Goal: Task Accomplishment & Management: Manage account settings

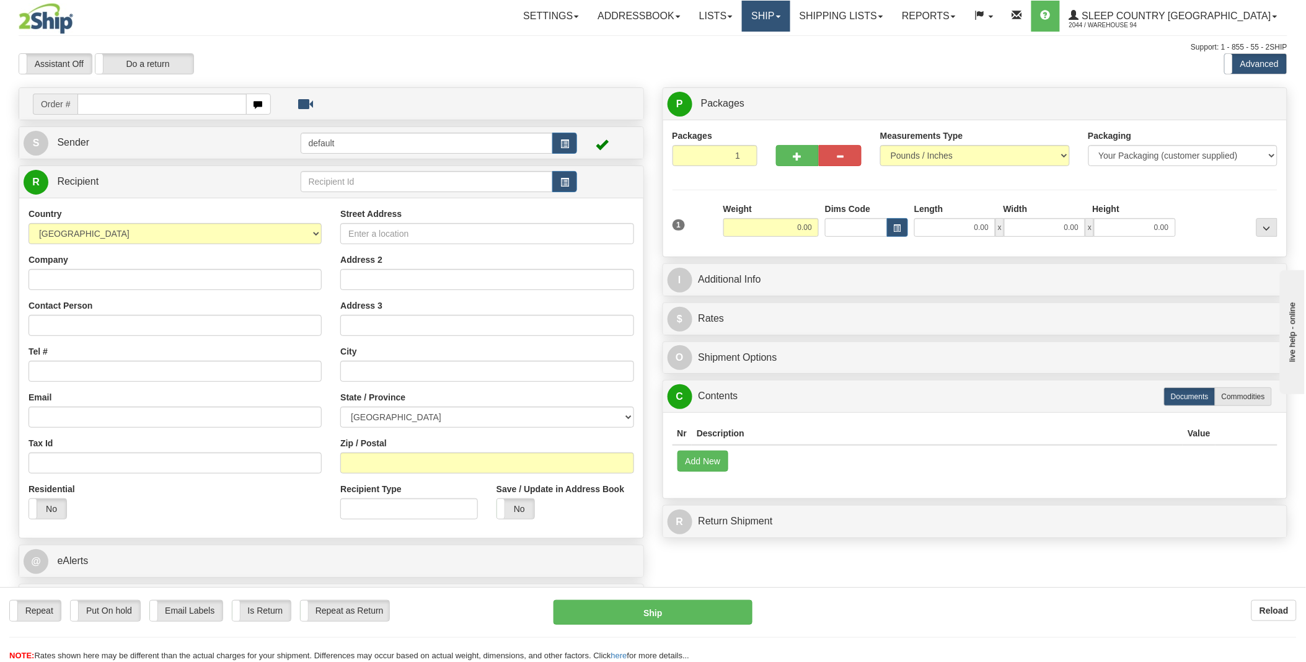
click at [790, 12] on link "Ship" at bounding box center [766, 16] width 48 height 31
click at [777, 57] on span "OnHold / Order Queue" at bounding box center [733, 60] width 87 height 10
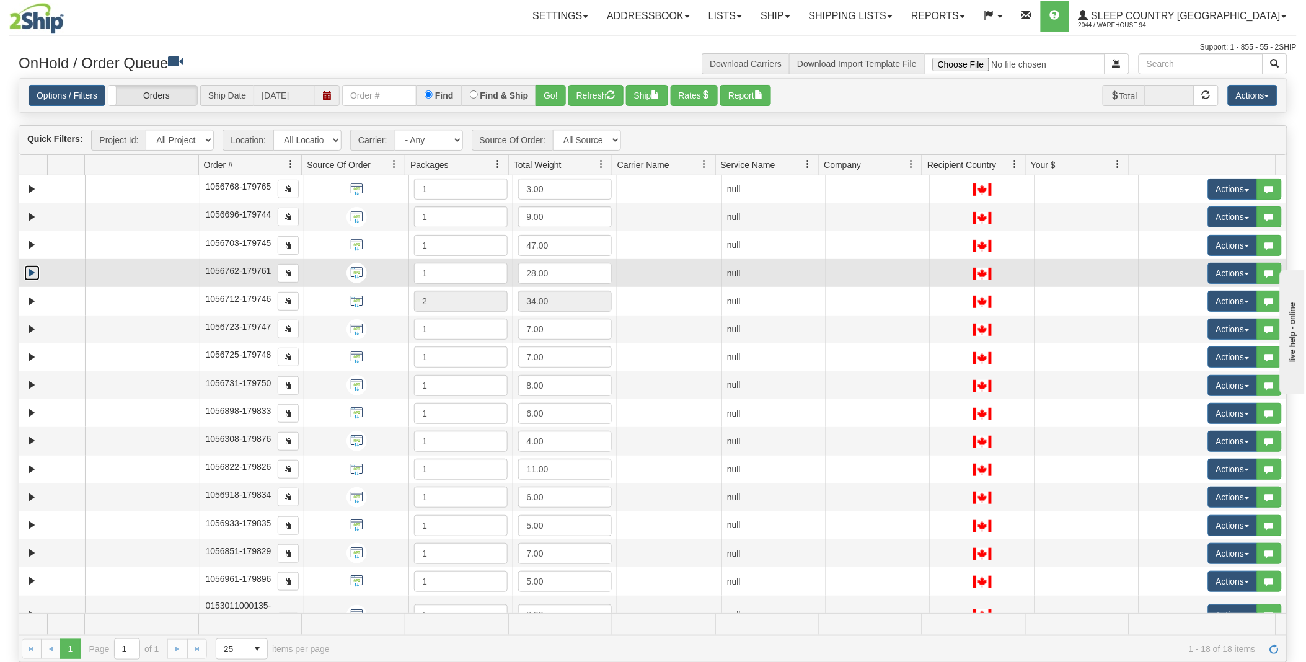
click at [28, 275] on link "Expand" at bounding box center [31, 272] width 15 height 15
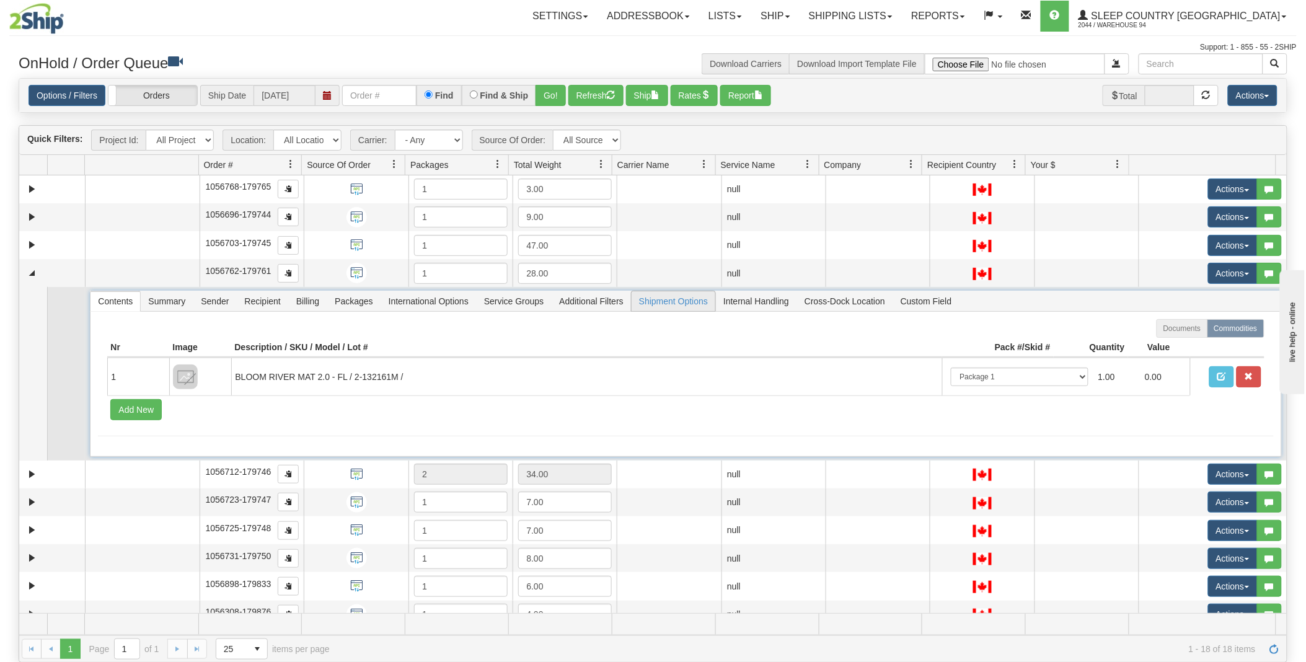
click at [684, 298] on span "Shipment Options" at bounding box center [674, 301] width 84 height 20
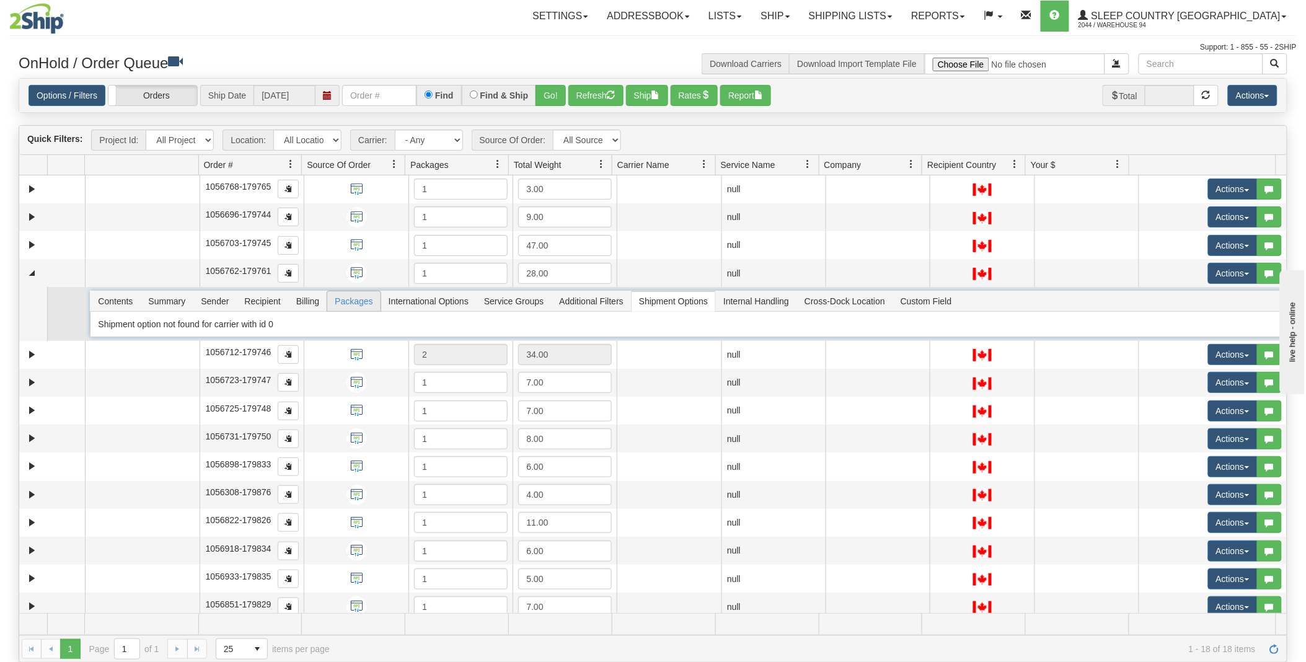
click at [361, 301] on span "Packages" at bounding box center [353, 301] width 53 height 20
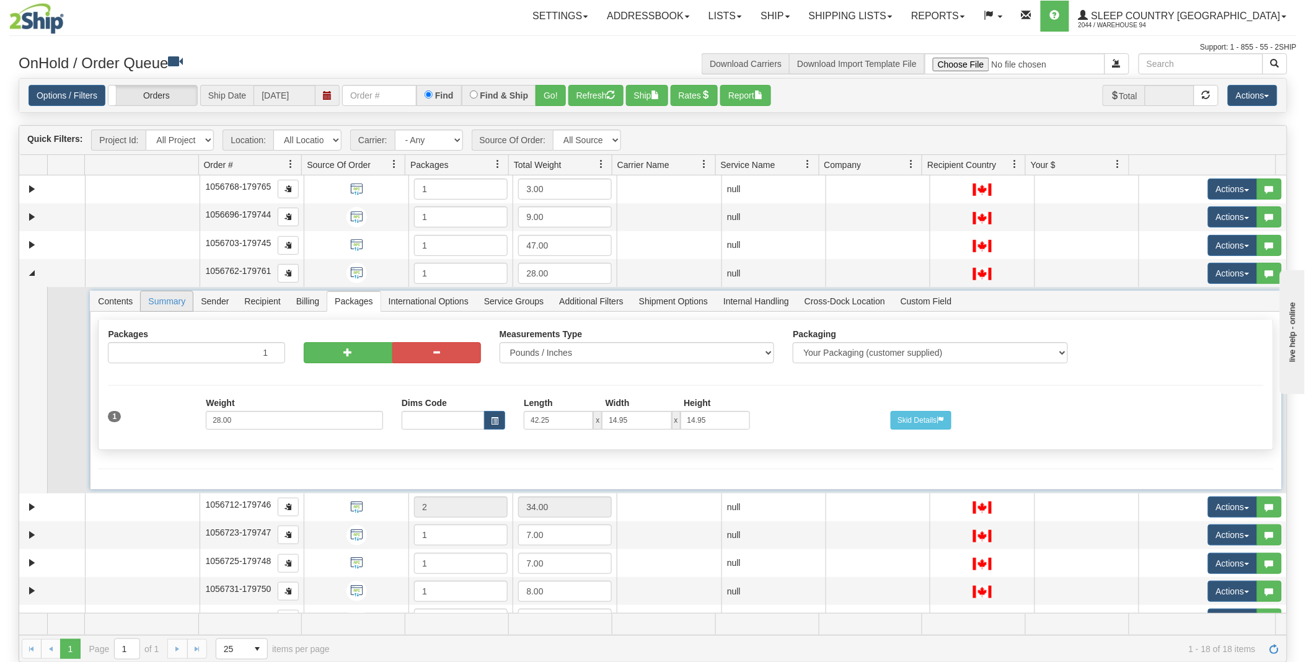
click at [158, 298] on span "Summary" at bounding box center [167, 301] width 52 height 20
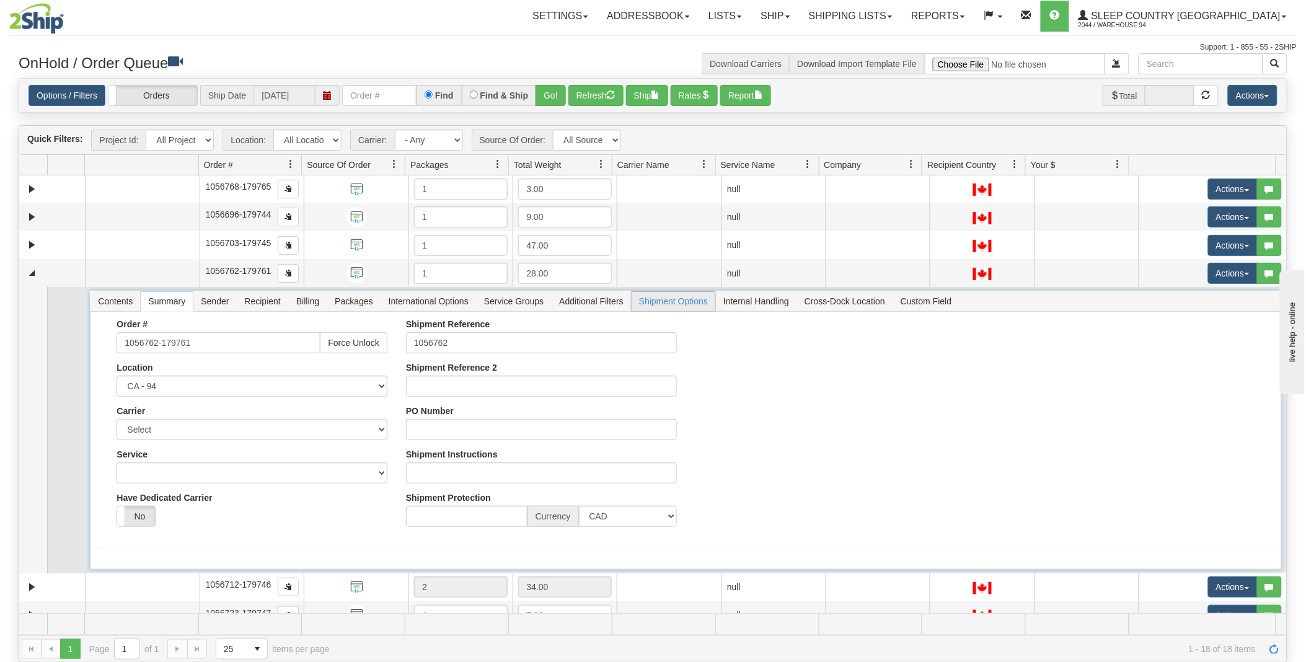
click at [700, 305] on span "Shipment Options" at bounding box center [674, 301] width 84 height 20
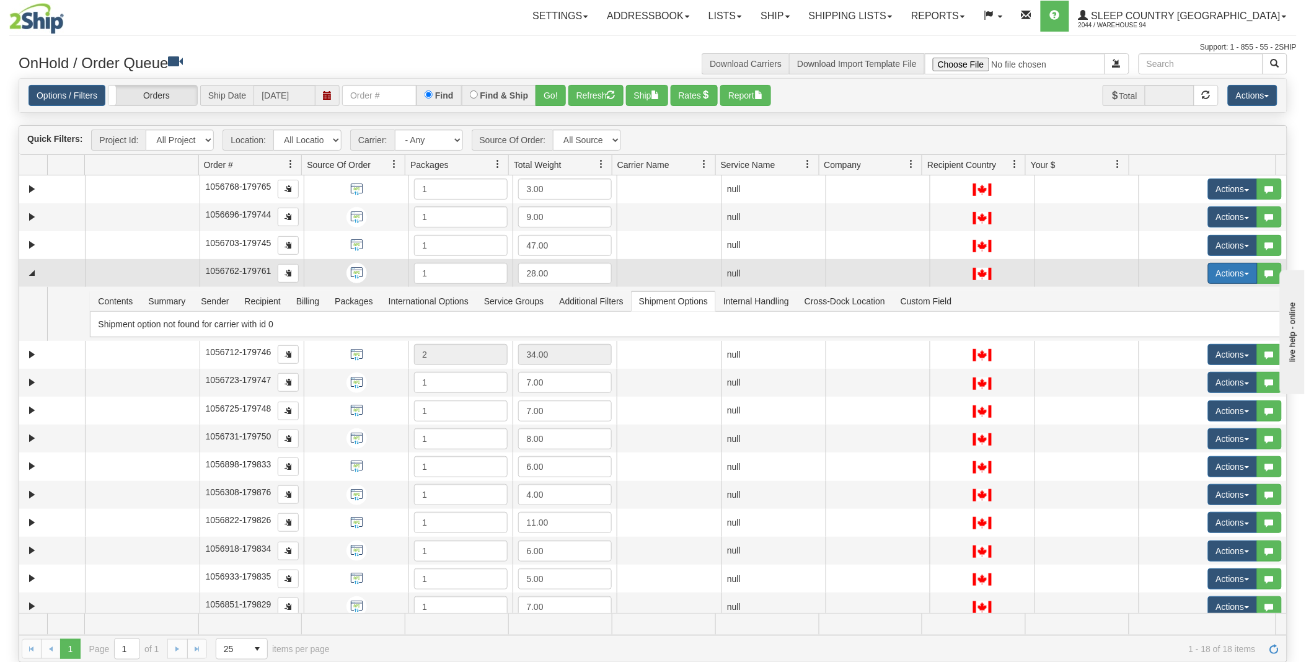
click at [1229, 269] on button "Actions" at bounding box center [1233, 273] width 50 height 21
click at [1183, 298] on link "Open" at bounding box center [1203, 297] width 107 height 16
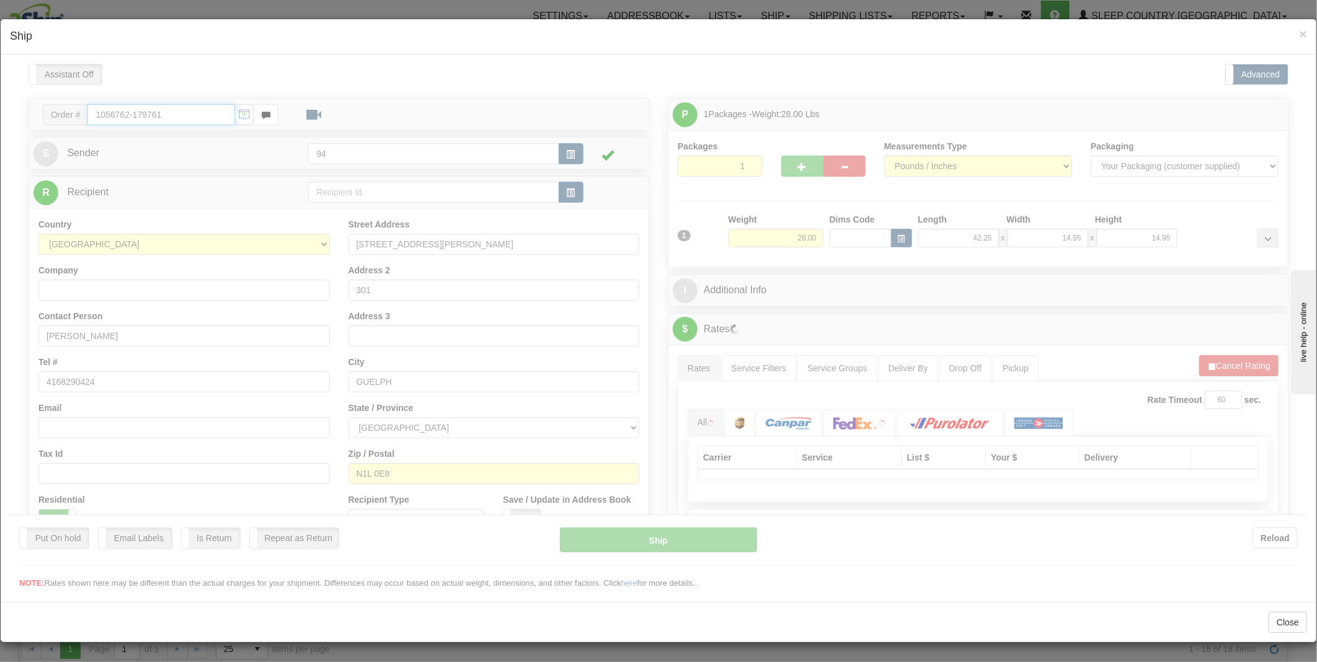
type input "11:39"
type input "16:00"
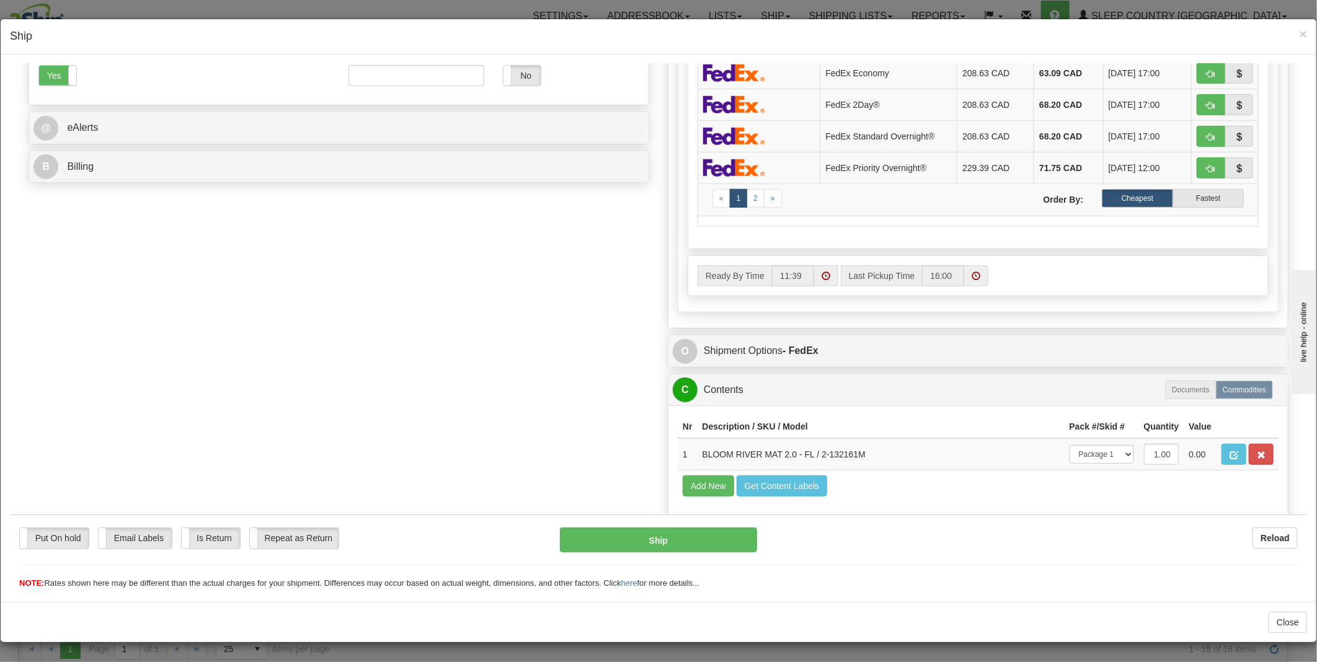
scroll to position [513, 0]
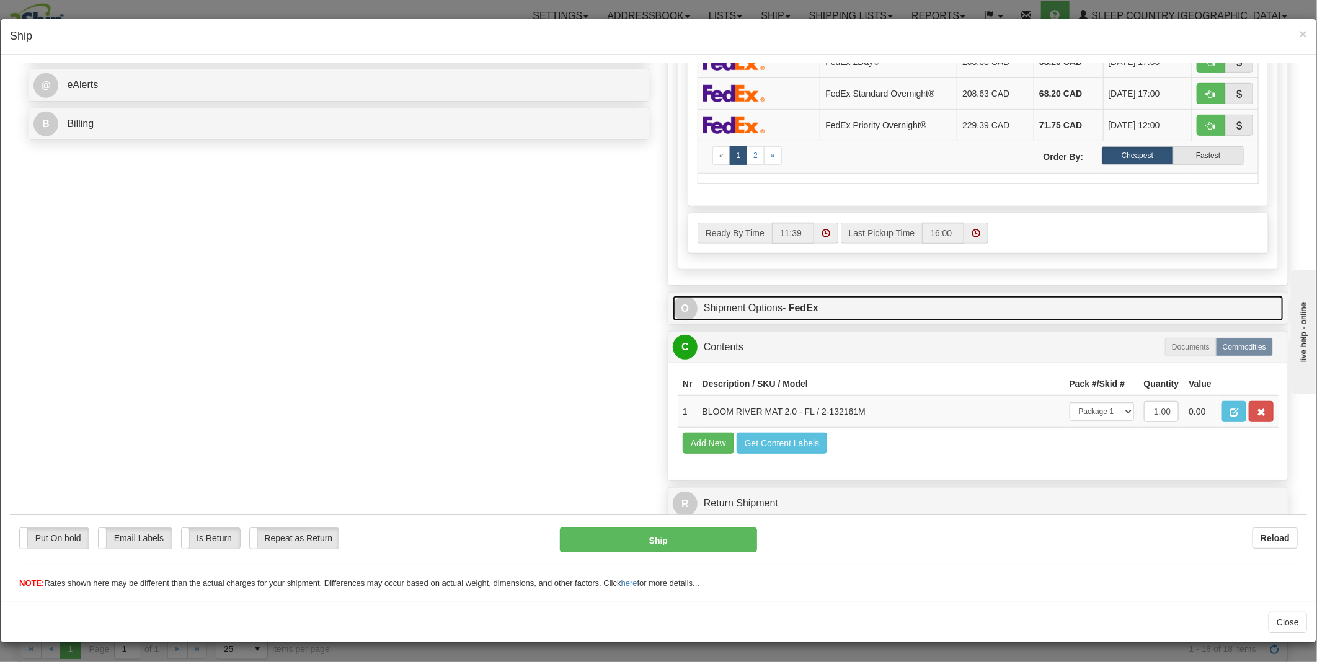
click at [683, 296] on span "O" at bounding box center [685, 308] width 25 height 25
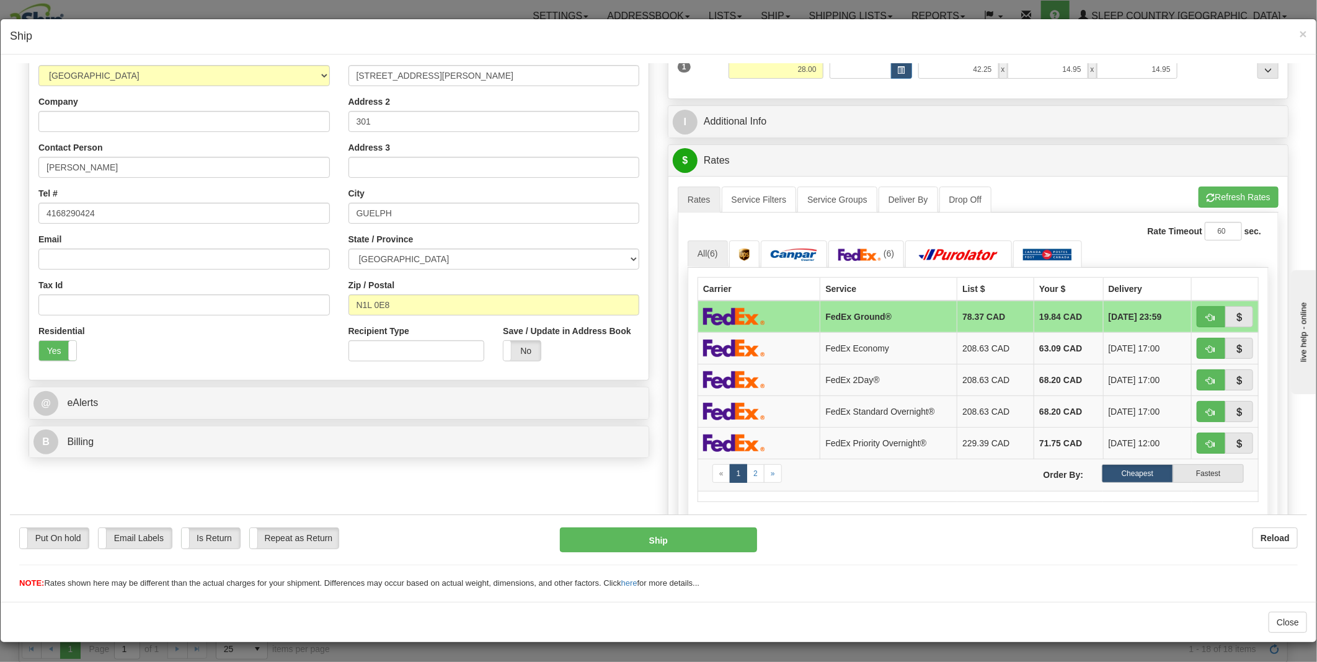
scroll to position [0, 0]
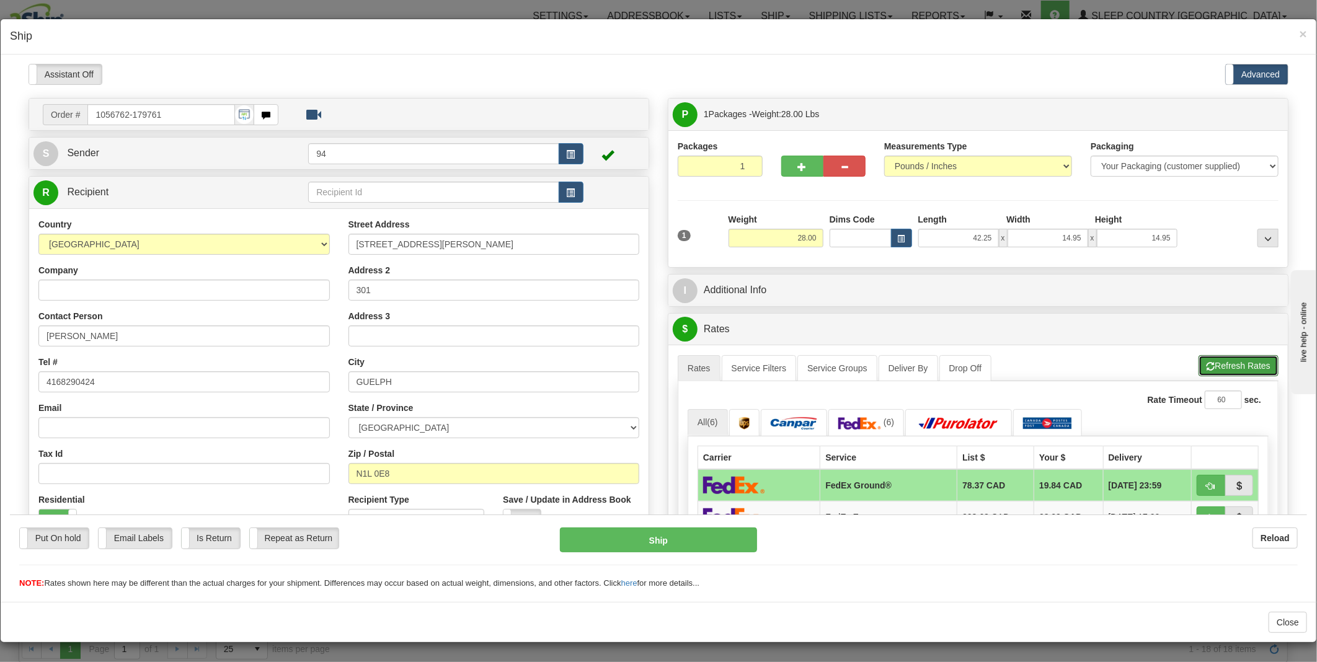
click at [1229, 363] on button "Refresh Rates" at bounding box center [1238, 365] width 80 height 21
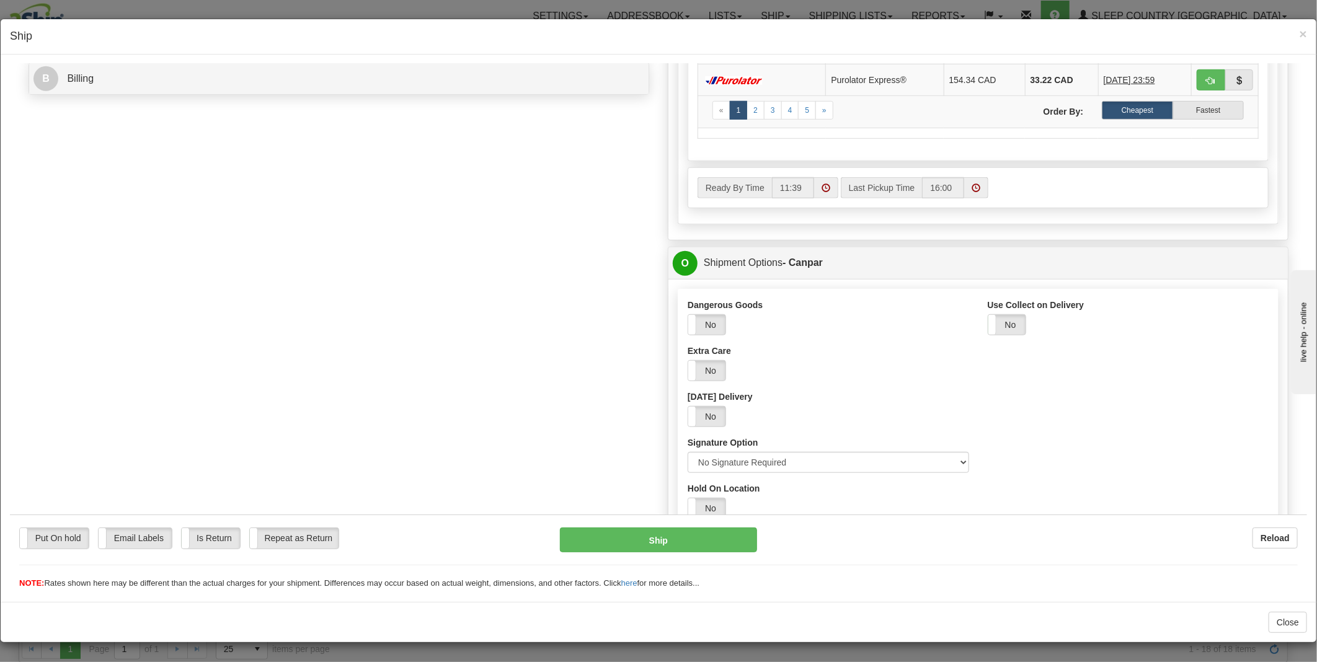
scroll to position [669, 0]
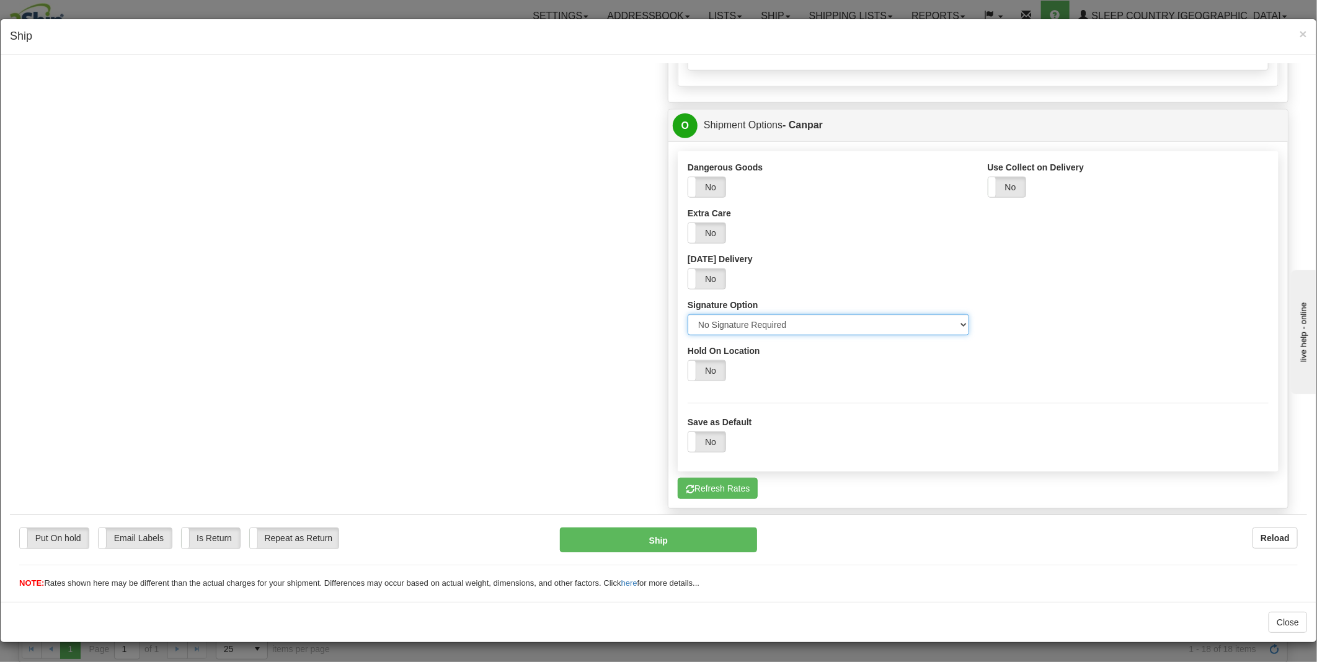
click at [821, 331] on select "Please select No Signature Required Signature Required Adult Signature" at bounding box center [827, 324] width 281 height 21
select select "2"
click at [687, 314] on select "Please select No Signature Required Signature Required Adult Signature" at bounding box center [827, 324] width 281 height 21
click at [707, 498] on button "Refresh Rates" at bounding box center [718, 487] width 80 height 21
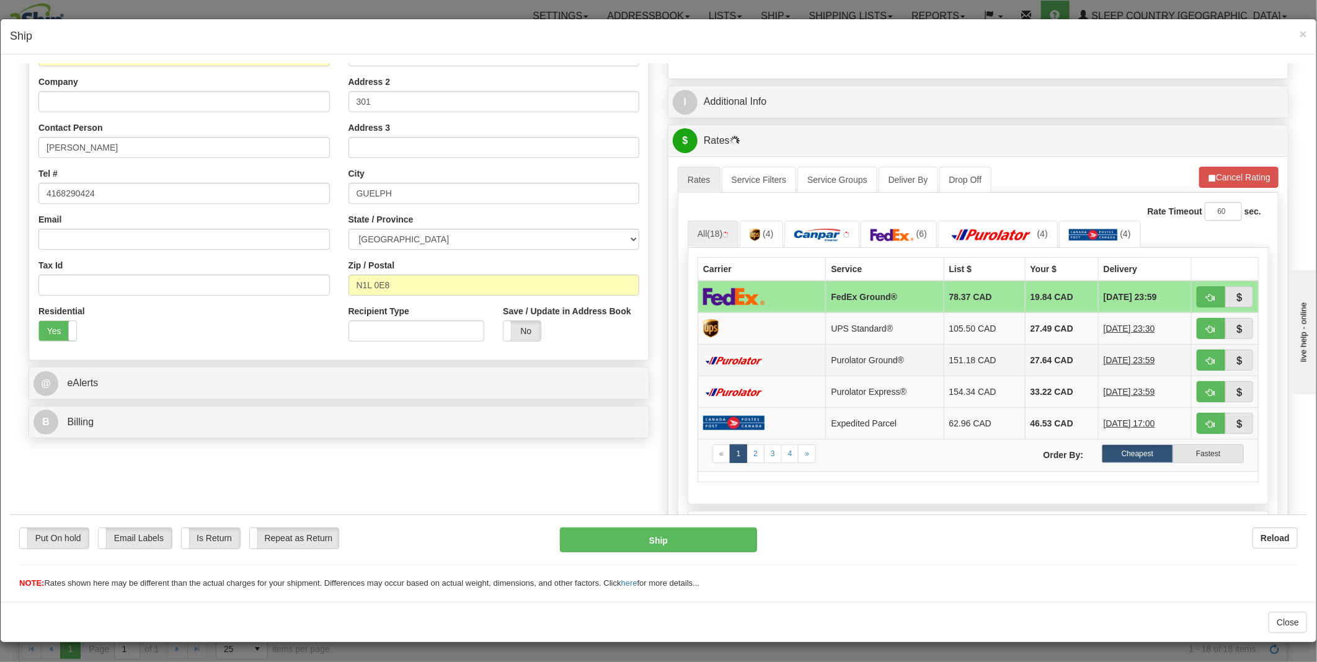
scroll to position [187, 0]
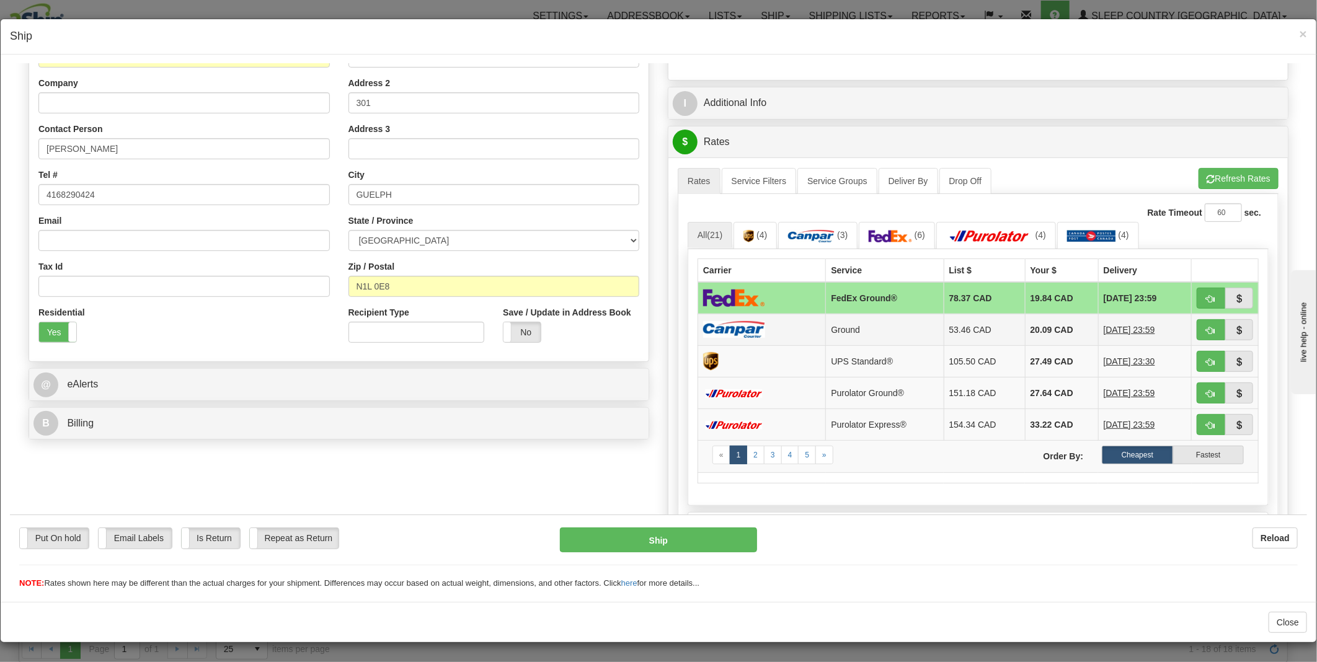
click at [754, 325] on img at bounding box center [734, 328] width 62 height 17
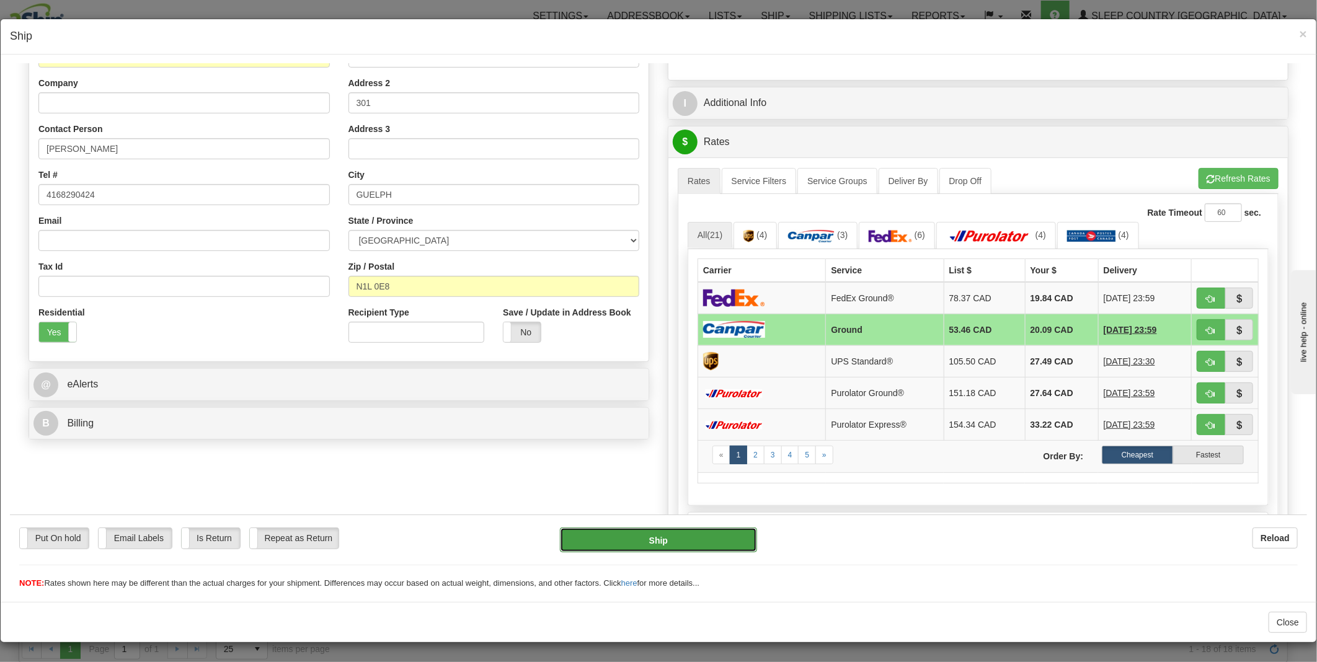
click at [640, 541] on button "Ship" at bounding box center [659, 539] width 198 height 25
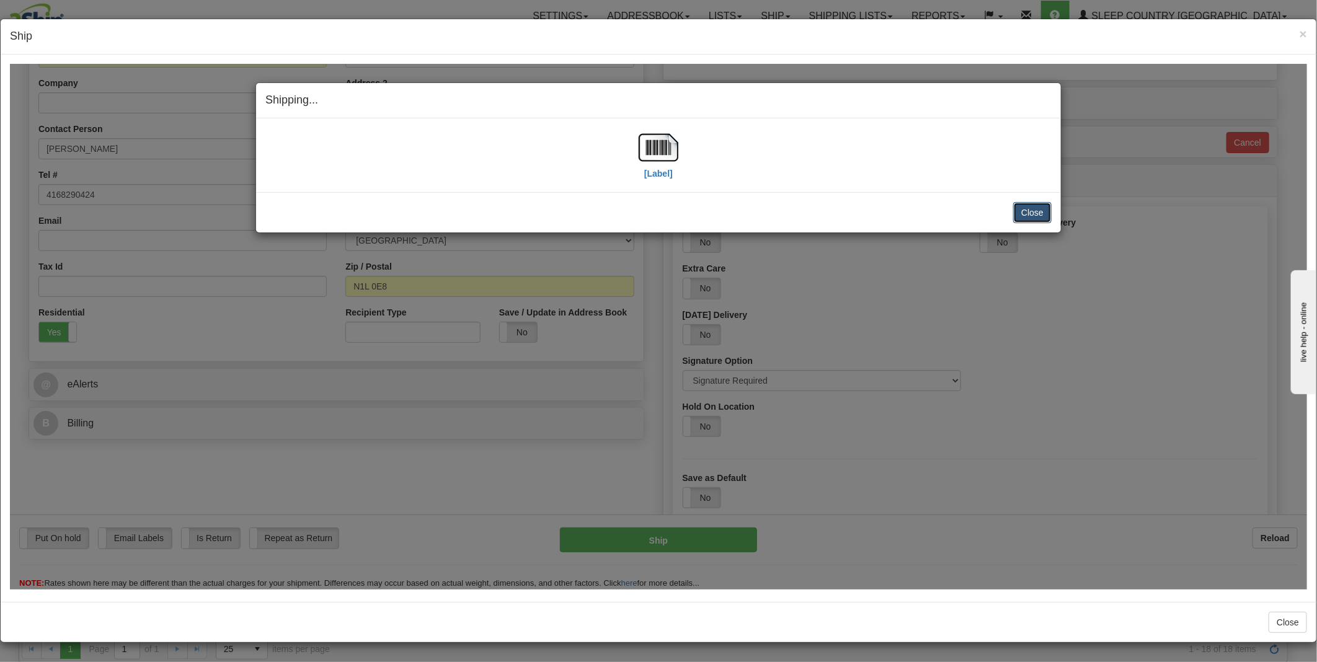
click at [1020, 217] on button "Close" at bounding box center [1032, 211] width 38 height 21
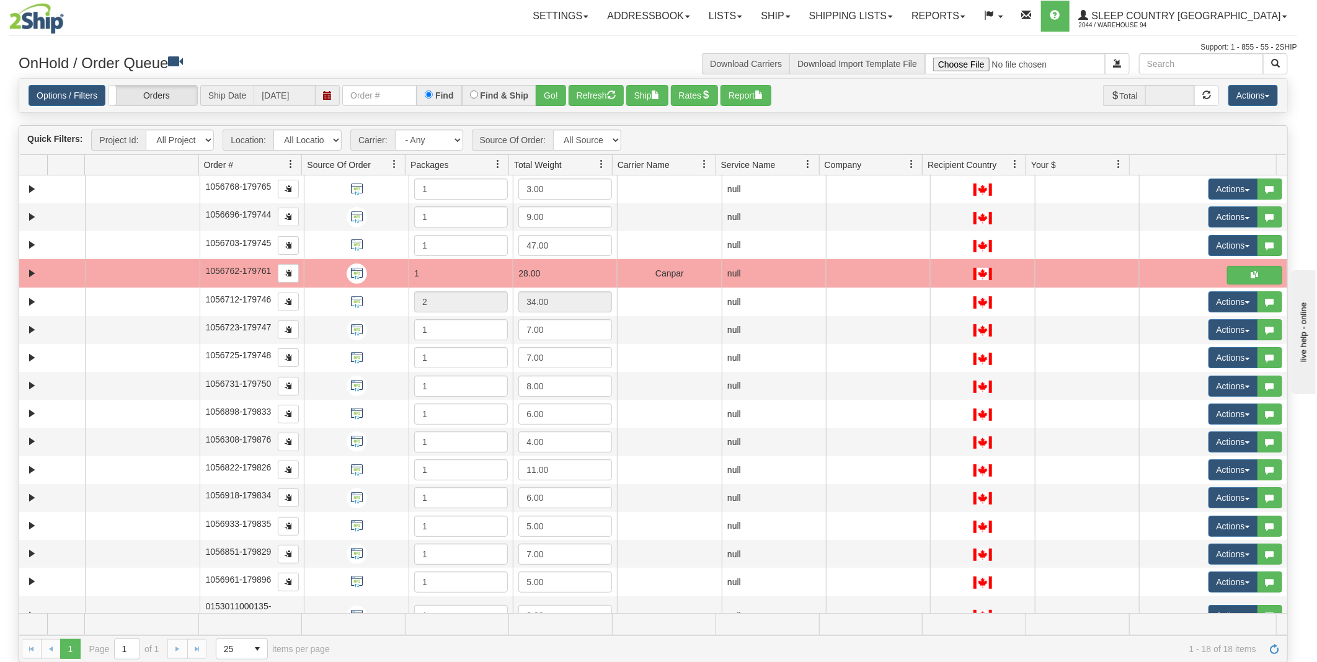
scroll to position [0, 0]
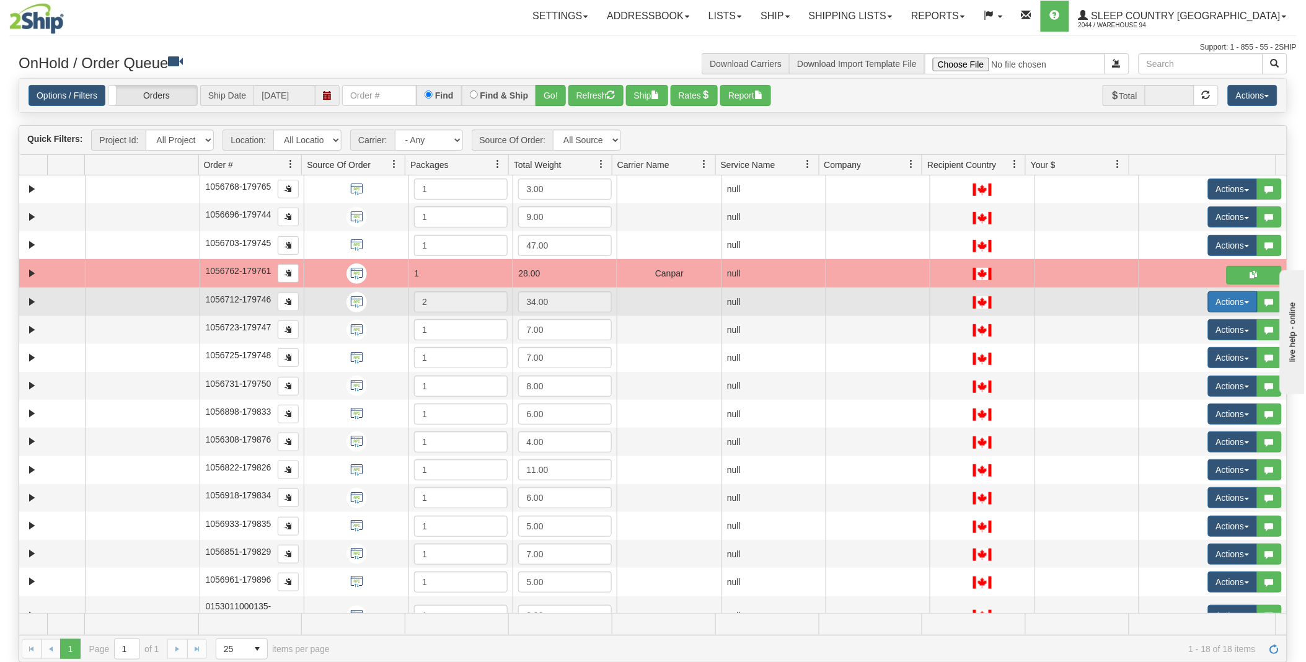
click at [1237, 300] on button "Actions" at bounding box center [1233, 301] width 50 height 21
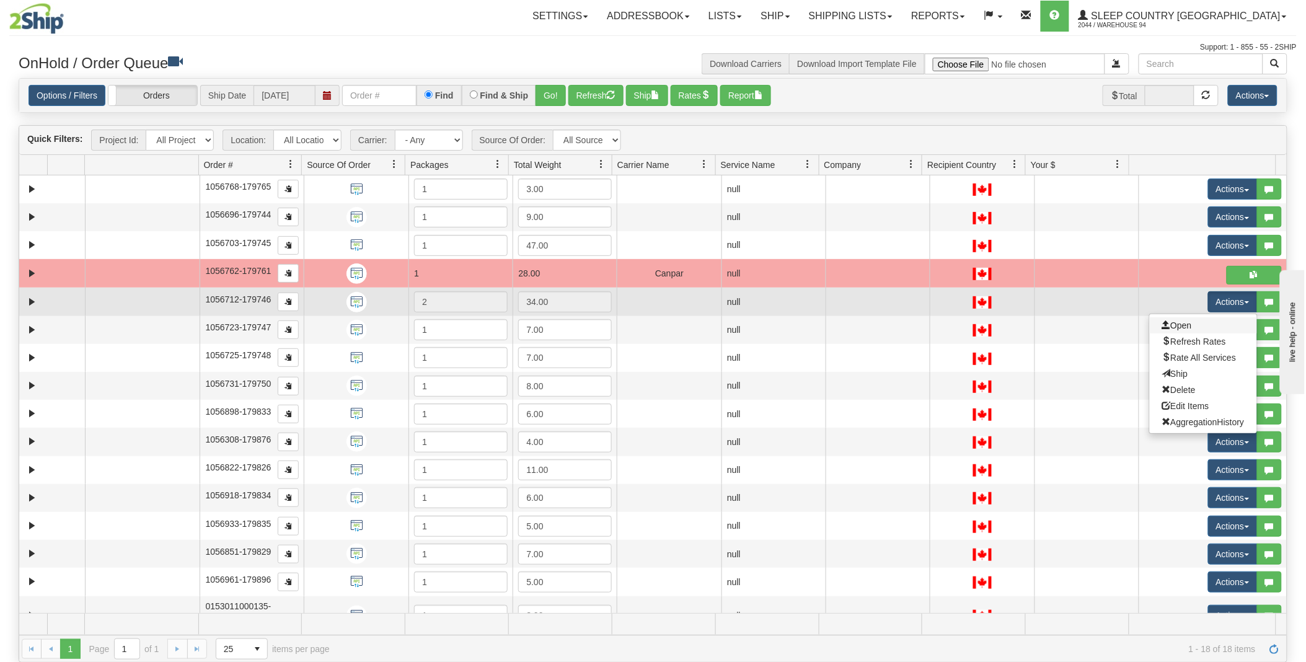
click at [1198, 324] on link "Open" at bounding box center [1203, 325] width 107 height 16
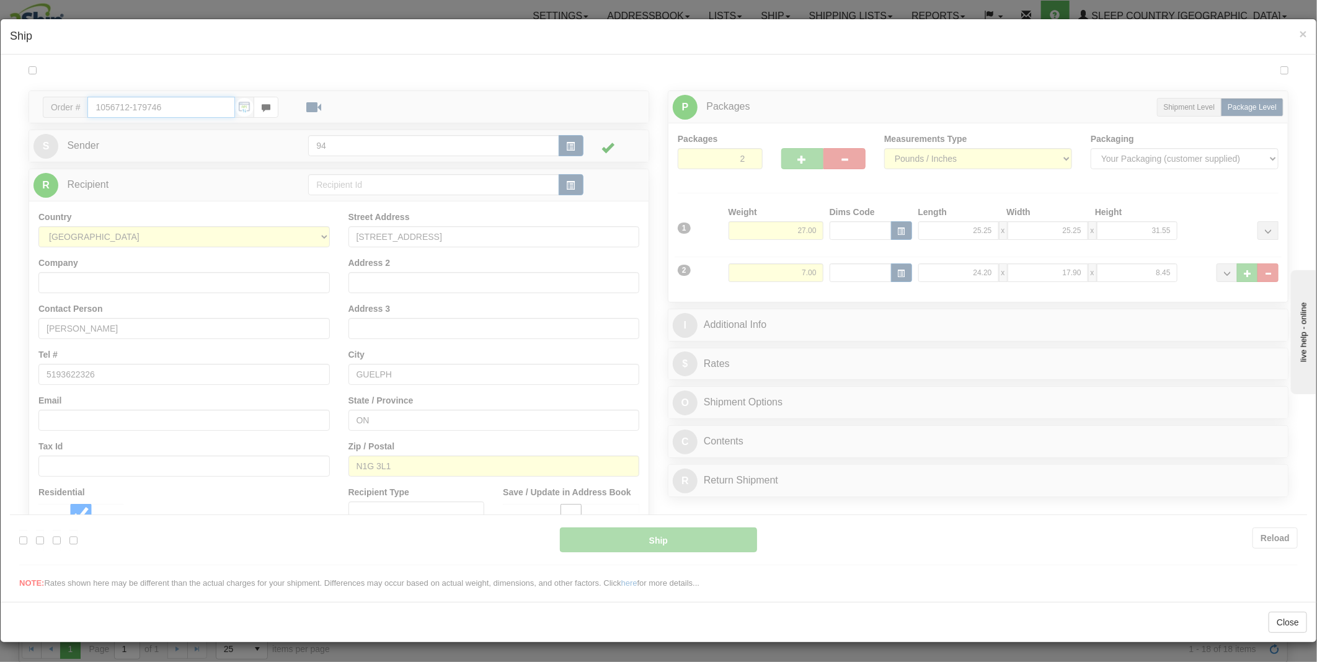
type input "11:40"
type input "16:00"
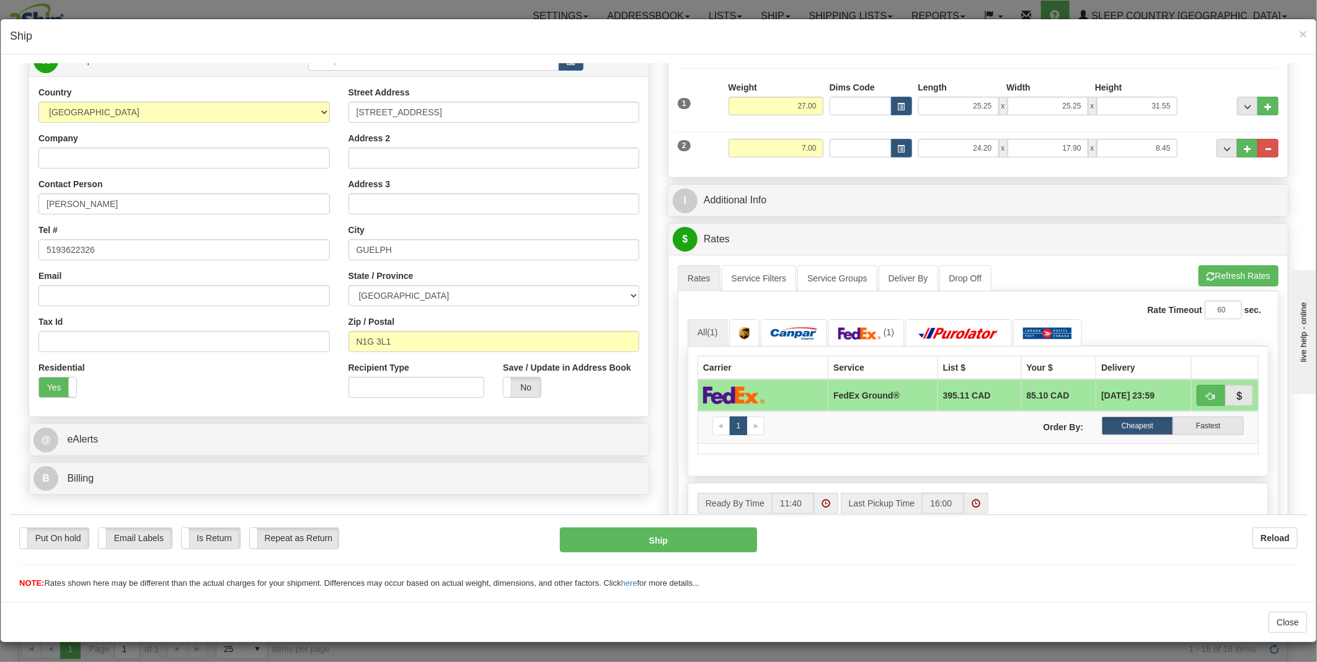
scroll to position [258, 0]
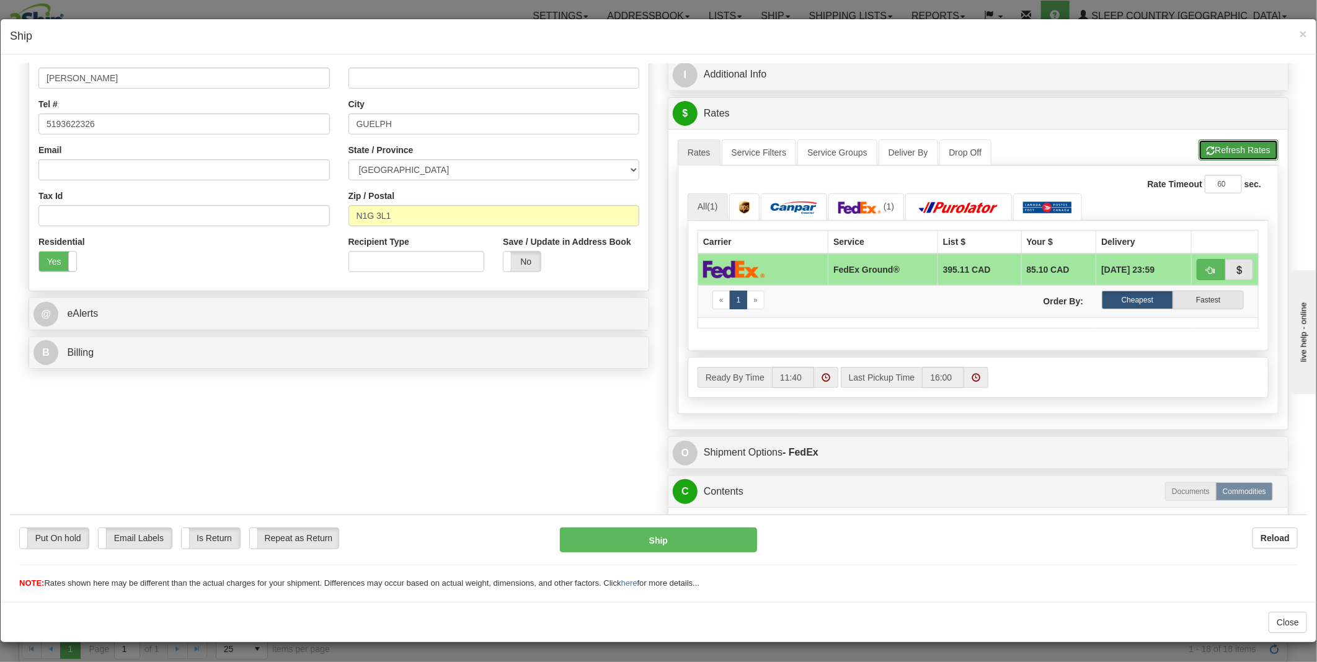
click at [1221, 154] on button "Refresh Rates" at bounding box center [1238, 149] width 80 height 21
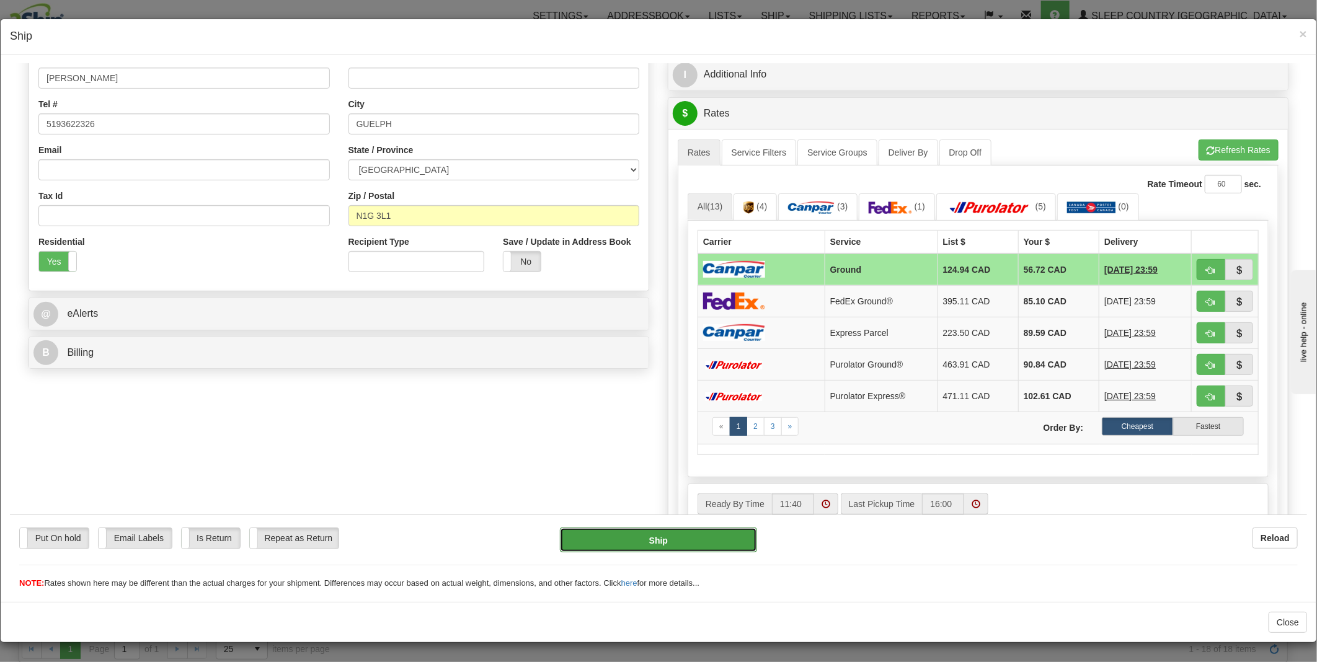
click at [653, 539] on button "Ship" at bounding box center [659, 539] width 198 height 25
type input "1"
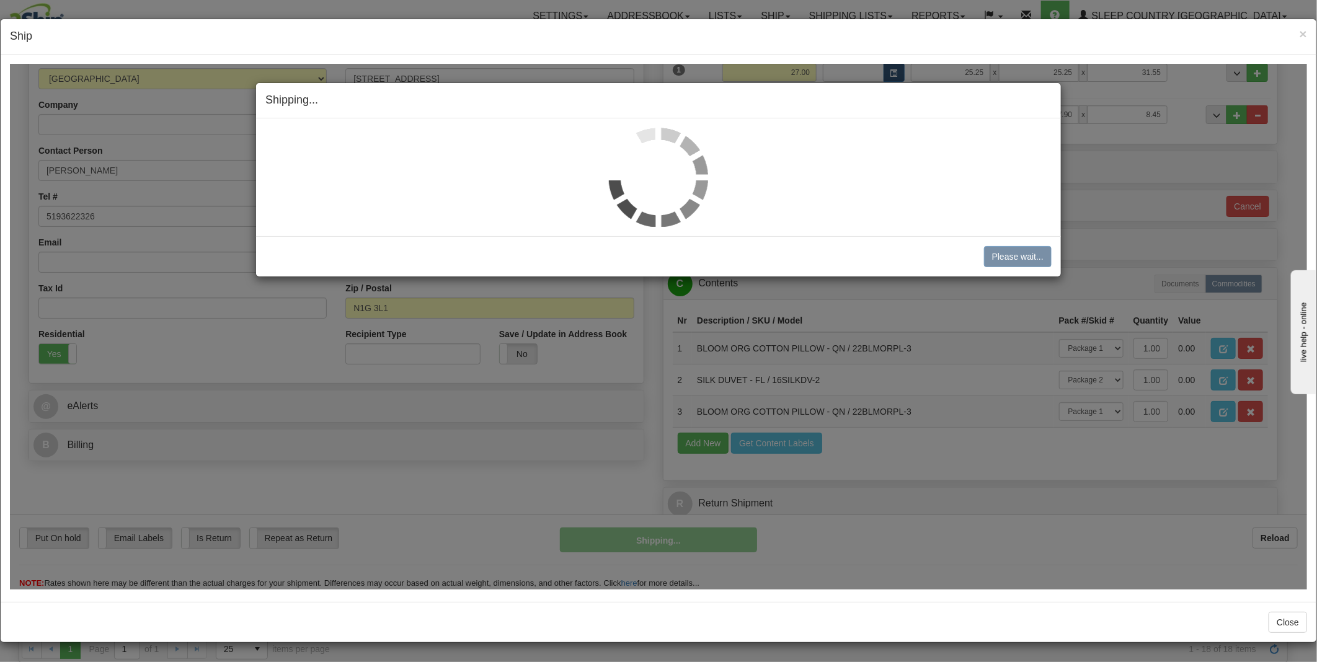
scroll to position [232, 0]
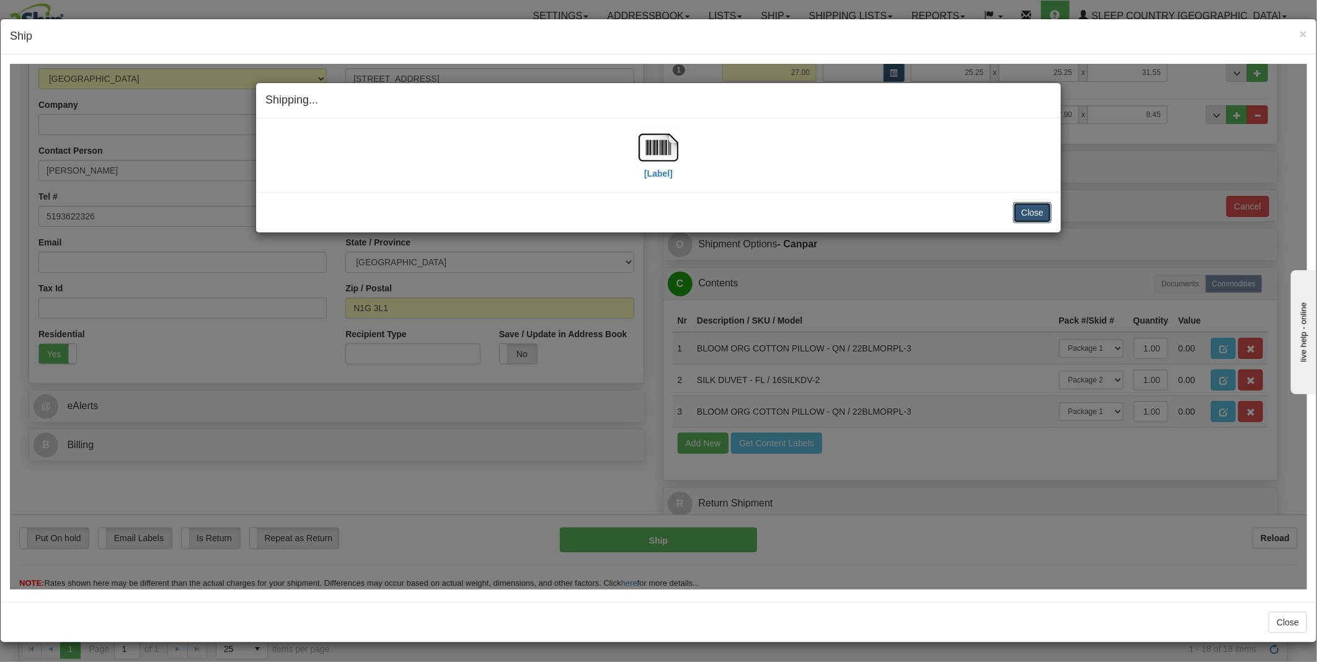
click at [1024, 211] on button "Close" at bounding box center [1032, 211] width 38 height 21
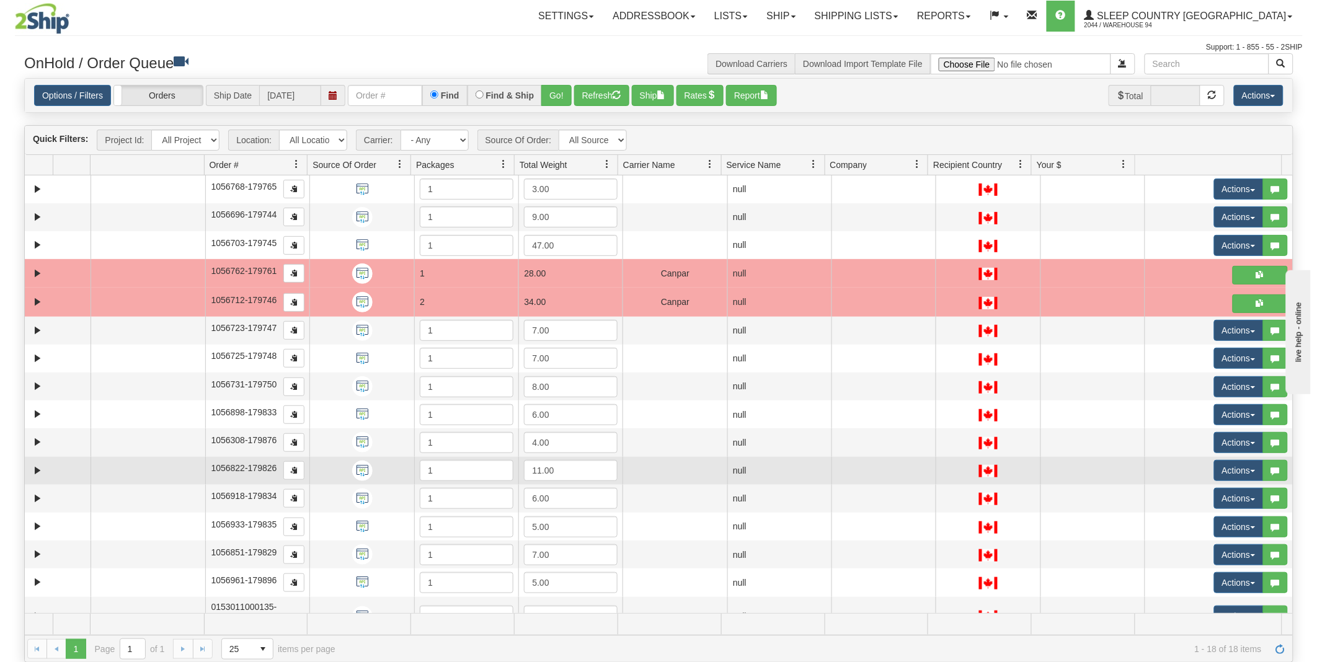
scroll to position [81, 0]
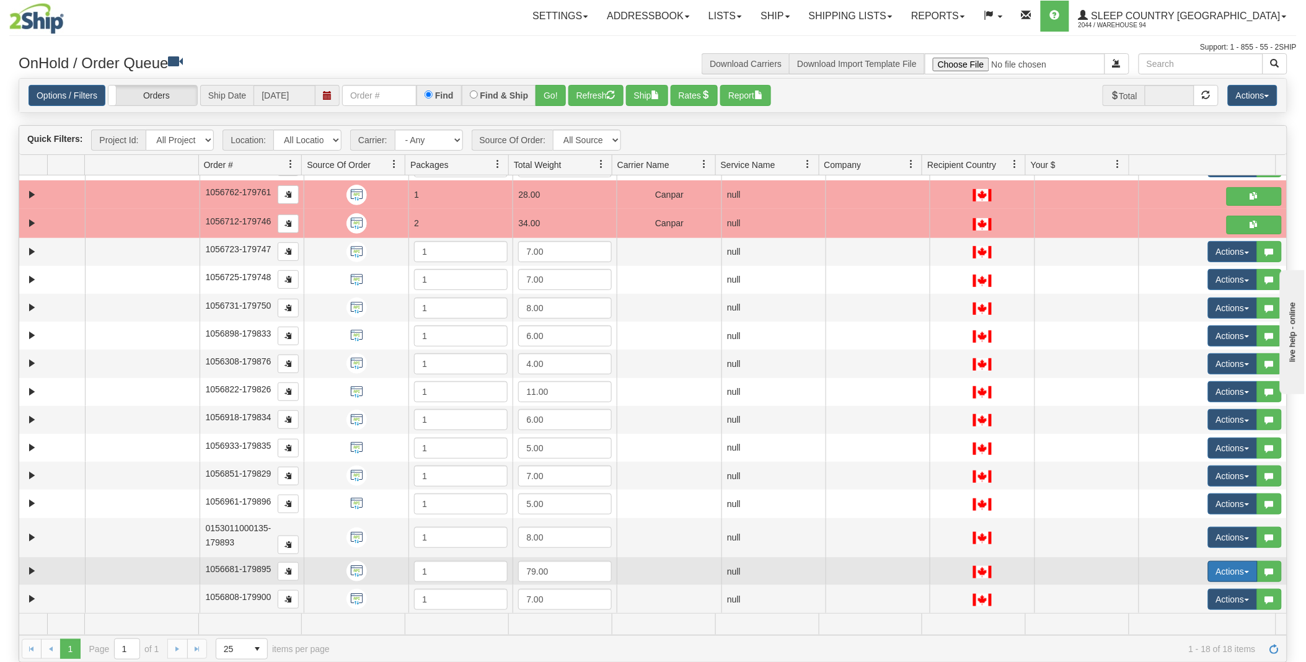
click at [1228, 569] on button "Actions" at bounding box center [1233, 571] width 50 height 21
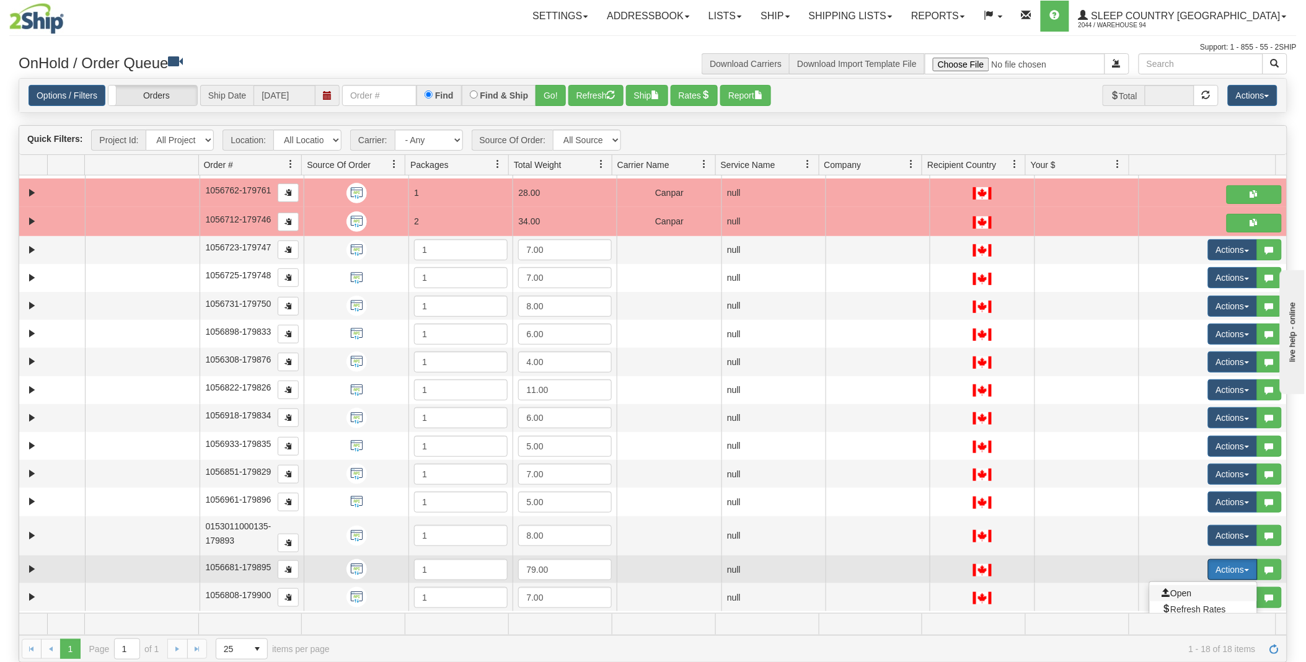
click at [1170, 591] on span "Open" at bounding box center [1177, 593] width 30 height 10
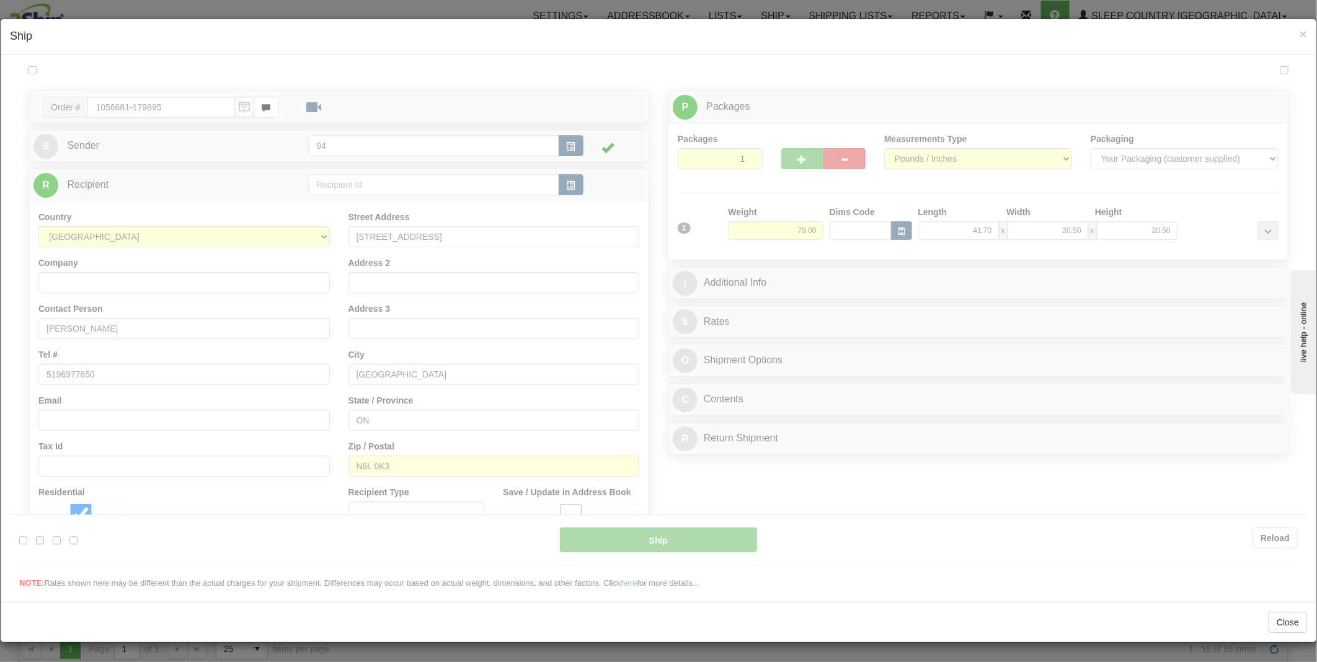
scroll to position [0, 0]
type input "11:41"
type input "16:00"
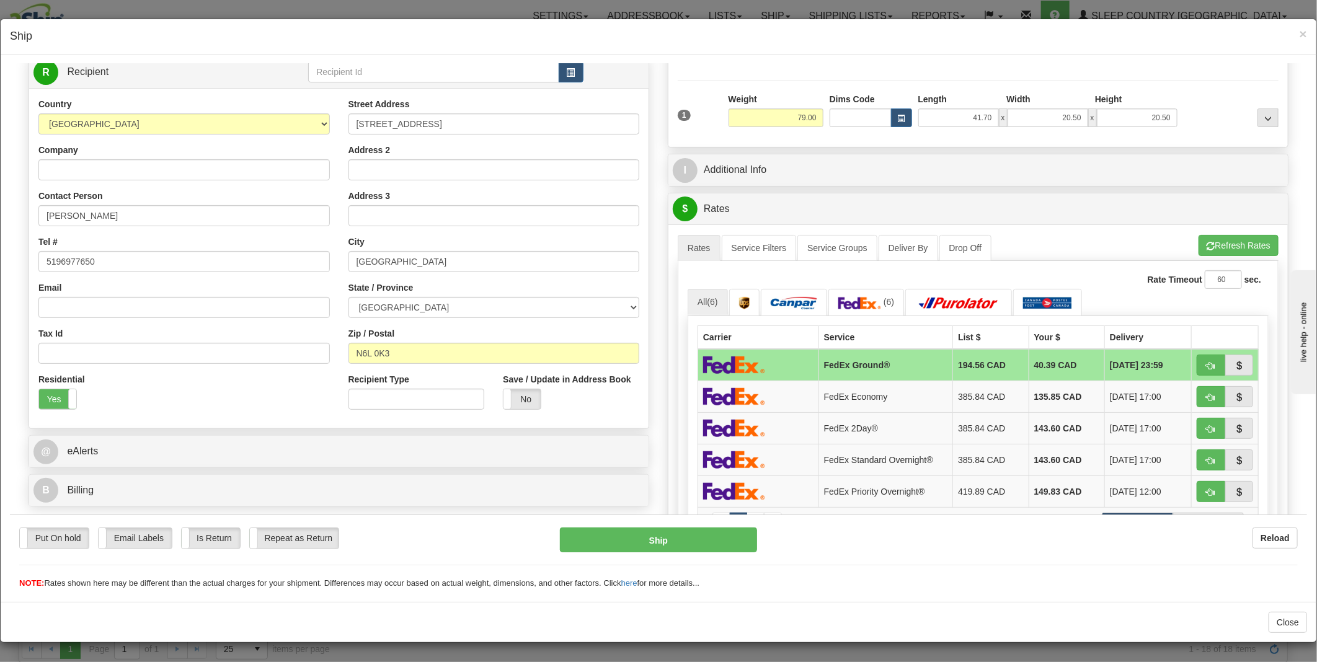
scroll to position [113, 0]
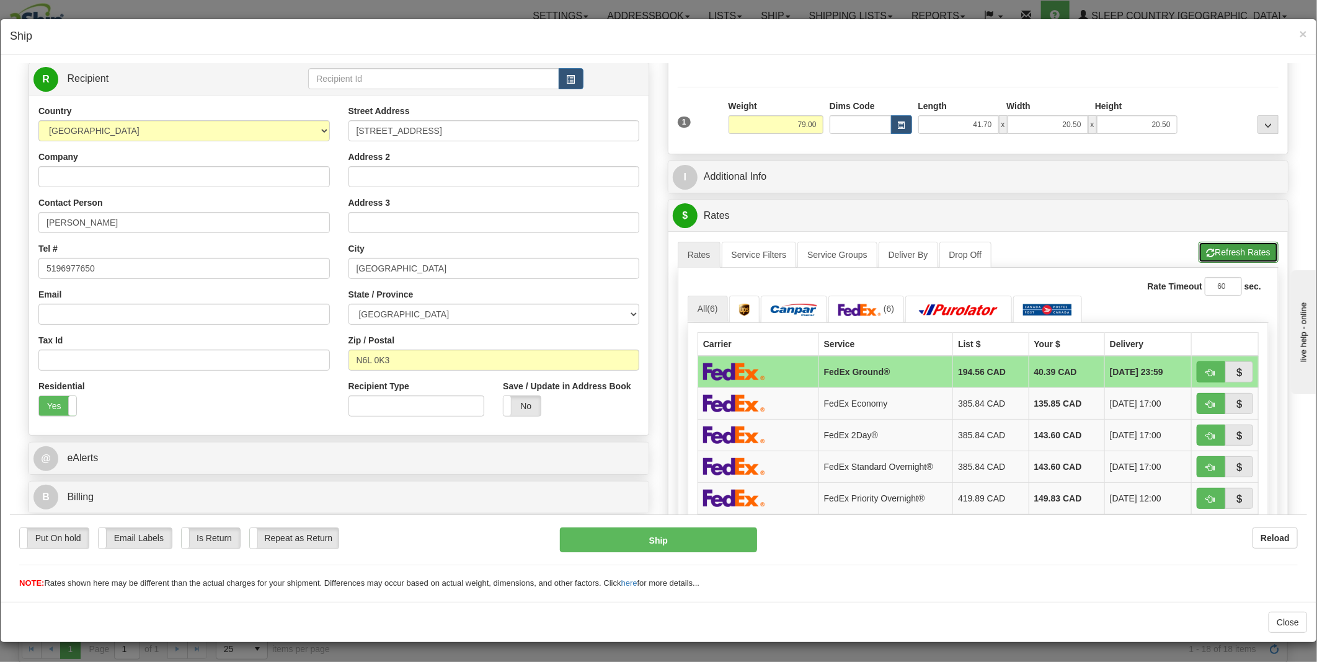
click at [1221, 255] on button "Refresh Rates" at bounding box center [1238, 251] width 80 height 21
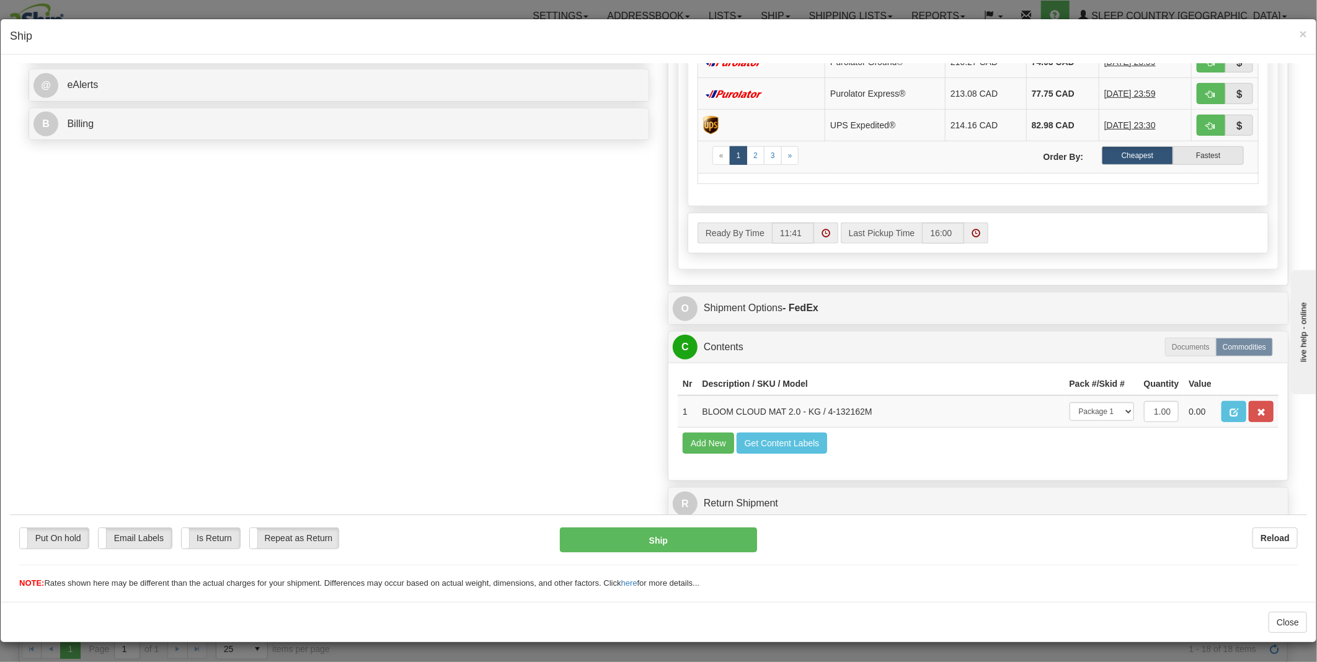
scroll to position [513, 0]
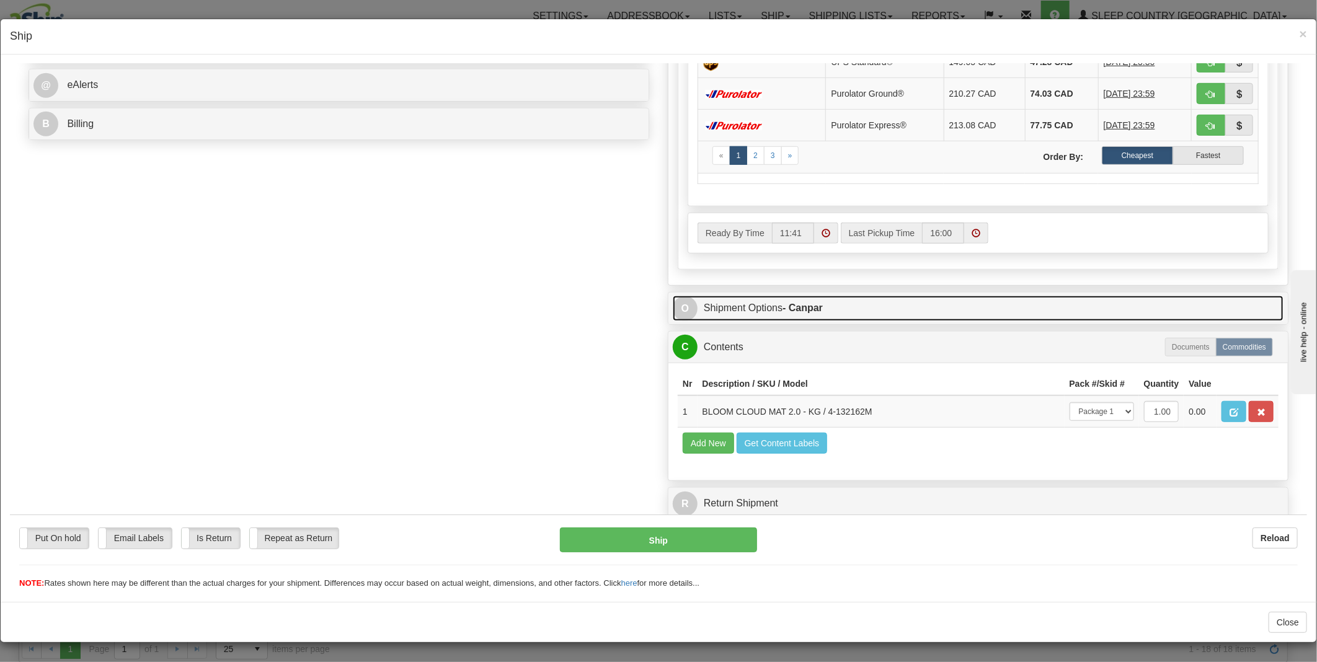
click at [728, 295] on link "O Shipment Options - Canpar" at bounding box center [978, 307] width 611 height 25
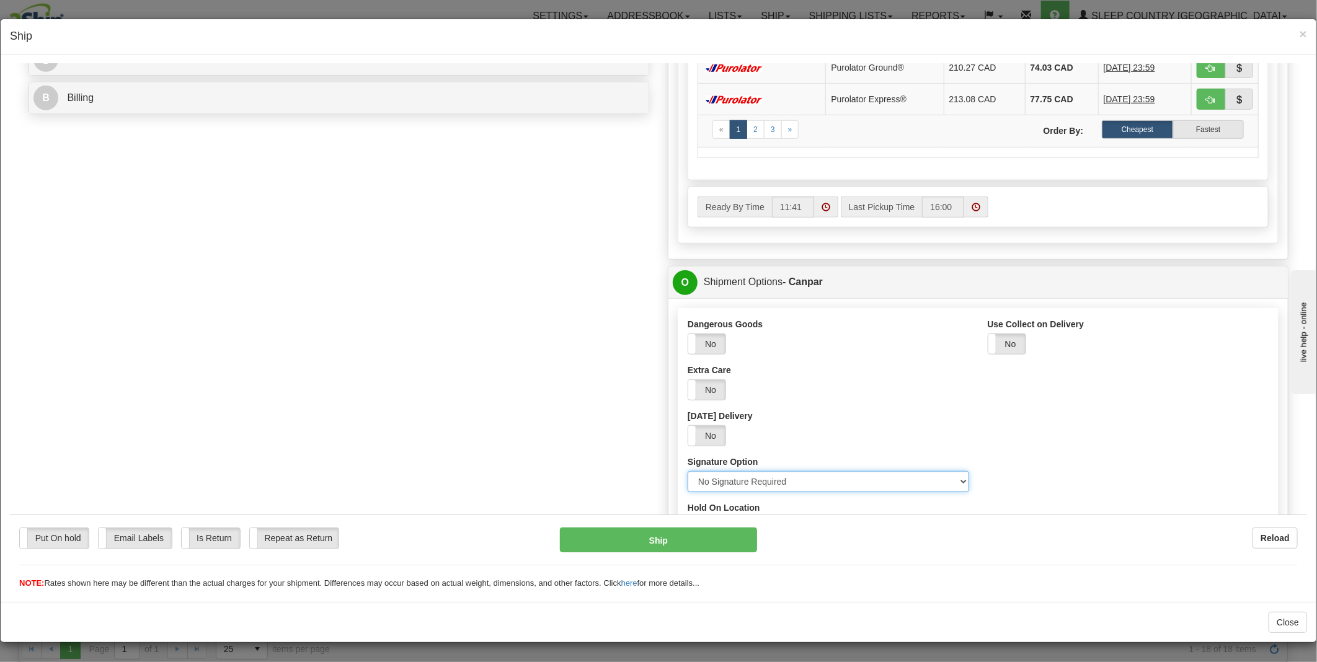
click at [722, 490] on select "Please select No Signature Required Signature Required Adult Signature" at bounding box center [827, 481] width 281 height 21
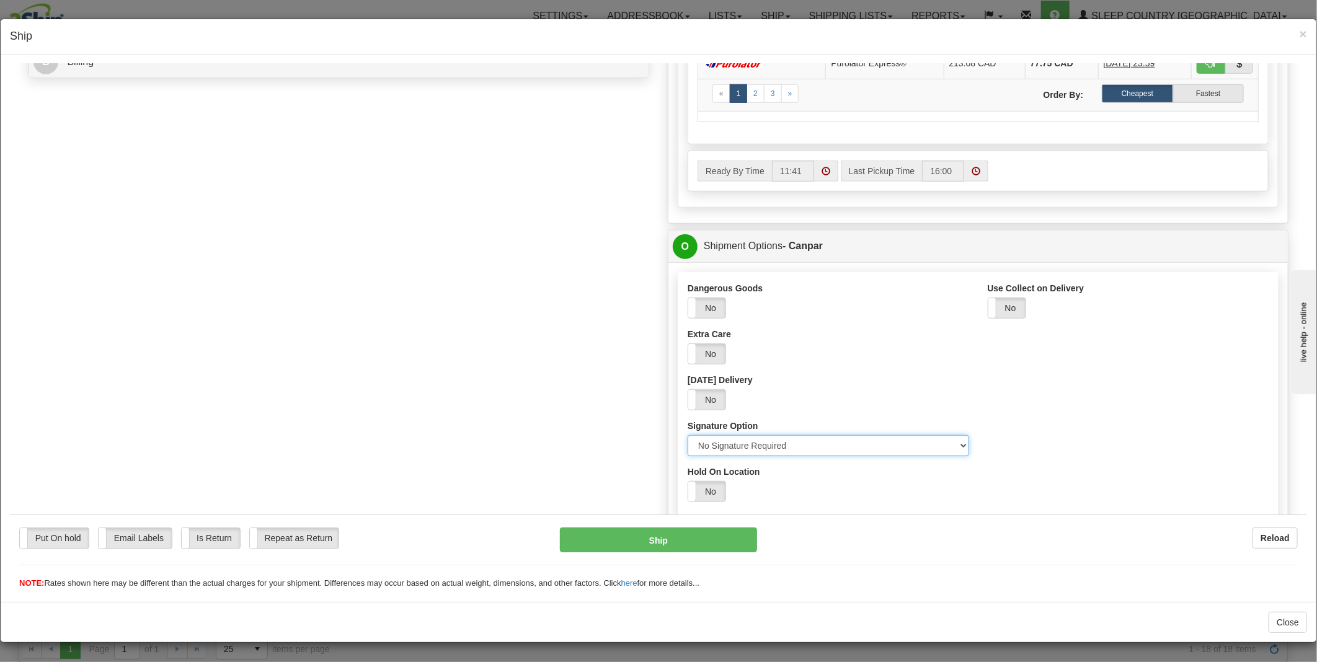
scroll to position [581, 0]
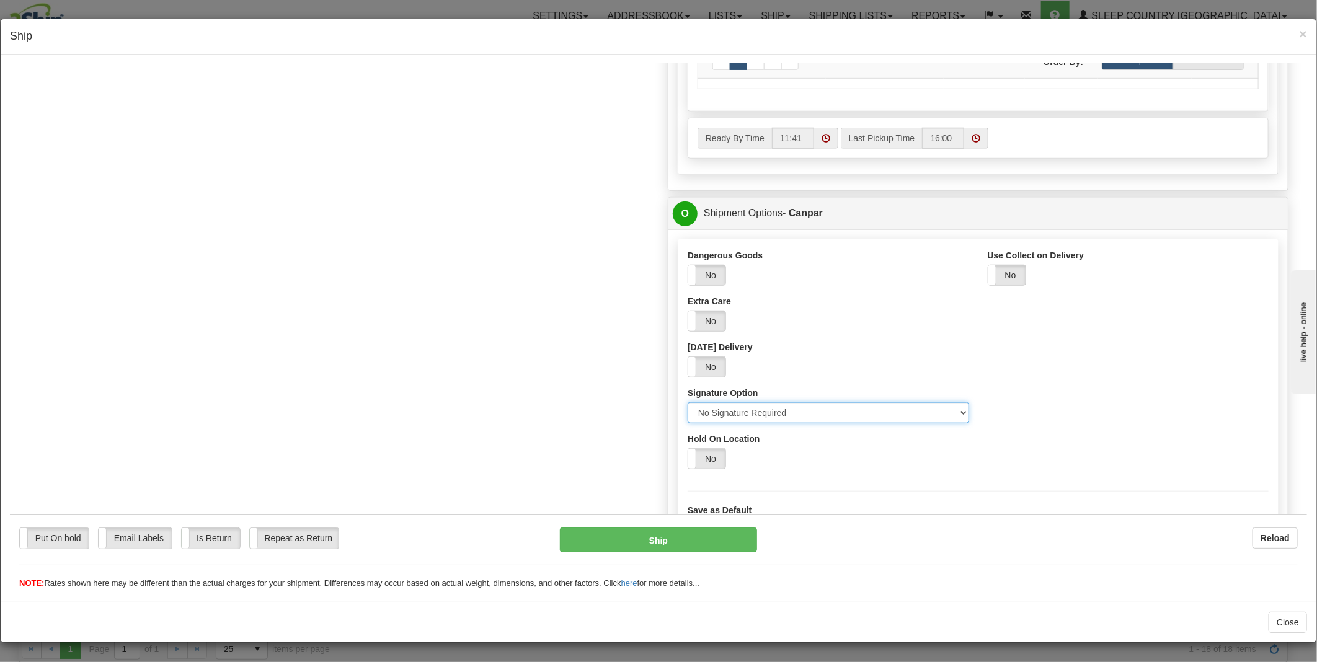
click at [721, 417] on select "Please select No Signature Required Signature Required Adult Signature" at bounding box center [827, 412] width 281 height 21
select select "2"
click at [687, 402] on select "Please select No Signature Required Signature Required Adult Signature" at bounding box center [827, 412] width 281 height 21
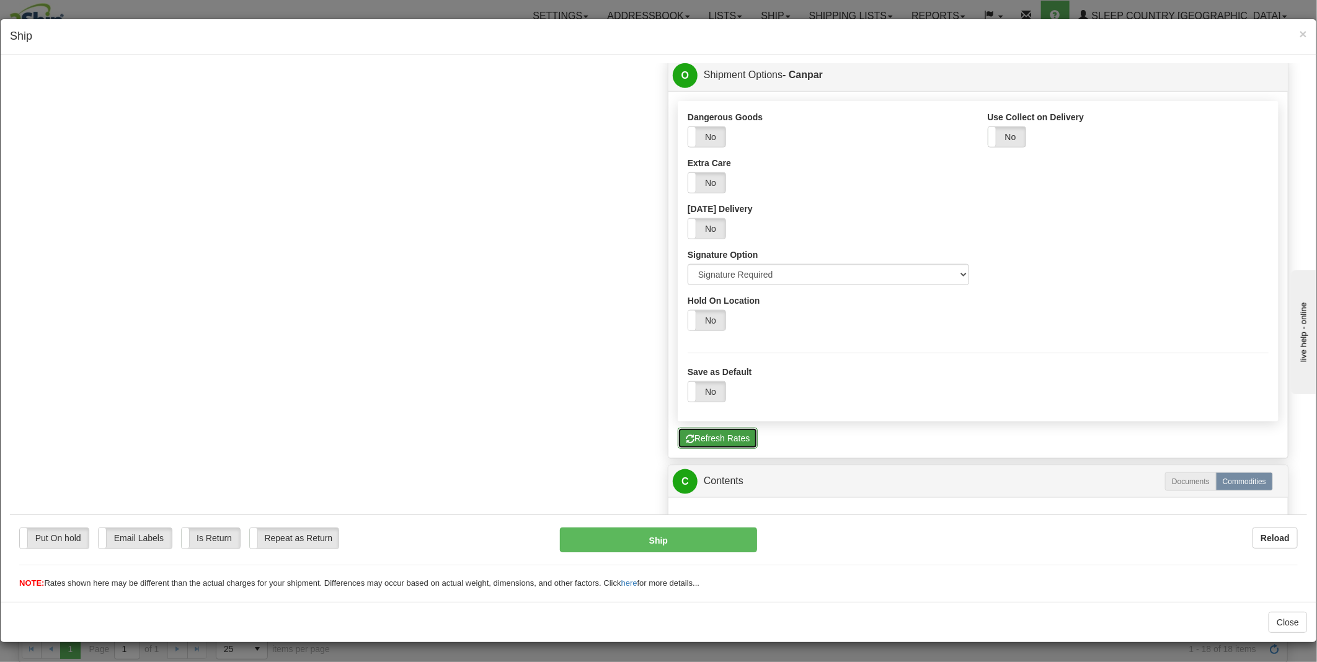
click at [711, 446] on button "Refresh Rates" at bounding box center [718, 437] width 80 height 21
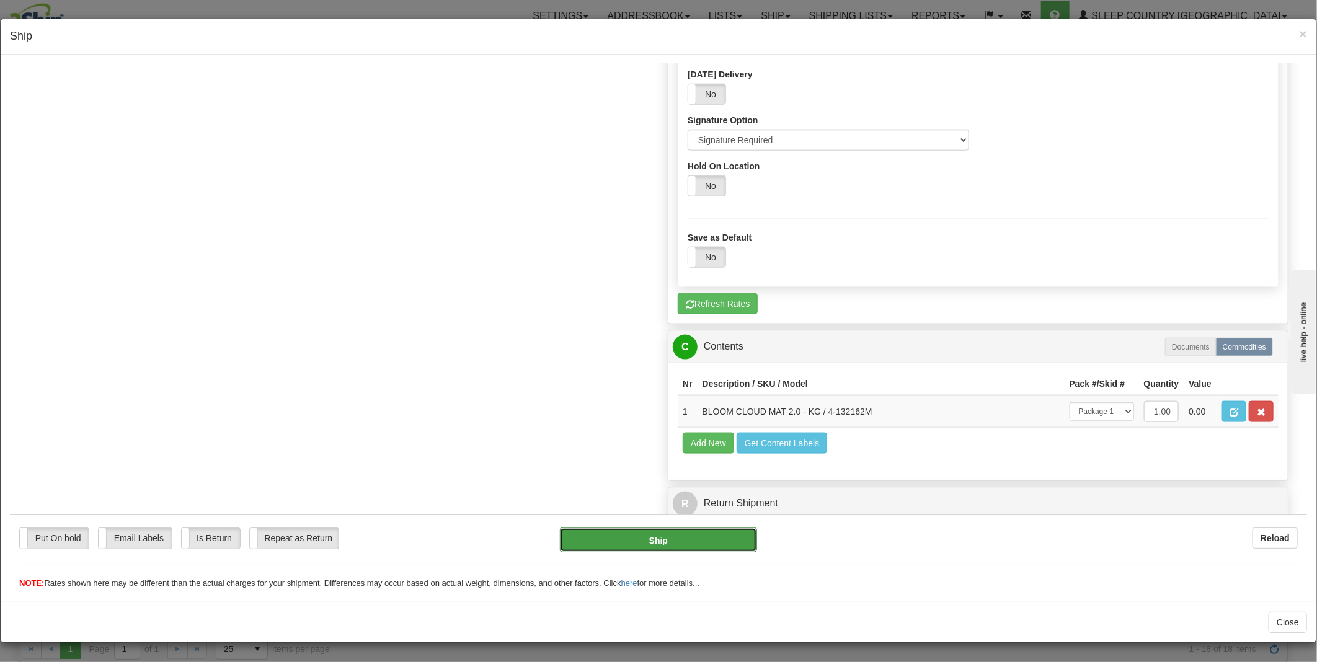
click at [635, 543] on button "Ship" at bounding box center [659, 539] width 198 height 25
type input "1"
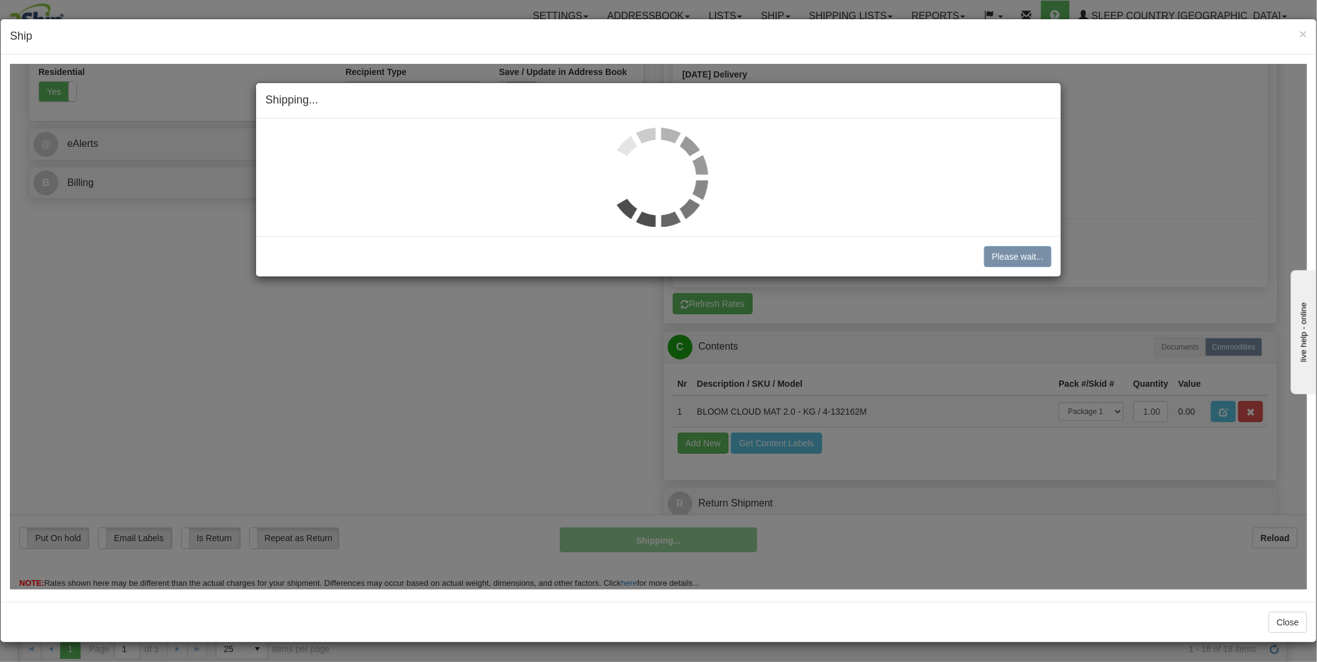
scroll to position [453, 0]
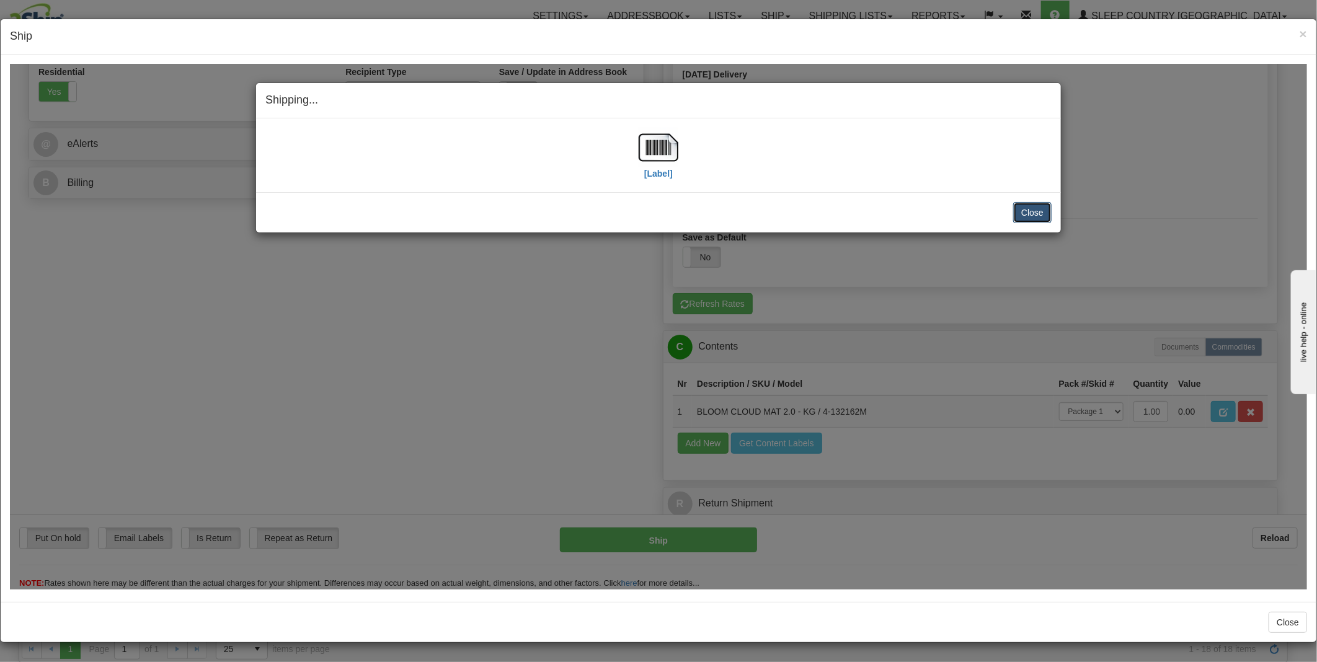
click at [1036, 214] on button "Close" at bounding box center [1032, 211] width 38 height 21
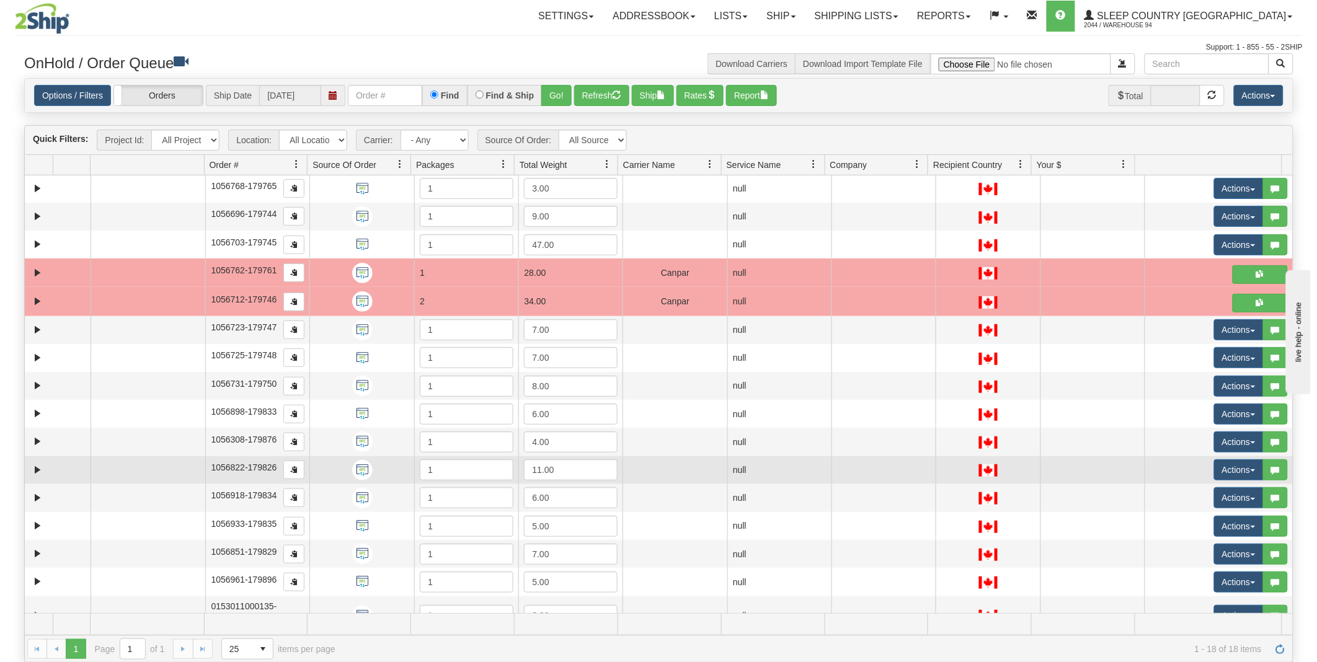
scroll to position [0, 0]
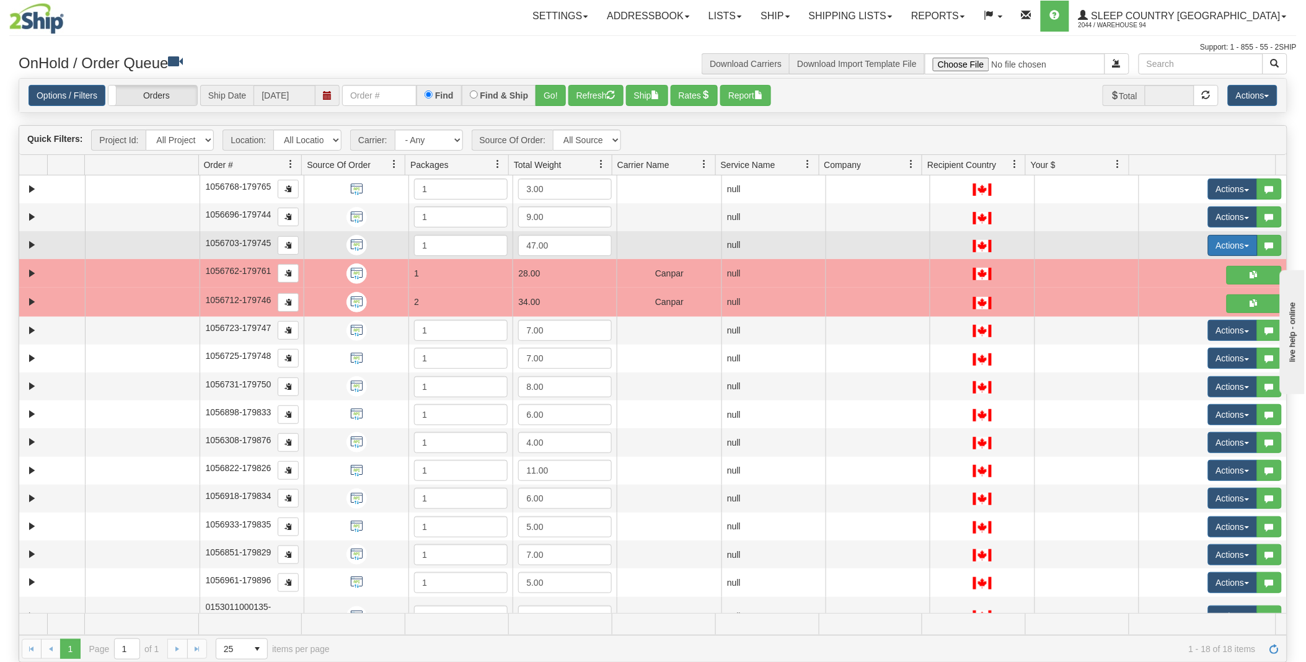
click at [1232, 249] on button "Actions" at bounding box center [1233, 245] width 50 height 21
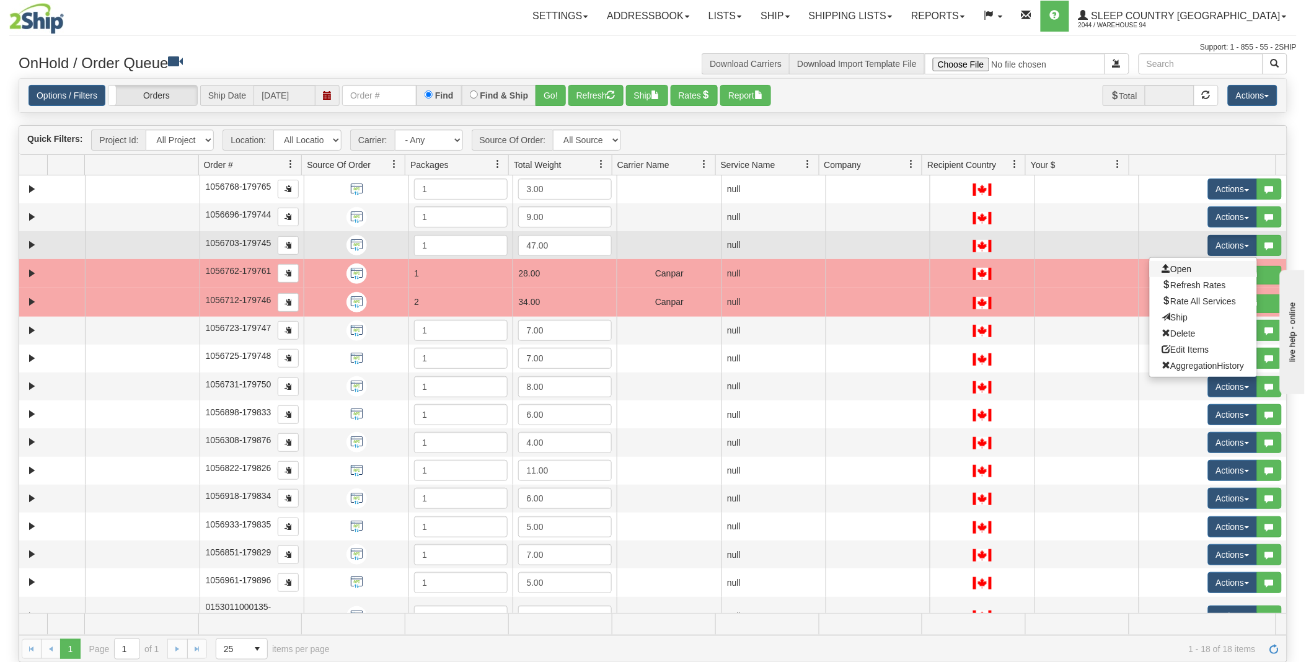
click at [1193, 265] on link "Open" at bounding box center [1203, 269] width 107 height 16
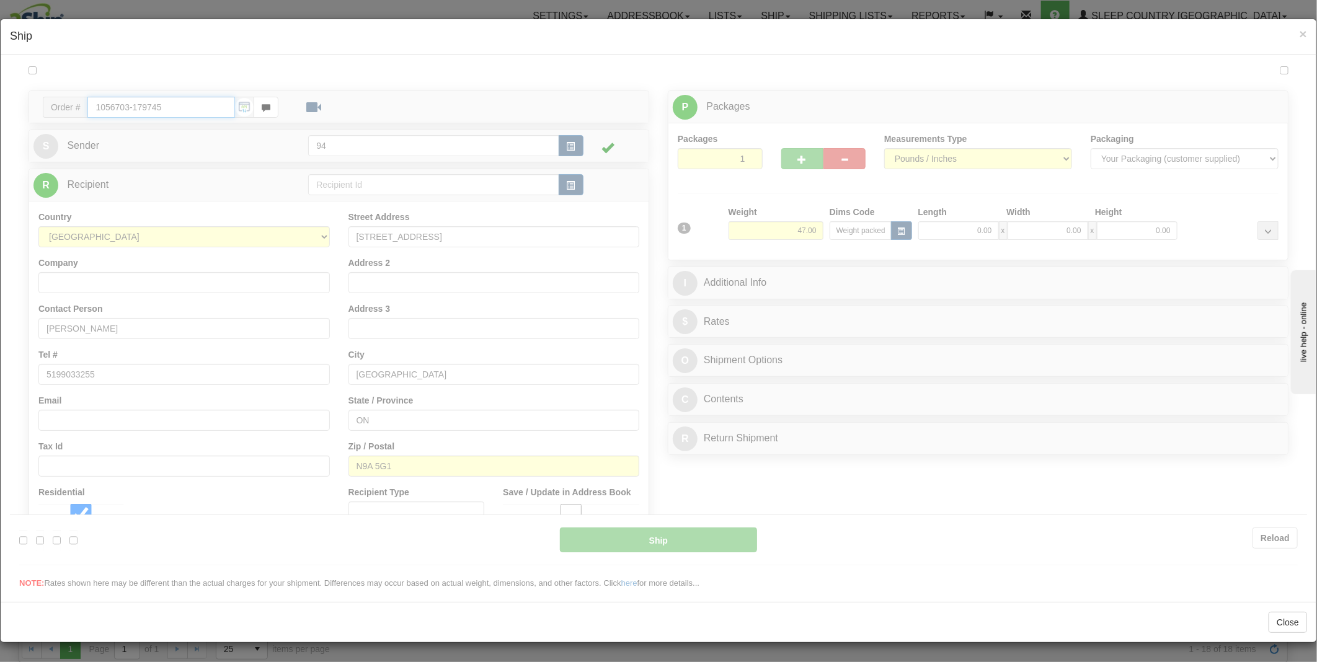
type input "11:42"
type input "16:00"
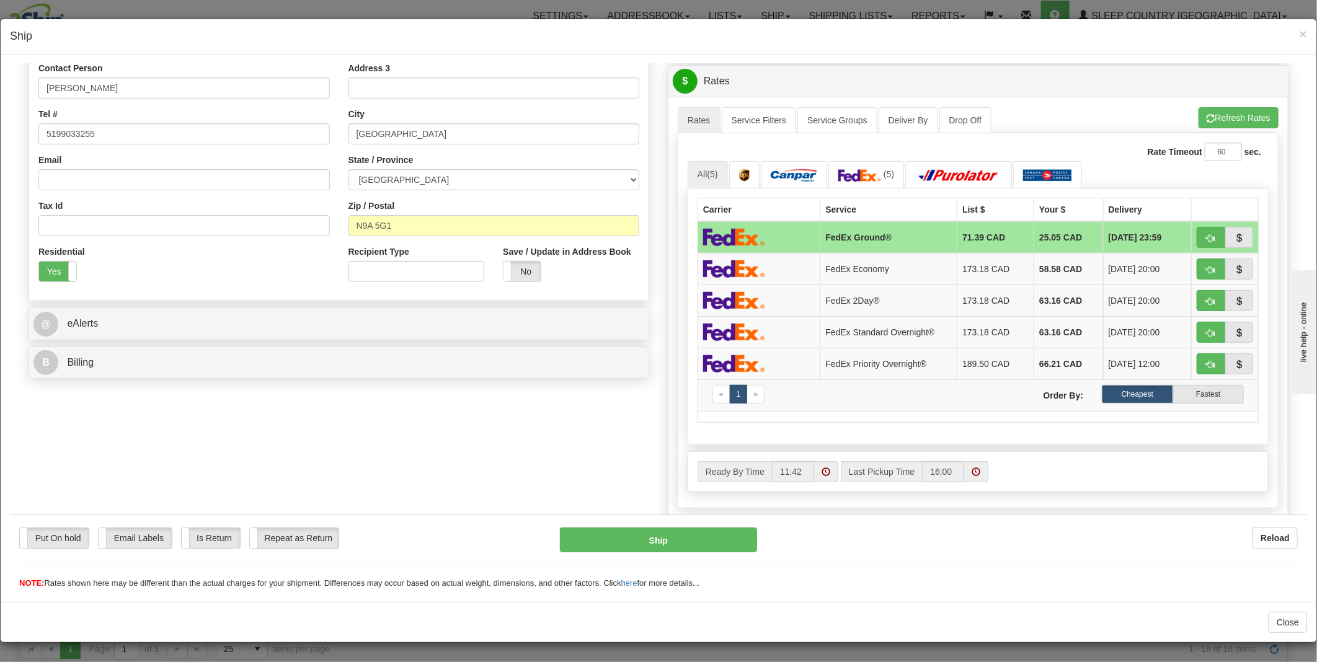
scroll to position [169, 0]
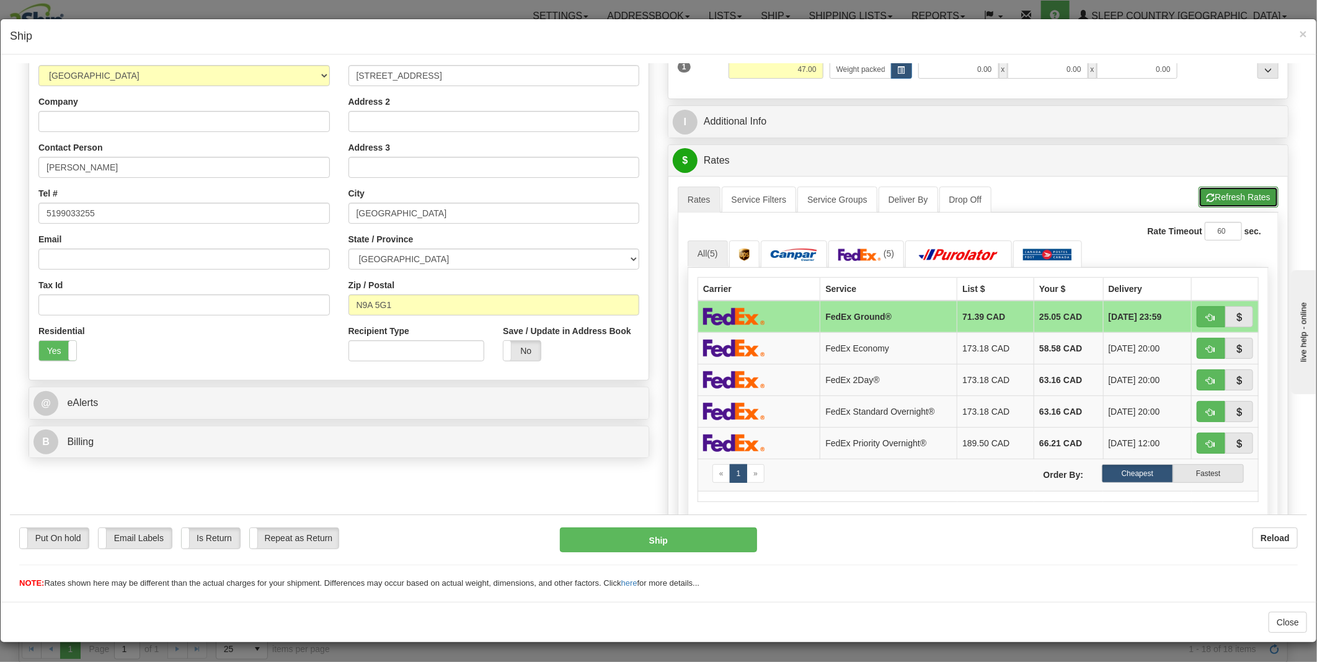
click at [1220, 195] on button "Refresh Rates" at bounding box center [1238, 196] width 80 height 21
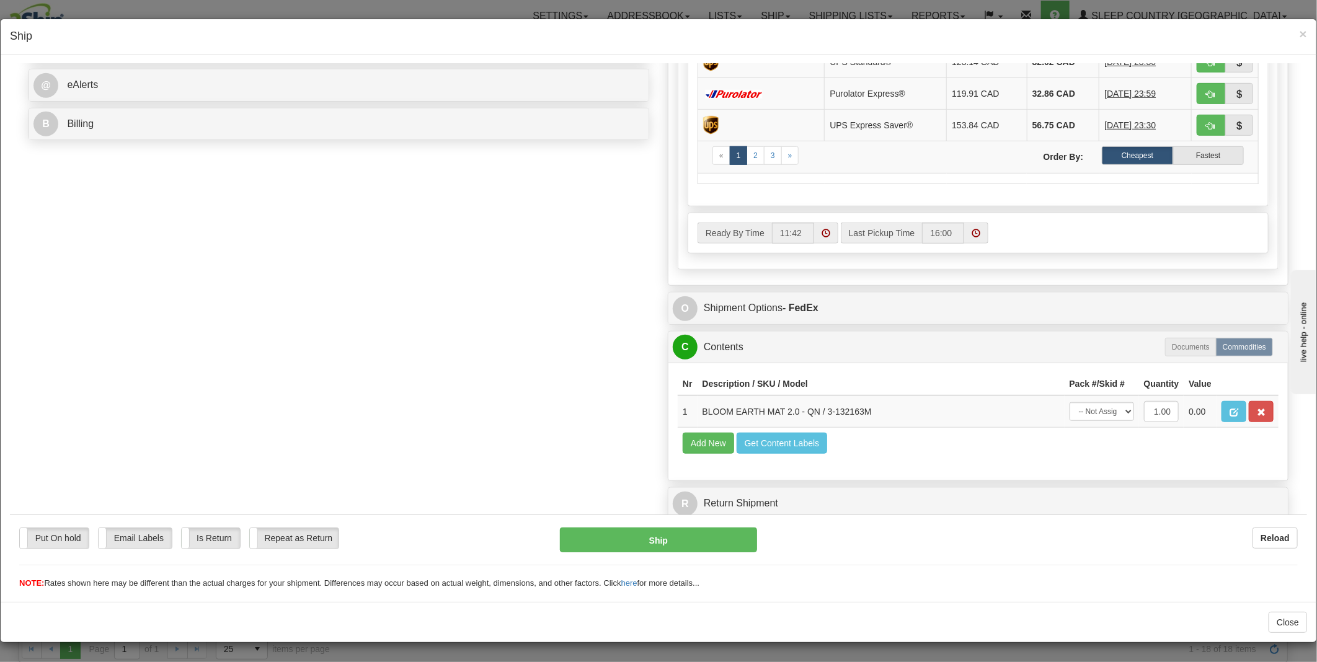
scroll to position [513, 0]
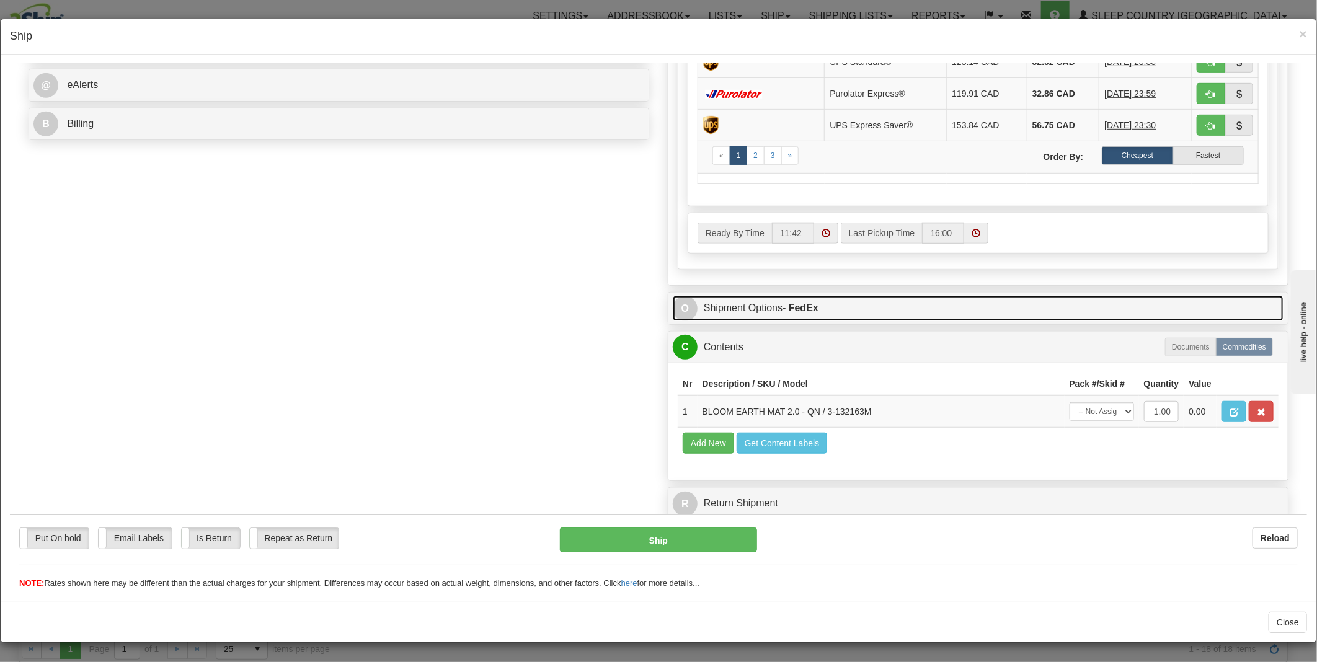
click at [673, 296] on span "O" at bounding box center [685, 308] width 25 height 25
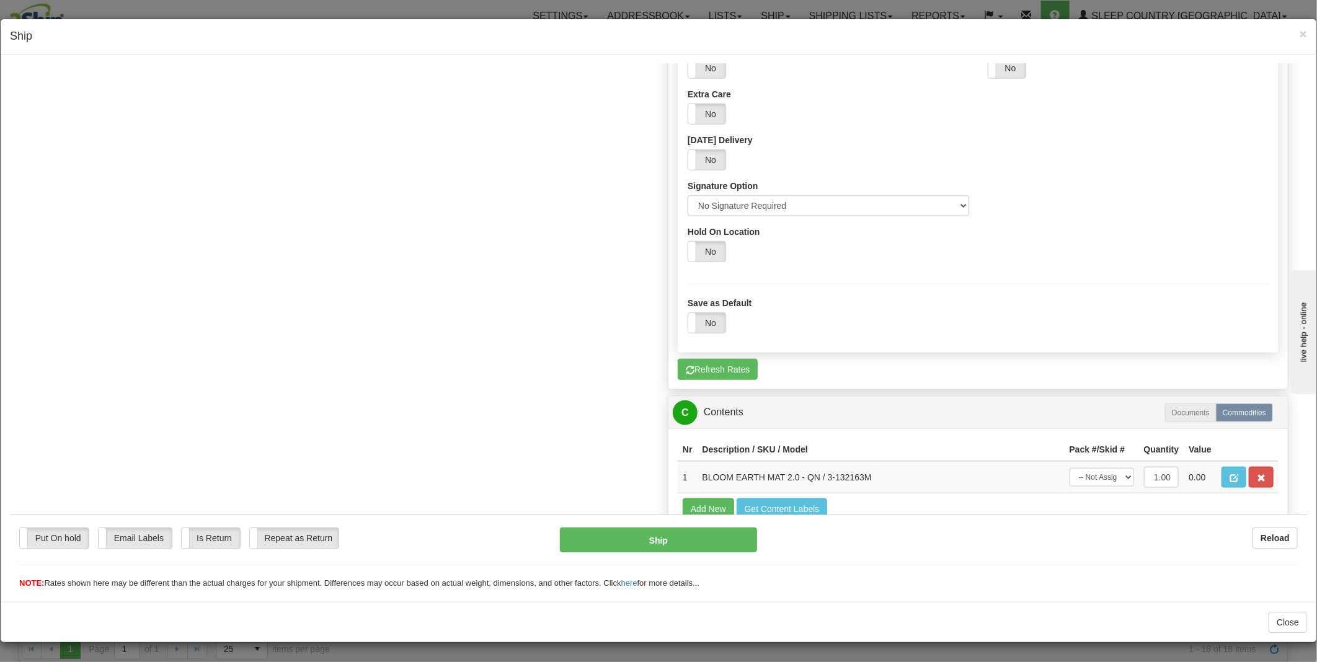
scroll to position [685, 0]
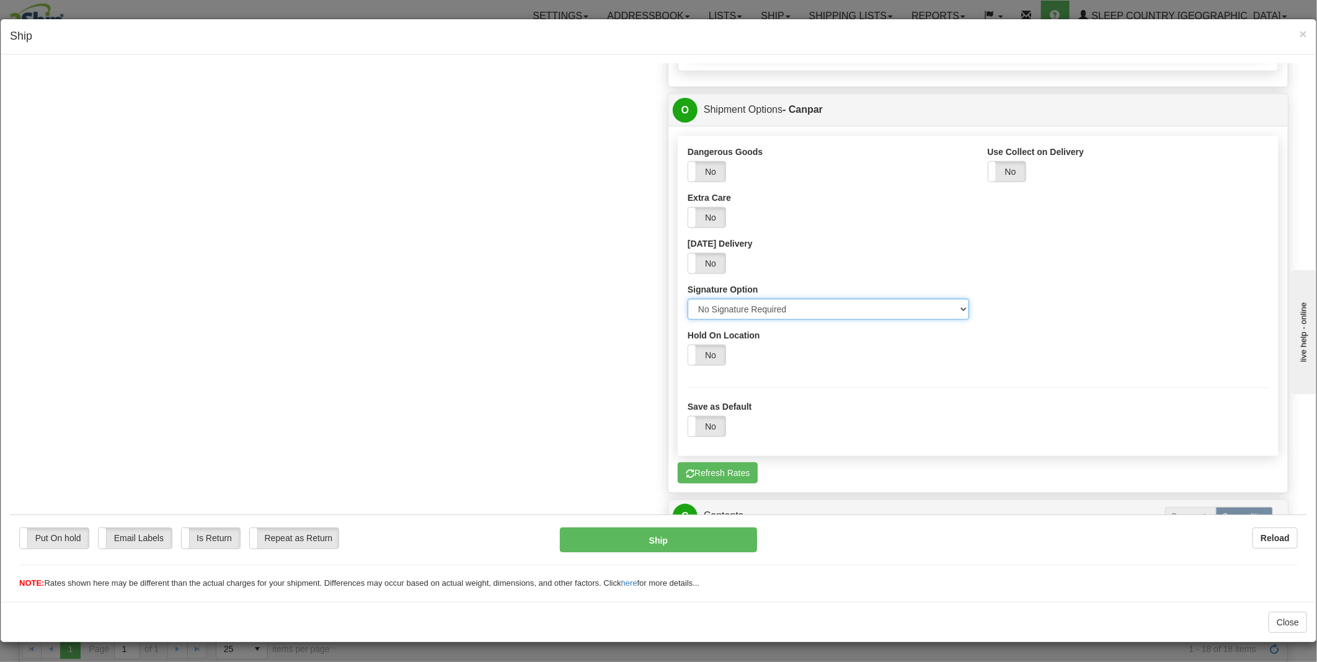
click at [705, 314] on select "Please select No Signature Required Signature Required Adult Signature" at bounding box center [827, 308] width 281 height 21
select select "2"
click at [687, 298] on select "Please select No Signature Required Signature Required Adult Signature" at bounding box center [827, 308] width 281 height 21
click at [698, 472] on button "Refresh Rates" at bounding box center [718, 472] width 80 height 21
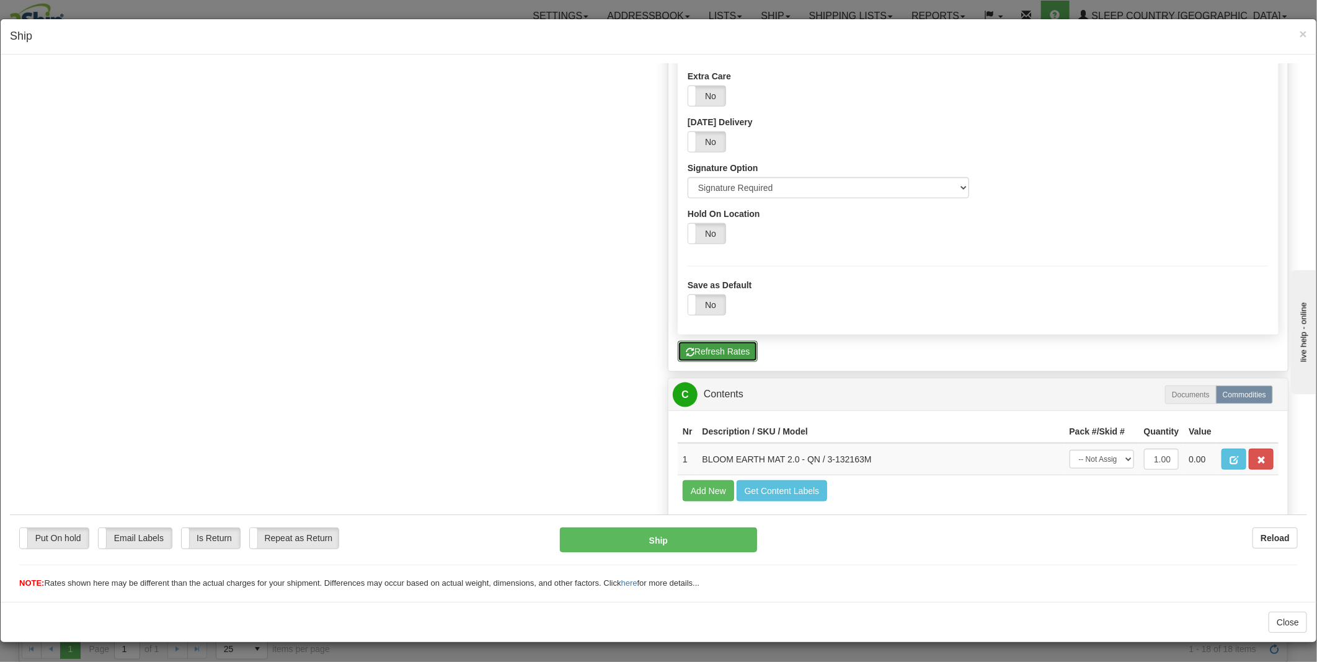
scroll to position [881, 0]
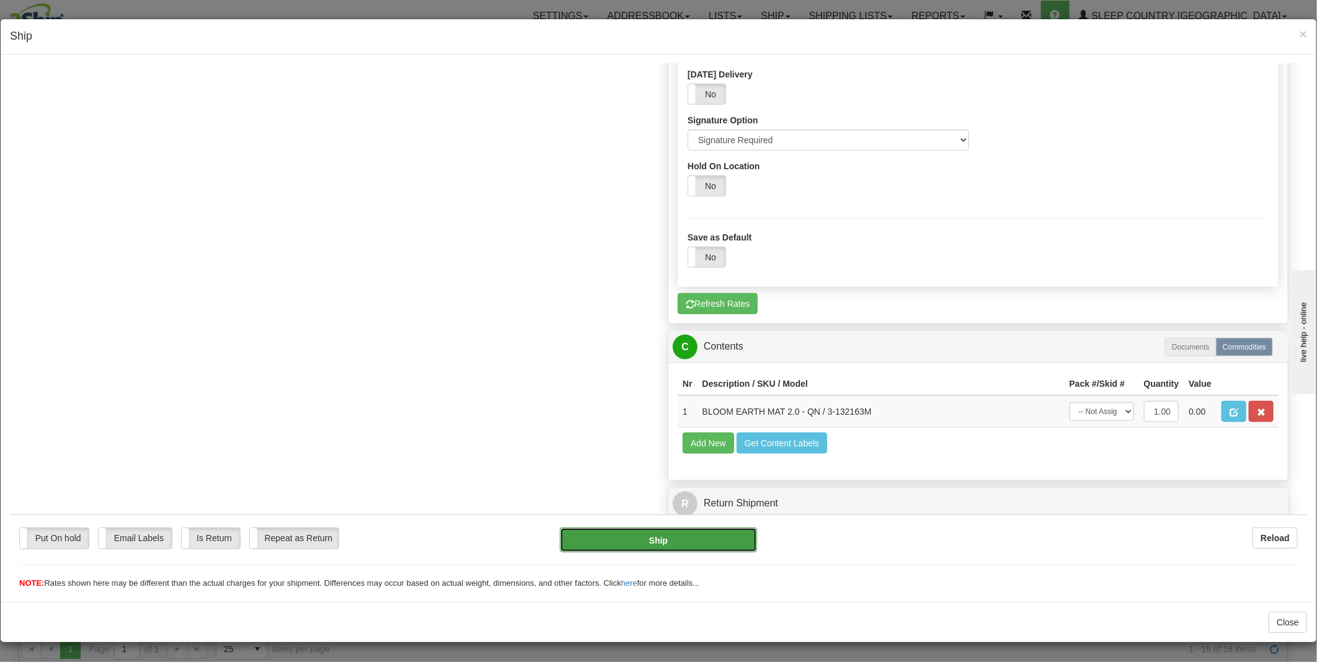
click at [612, 543] on button "Ship" at bounding box center [659, 539] width 198 height 25
type input "1"
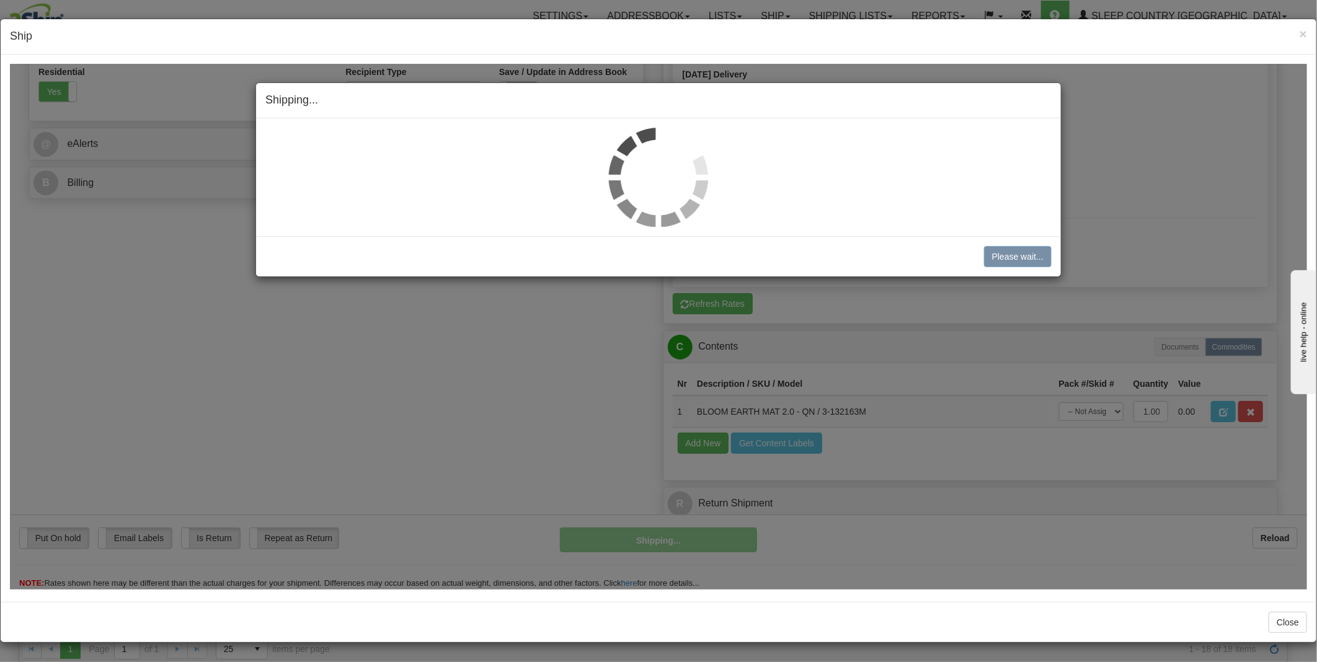
scroll to position [453, 0]
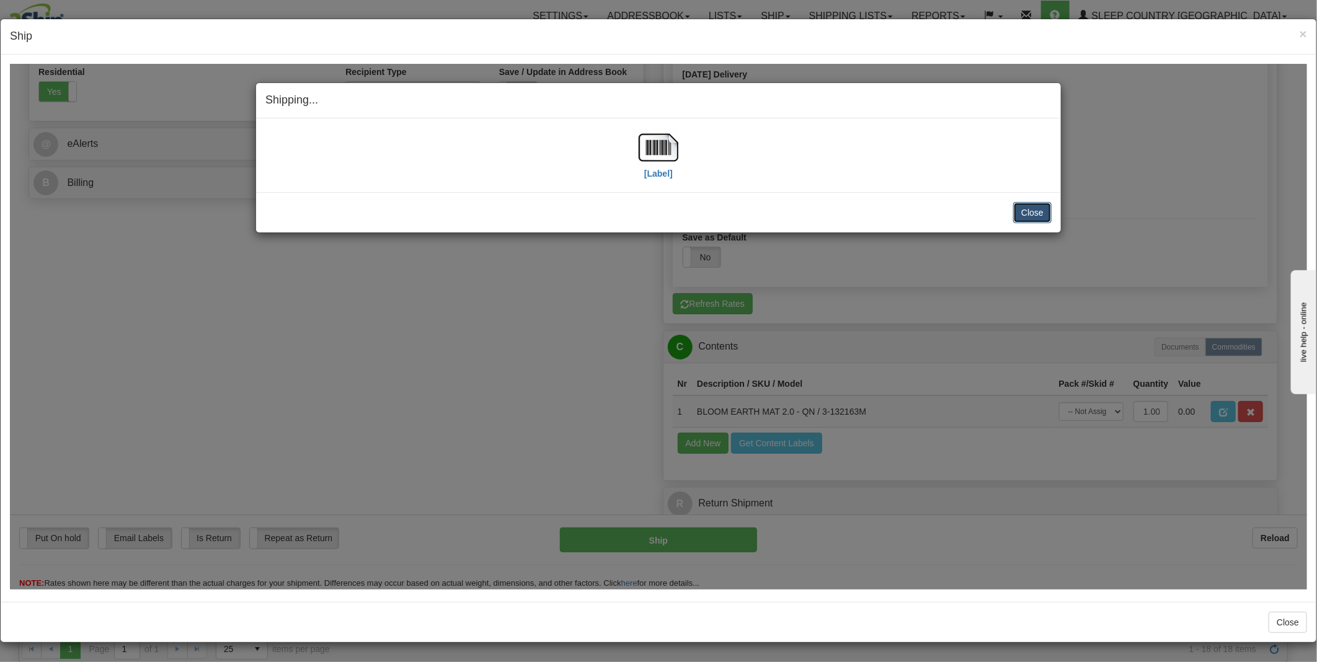
click at [1037, 213] on button "Close" at bounding box center [1032, 211] width 38 height 21
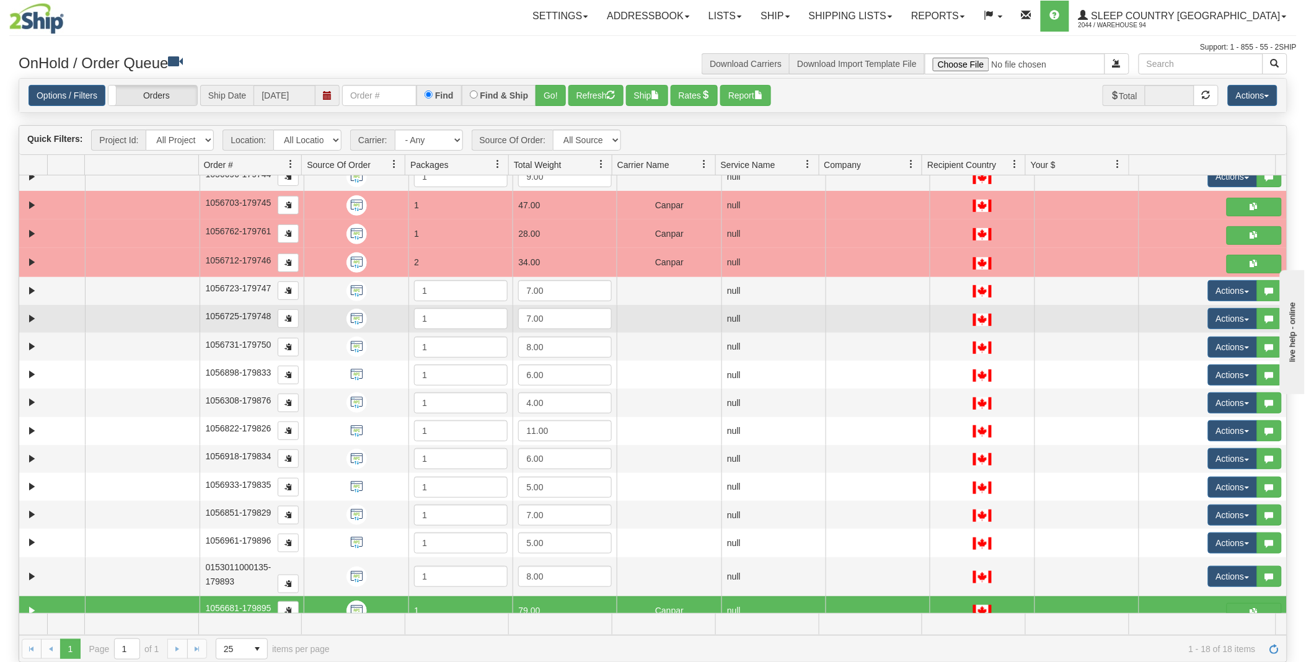
scroll to position [0, 0]
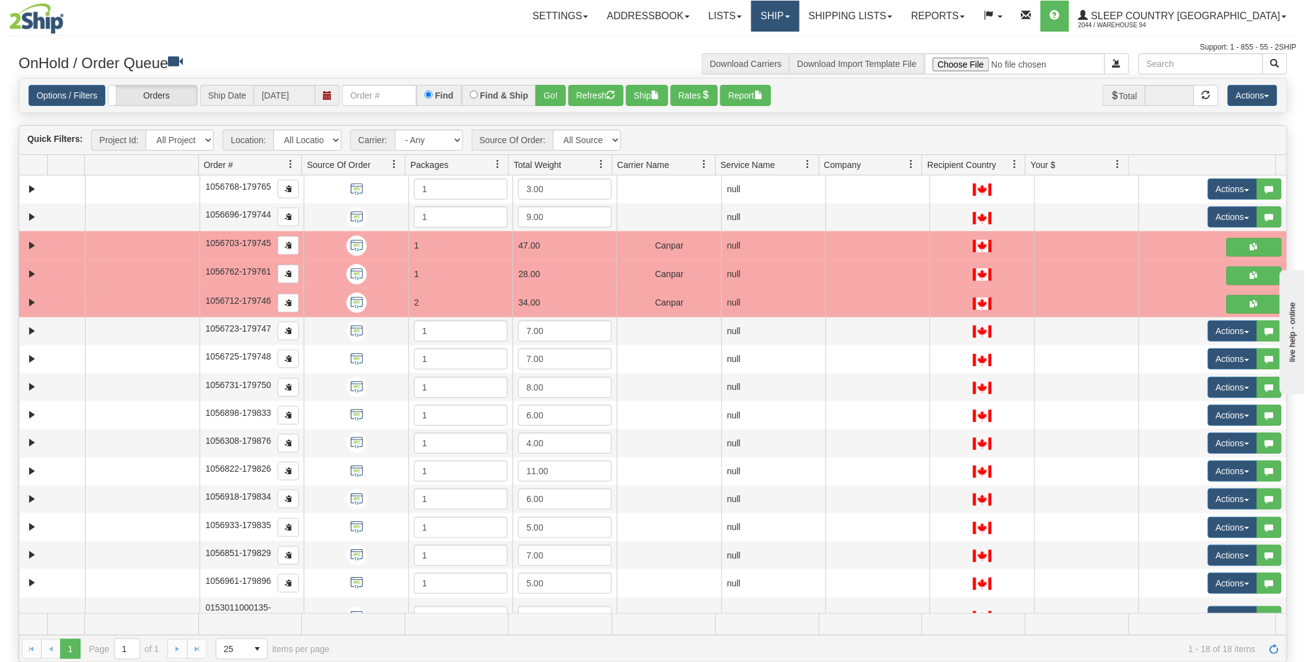
click at [799, 20] on link "Ship" at bounding box center [775, 16] width 48 height 31
click at [779, 57] on span "OnHold / Order Queue" at bounding box center [742, 60] width 87 height 10
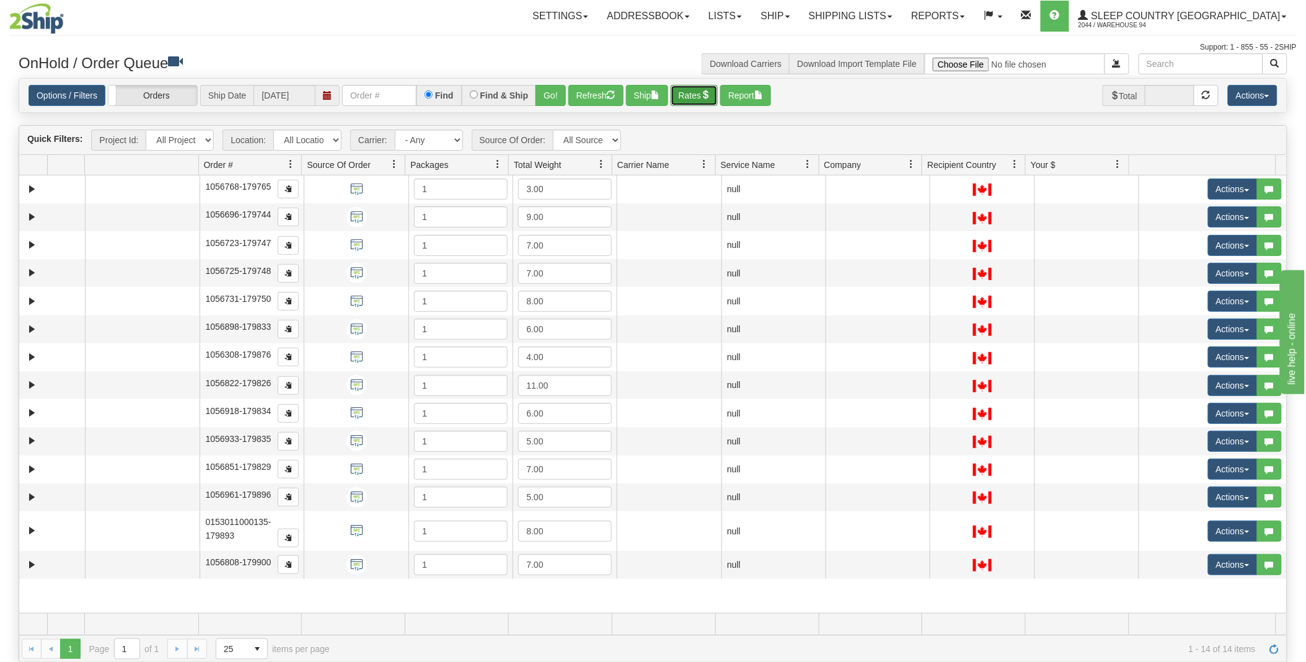
click at [696, 97] on button "Rates" at bounding box center [695, 95] width 48 height 21
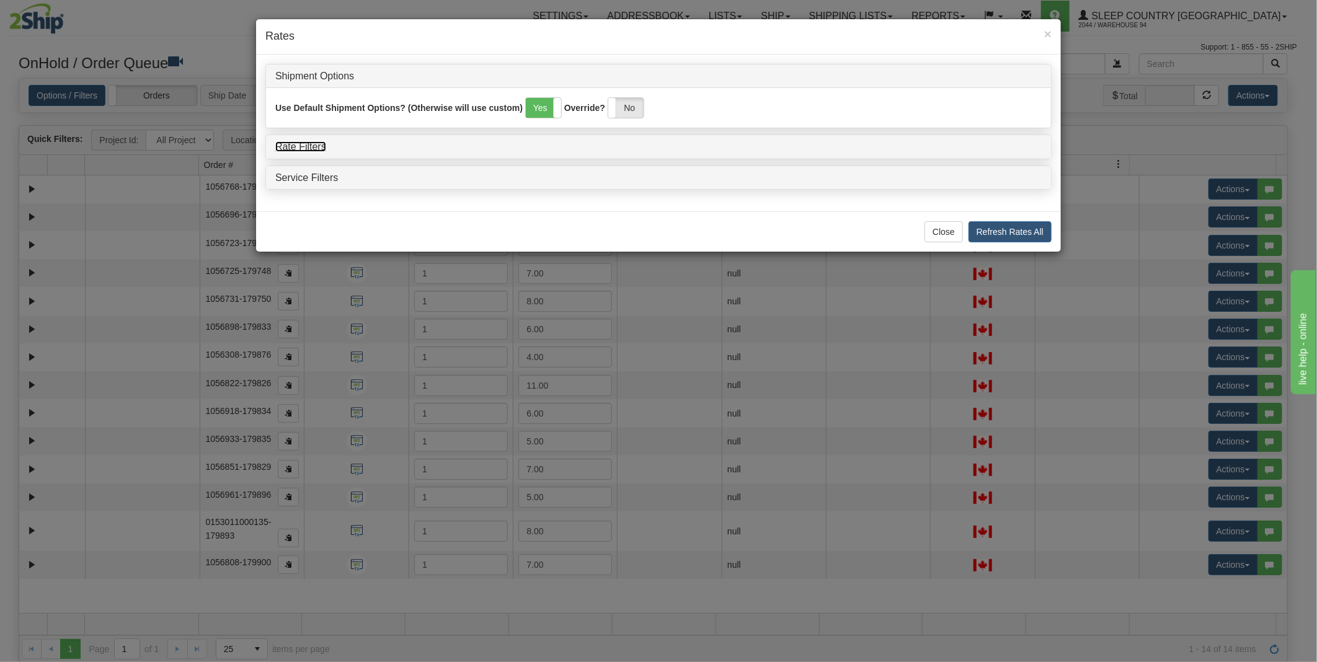
click at [319, 149] on link "Rate Filters" at bounding box center [300, 146] width 51 height 11
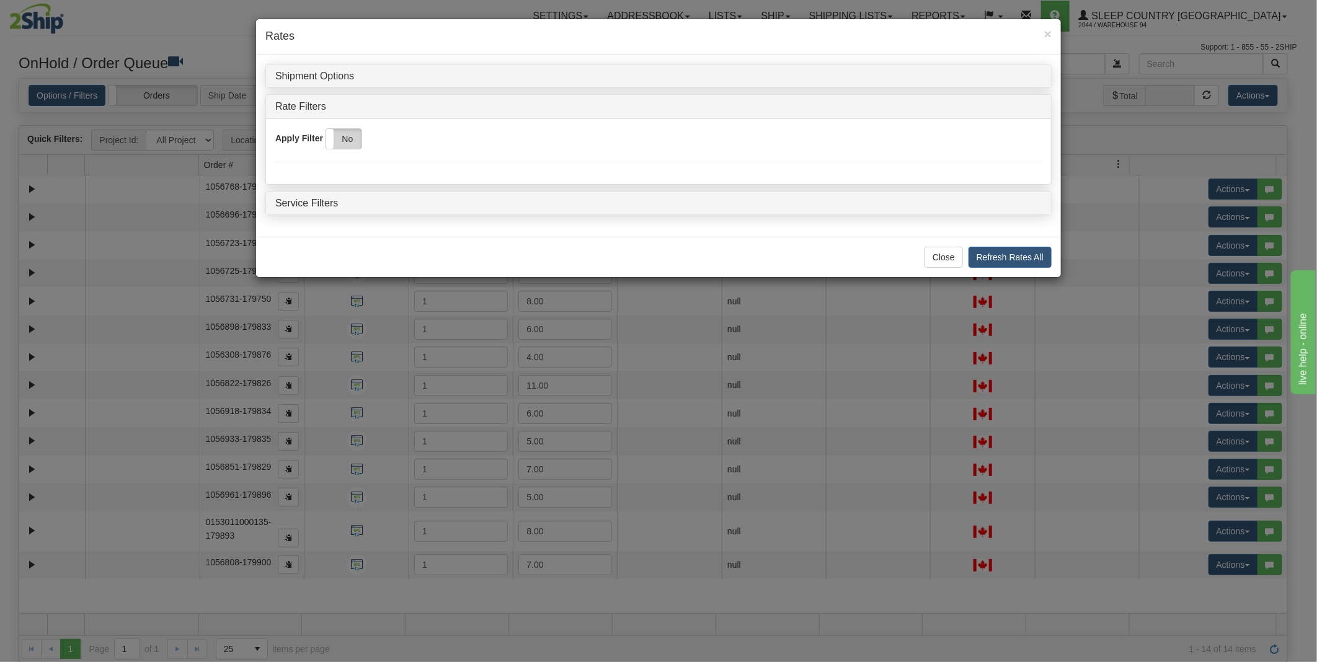
click at [339, 146] on label "No" at bounding box center [343, 139] width 35 height 20
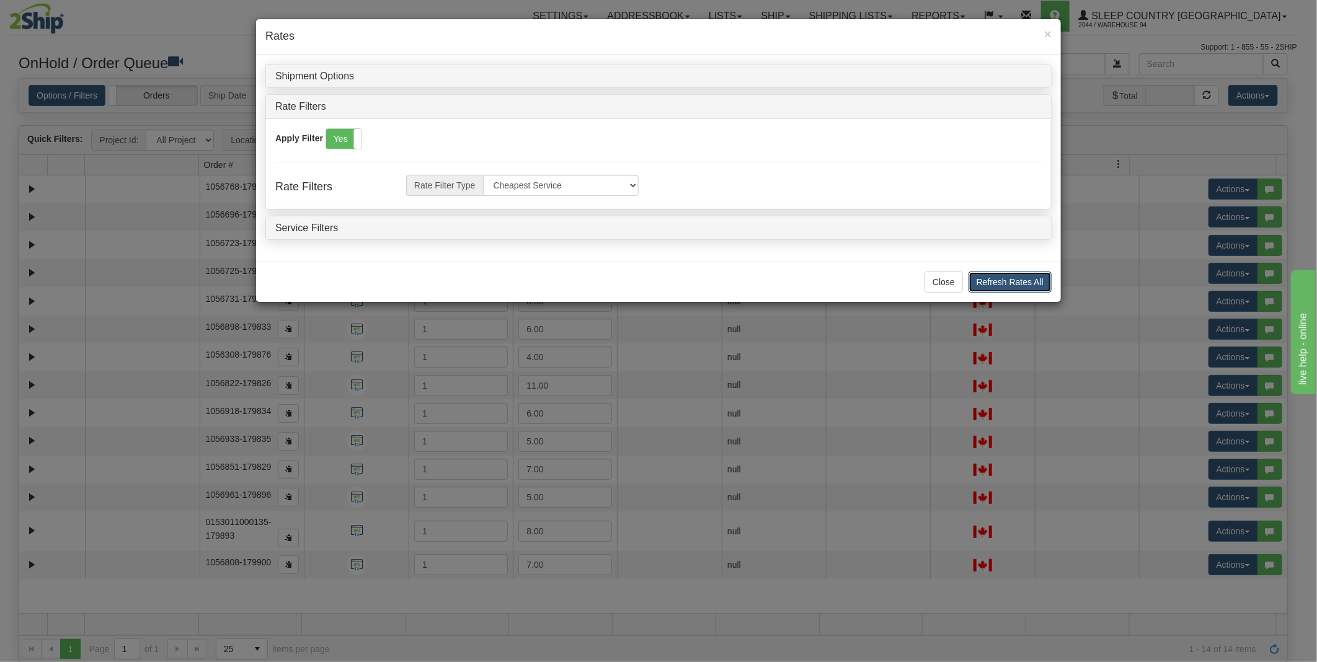
click at [987, 277] on button "Refresh Rates All" at bounding box center [1009, 282] width 83 height 21
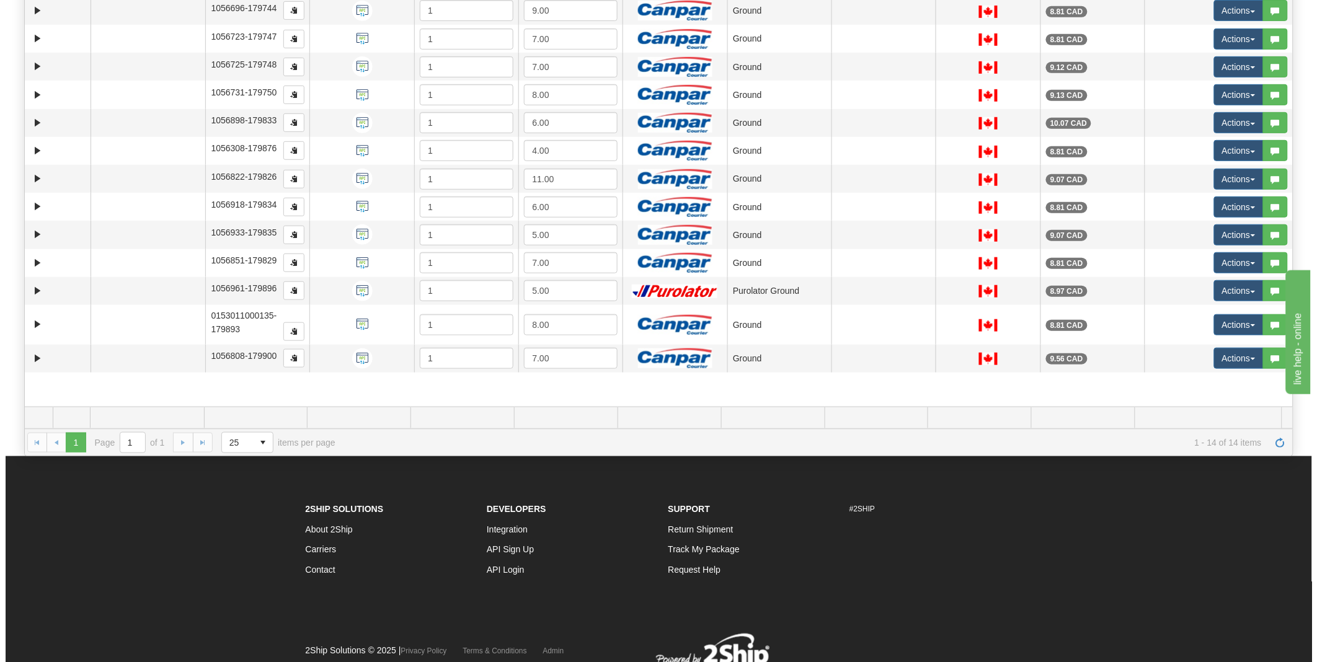
scroll to position [69, 0]
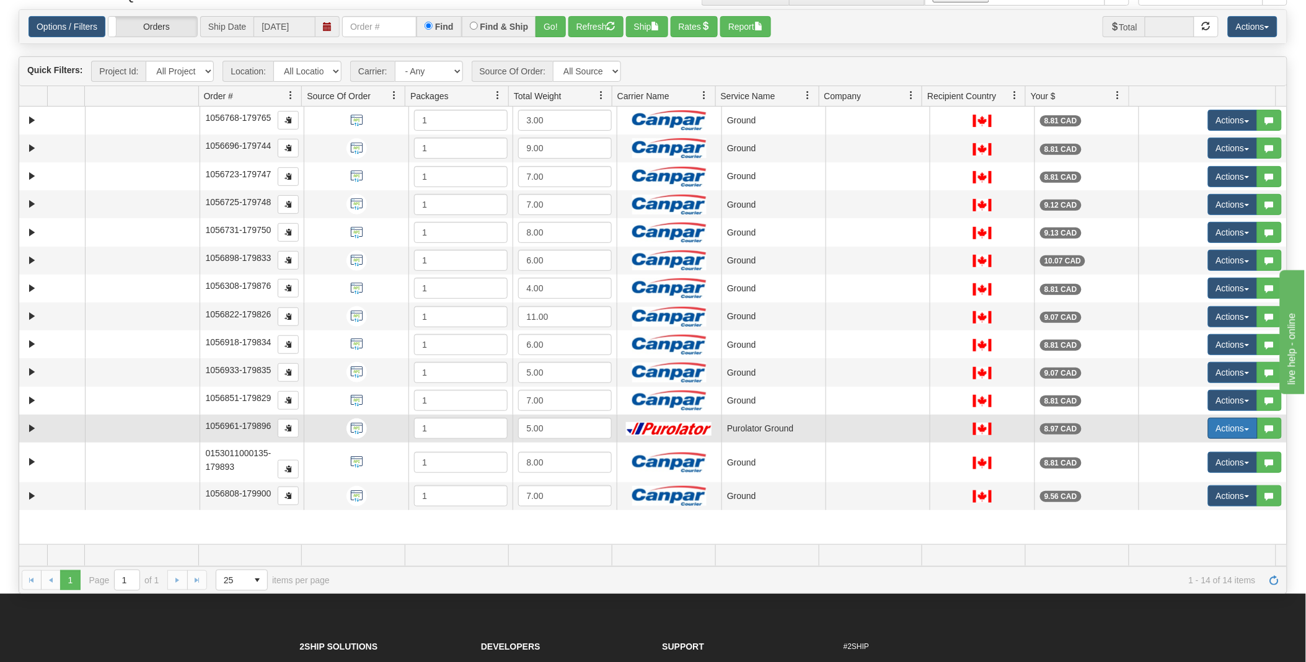
click at [1238, 430] on button "Actions" at bounding box center [1233, 428] width 50 height 21
click at [1182, 451] on link "Open" at bounding box center [1203, 452] width 107 height 16
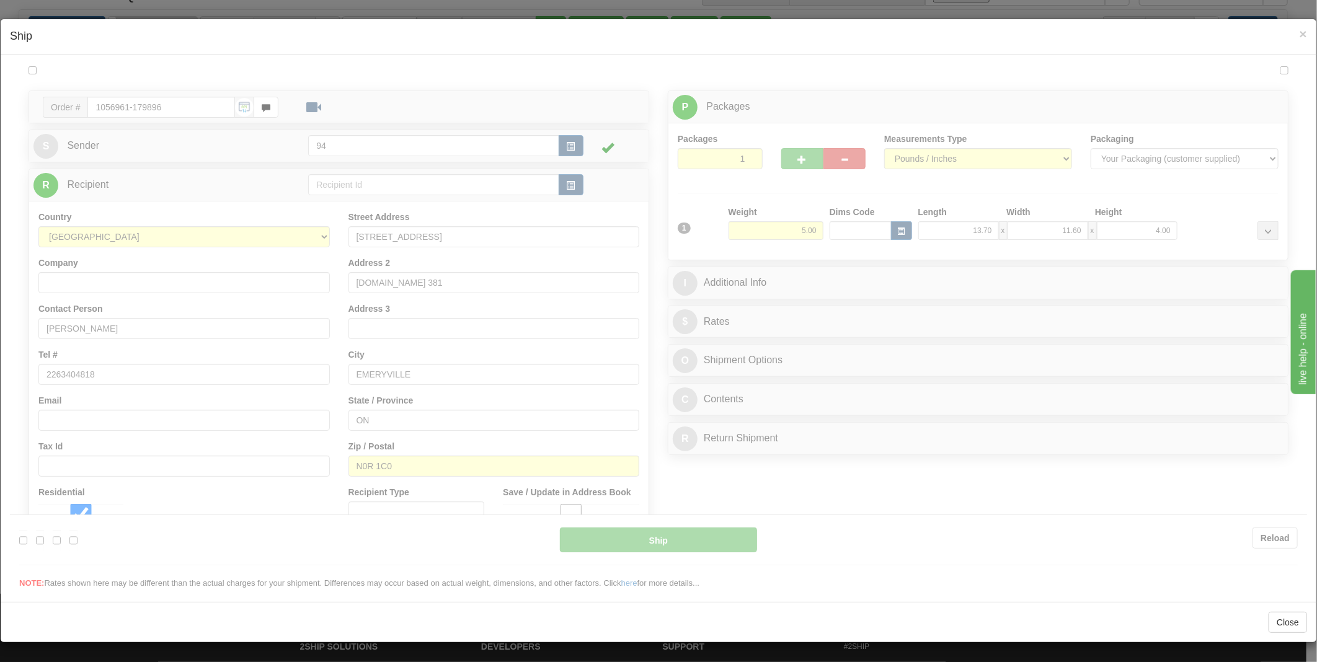
scroll to position [0, 0]
type input "260"
type input "11:43"
type input "16:00"
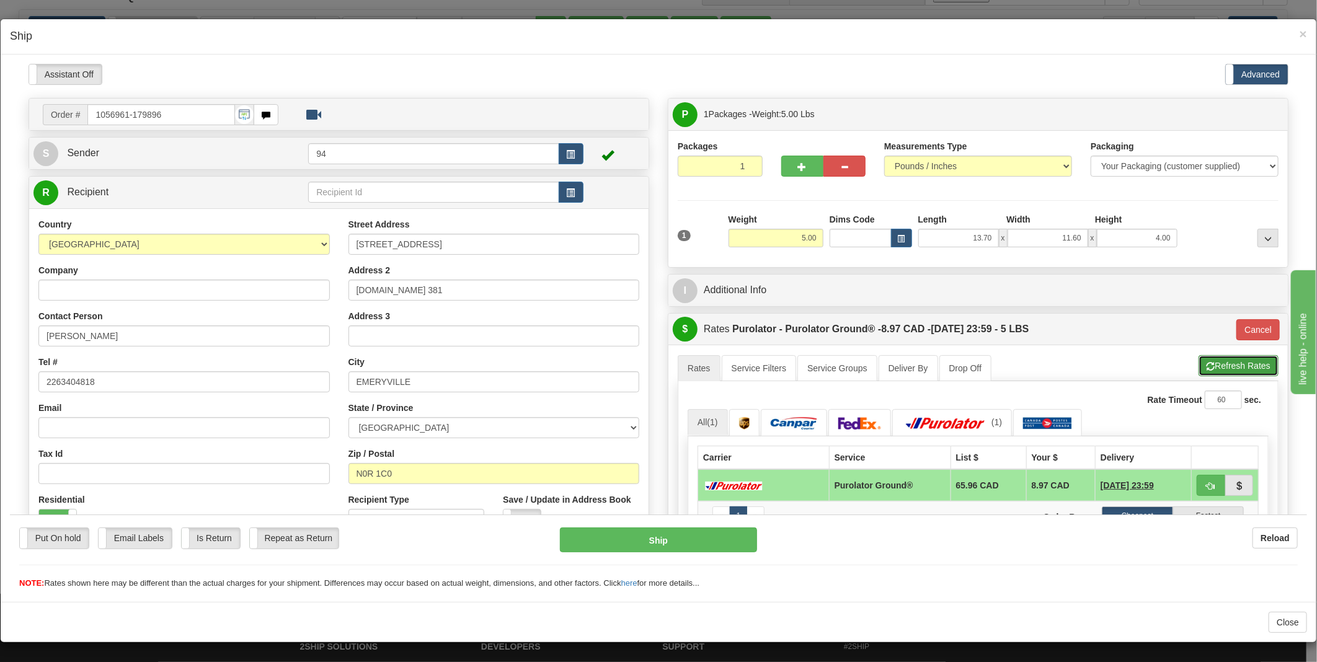
click at [1202, 368] on button "Refresh Rates" at bounding box center [1238, 365] width 80 height 21
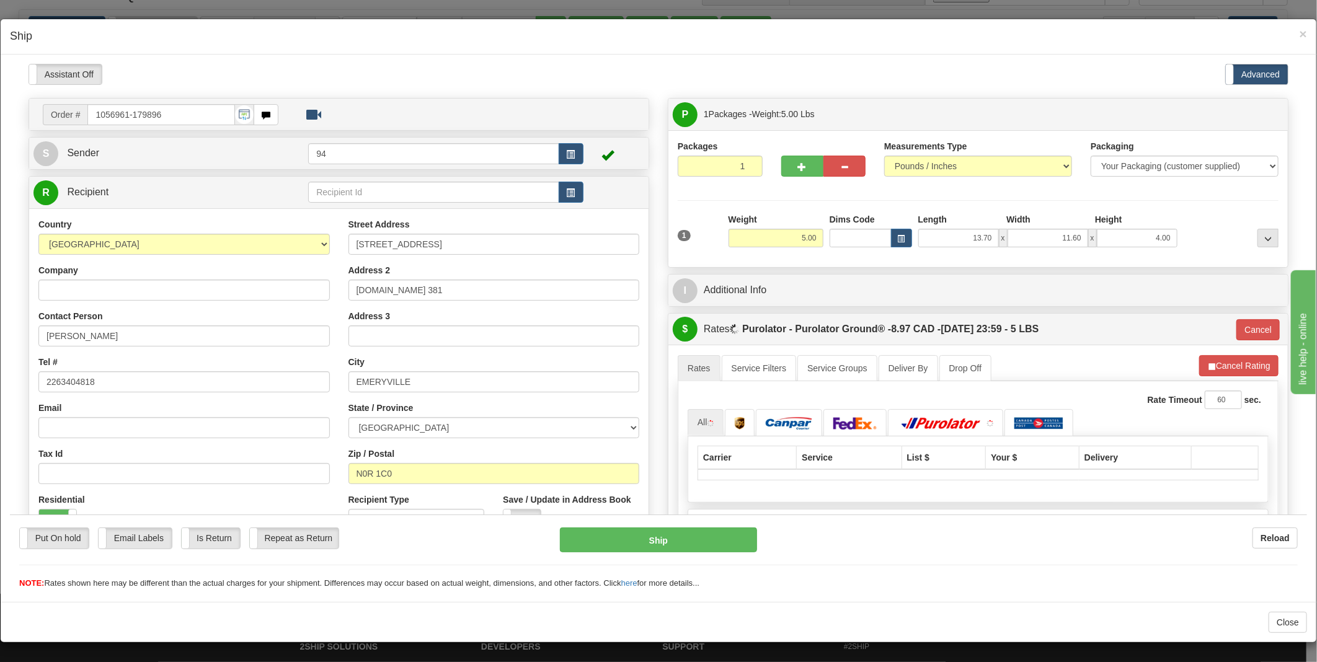
type input "260"
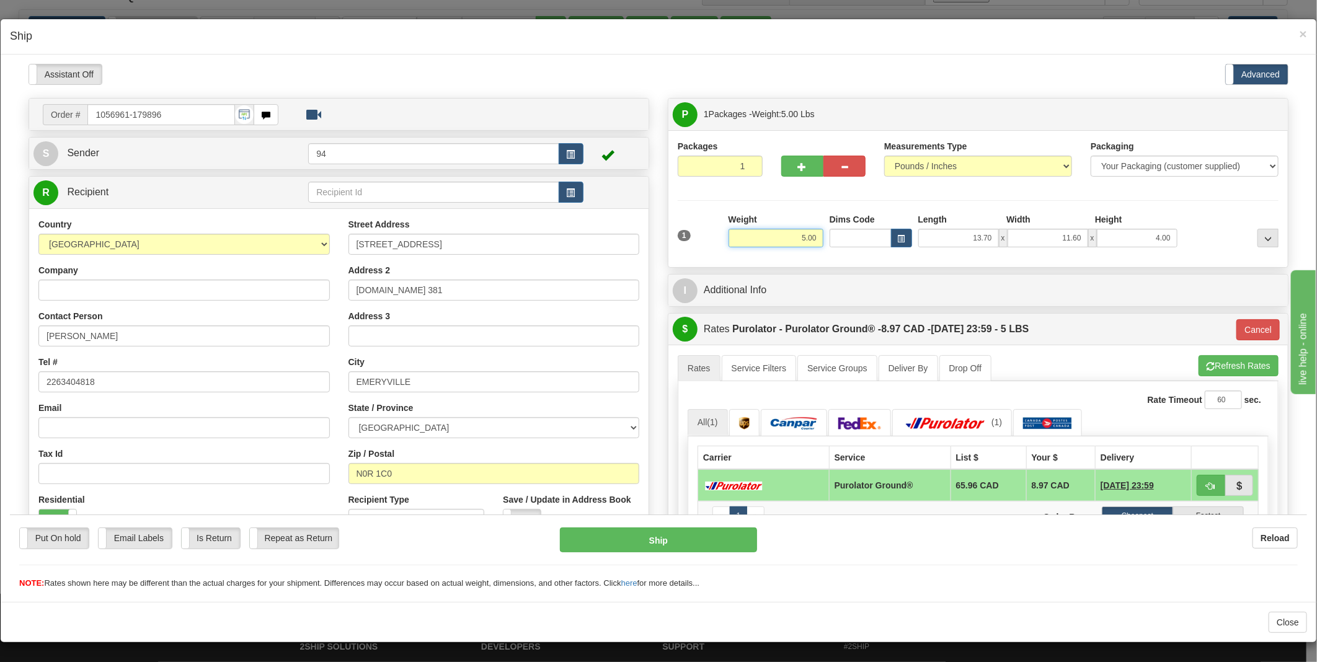
click at [801, 236] on input "5.00" at bounding box center [775, 237] width 95 height 19
type input "6.00"
click at [1212, 360] on li "Refresh Rates Cancel Rating" at bounding box center [1238, 365] width 80 height 21
type input "260"
drag, startPoint x: 802, startPoint y: 237, endPoint x: 794, endPoint y: 236, distance: 8.2
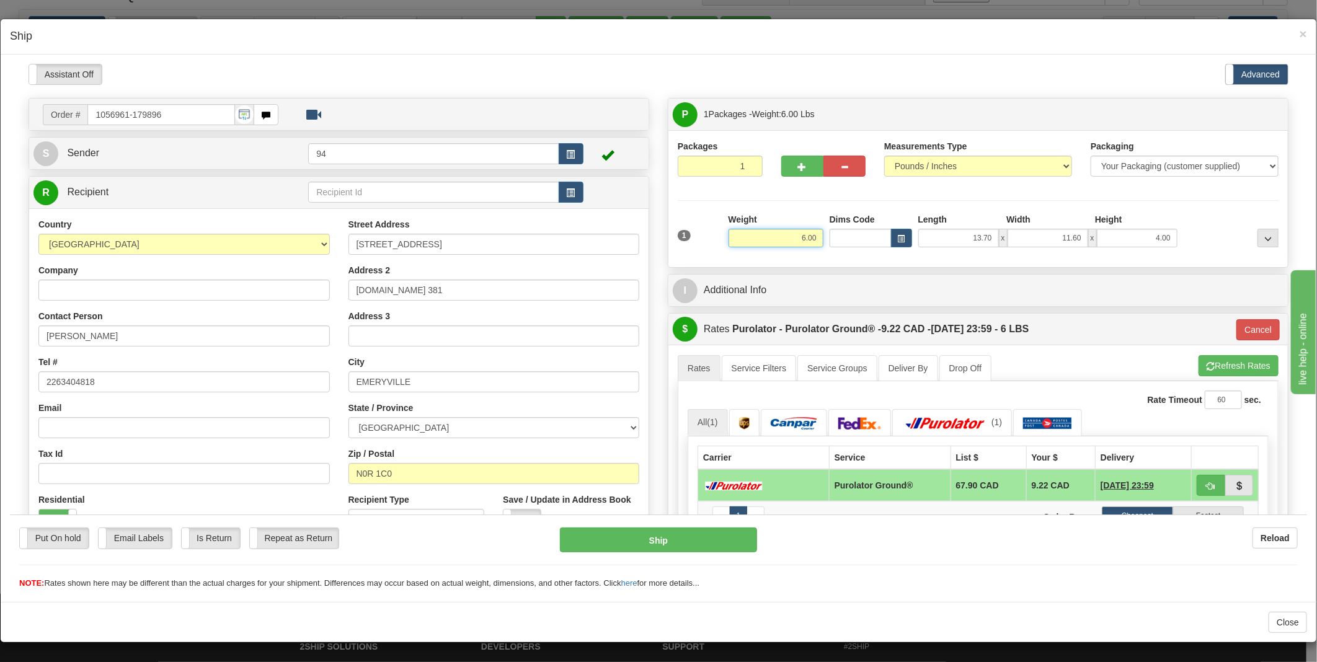
click at [794, 236] on input "6.00" at bounding box center [775, 237] width 95 height 19
type input "4.00"
click at [1208, 363] on li "Refresh Rates Cancel Rating" at bounding box center [1238, 365] width 80 height 21
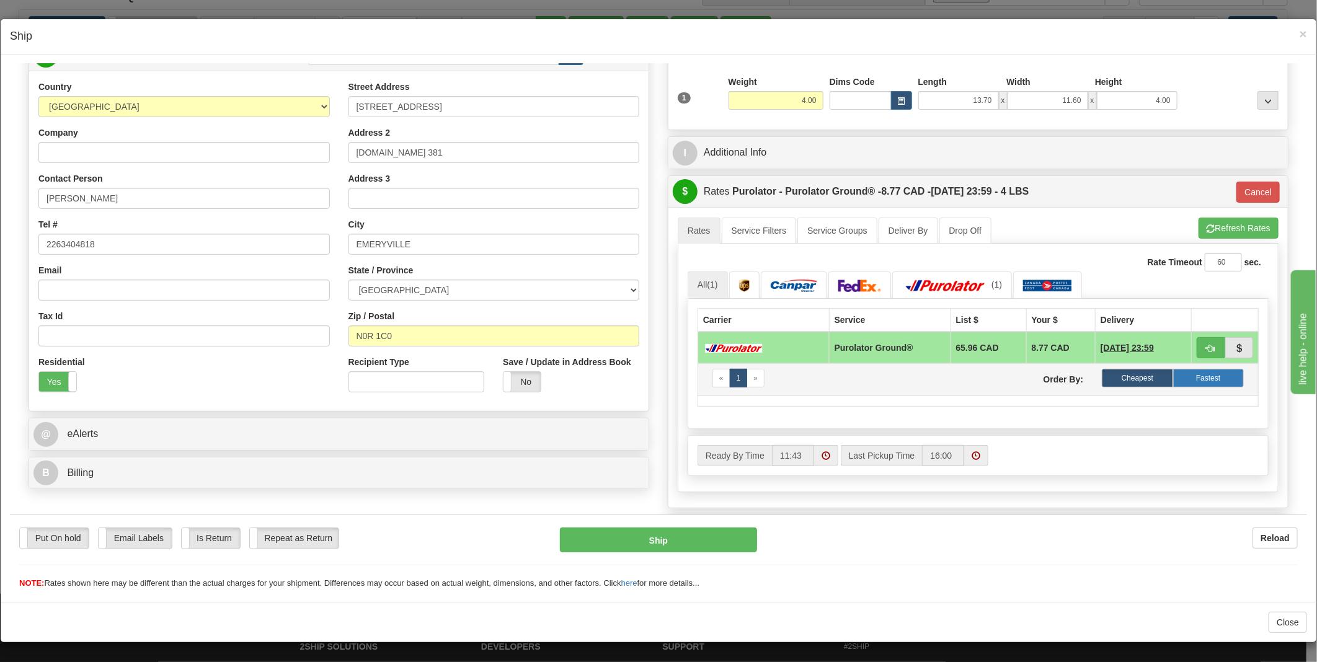
click at [1214, 382] on label "Fastest" at bounding box center [1208, 377] width 71 height 19
click at [1222, 223] on button "Refresh Rates" at bounding box center [1238, 227] width 80 height 21
type input "260"
click at [749, 231] on link "Service Filters" at bounding box center [759, 230] width 75 height 26
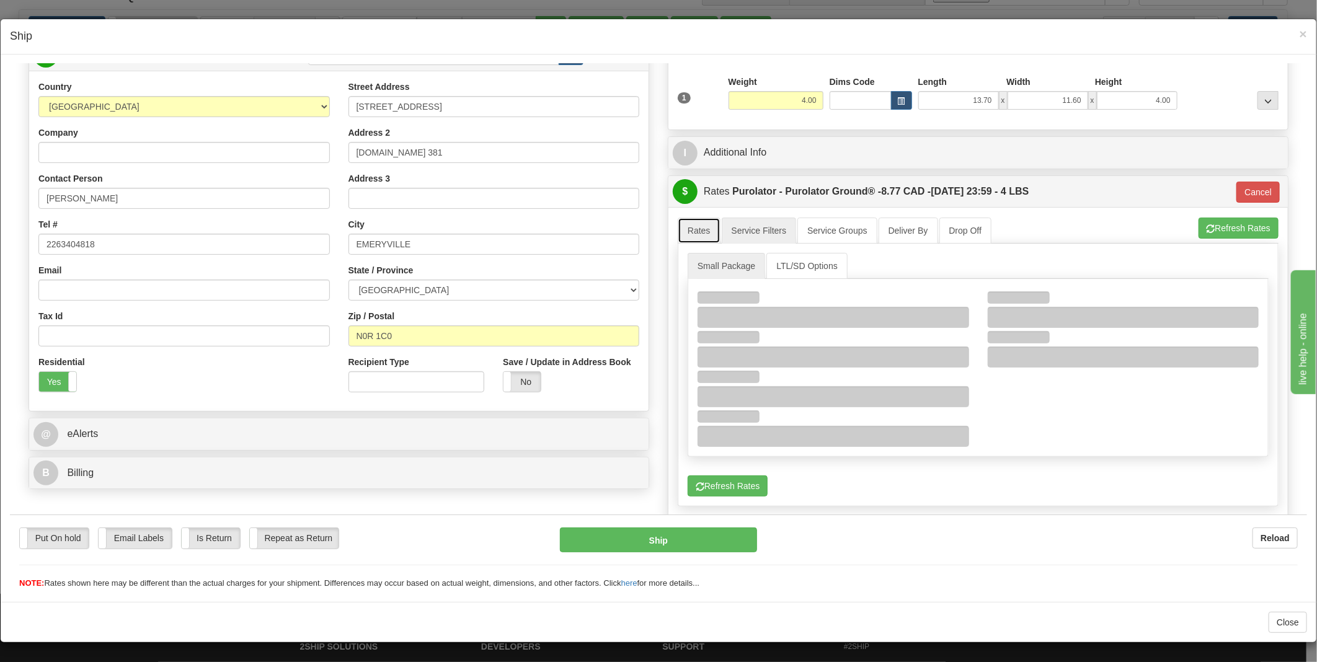
click at [691, 231] on link "Rates" at bounding box center [699, 230] width 43 height 26
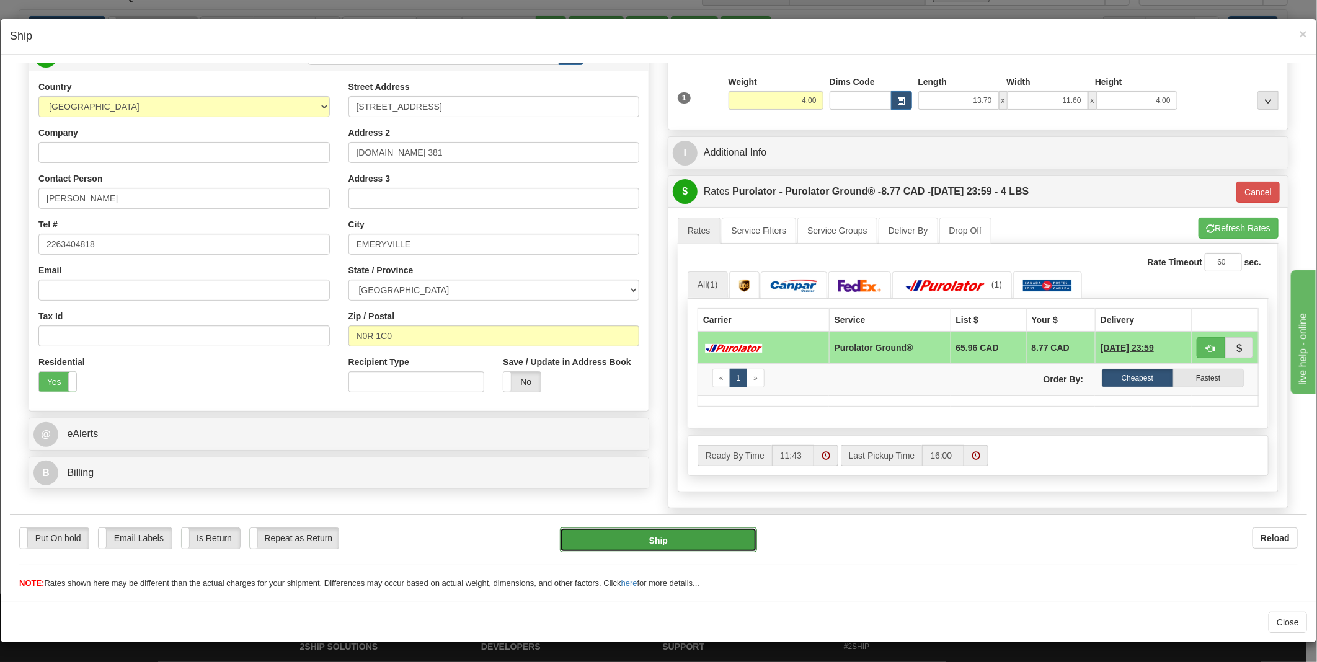
click at [586, 534] on button "Ship" at bounding box center [659, 539] width 198 height 25
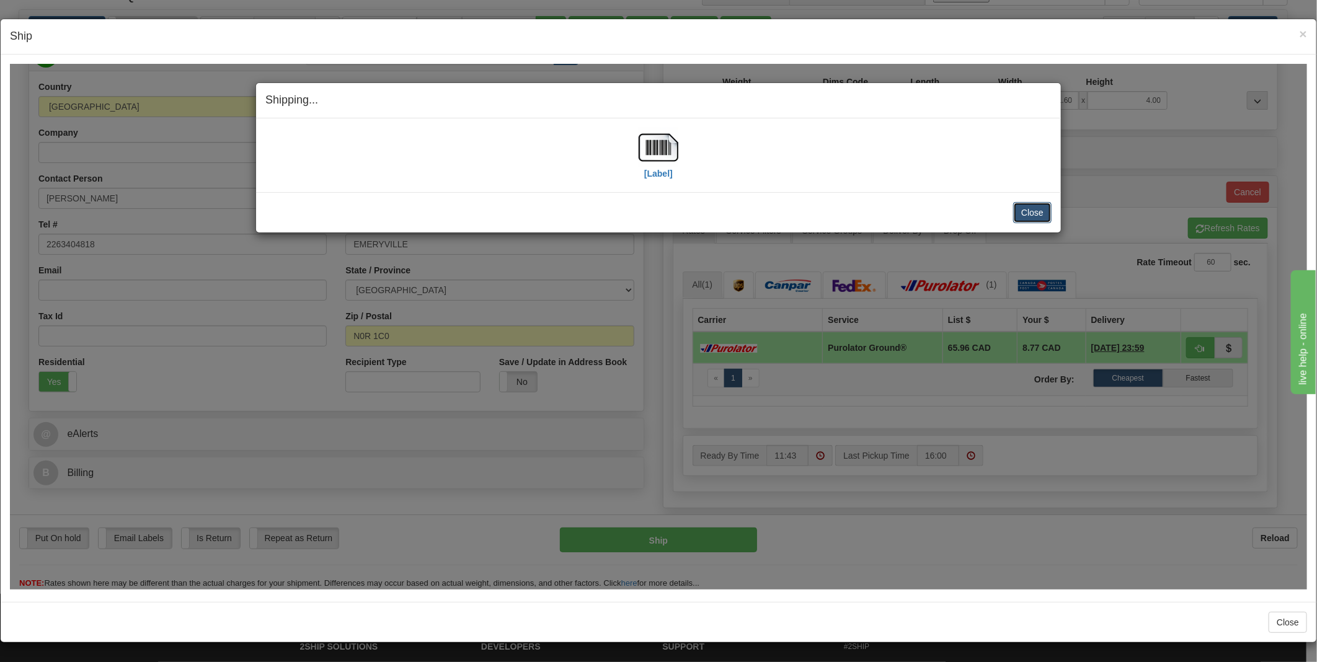
click at [1040, 209] on button "Close" at bounding box center [1032, 211] width 38 height 21
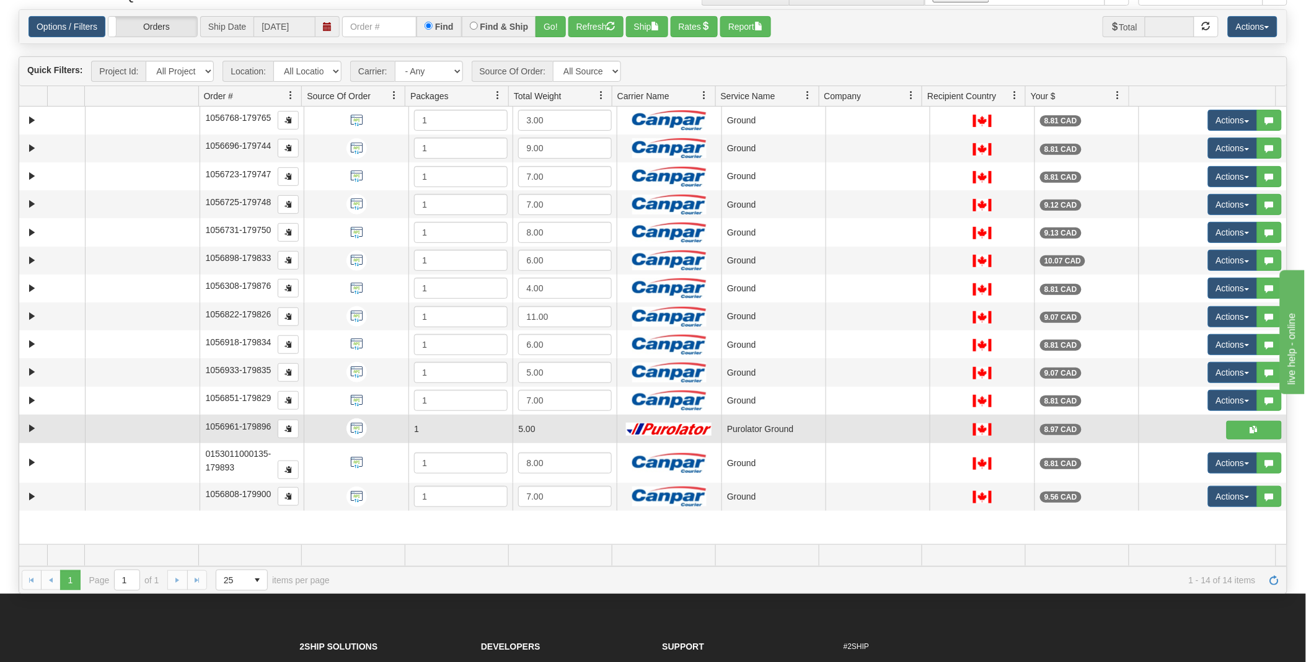
scroll to position [0, 0]
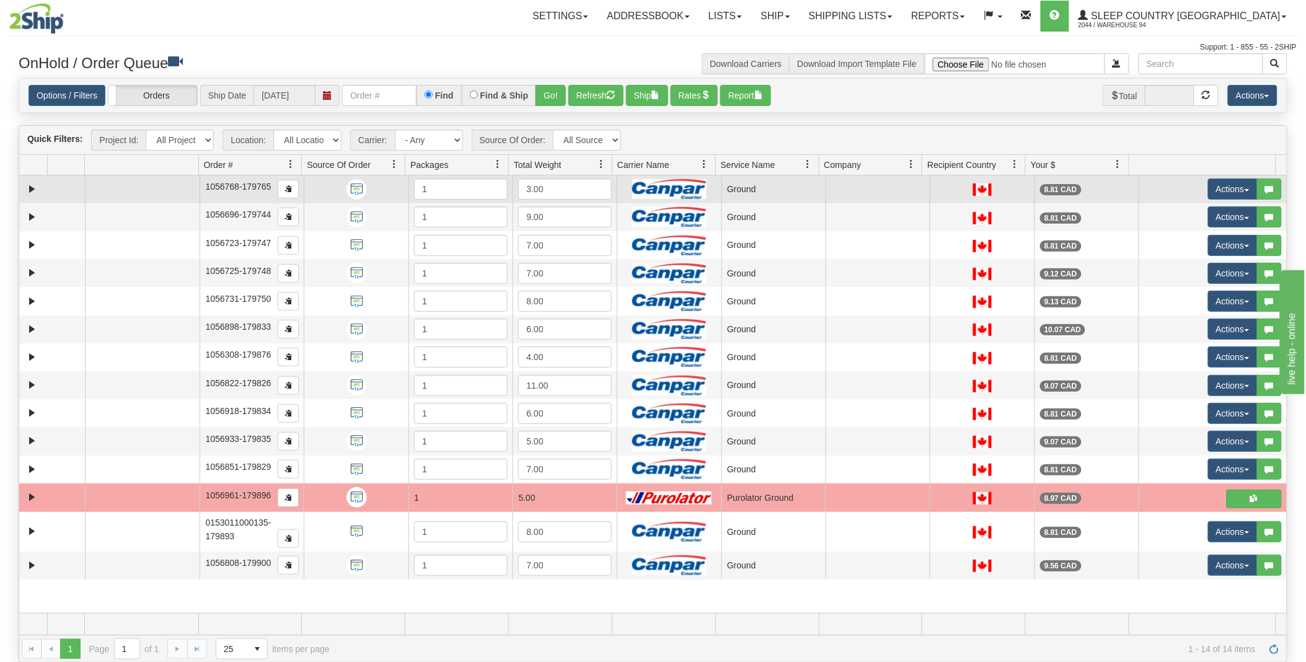
click at [781, 183] on td "Ground" at bounding box center [774, 189] width 104 height 28
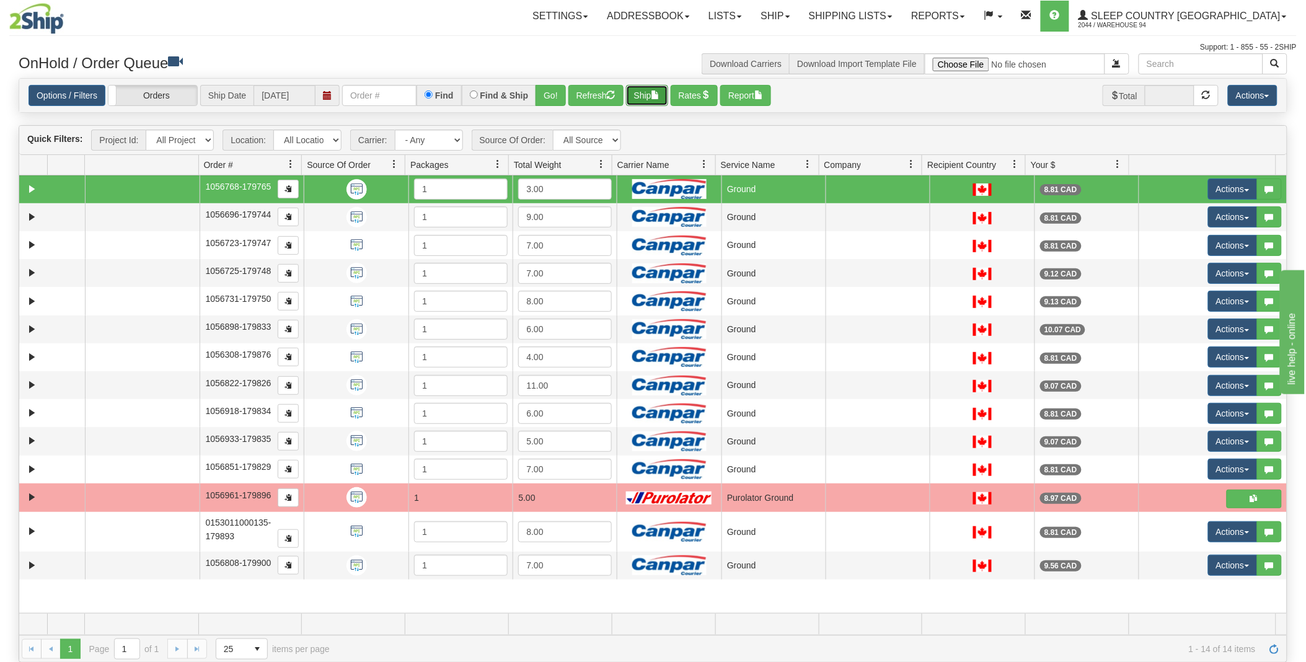
click at [656, 99] on button "Ship" at bounding box center [647, 95] width 42 height 21
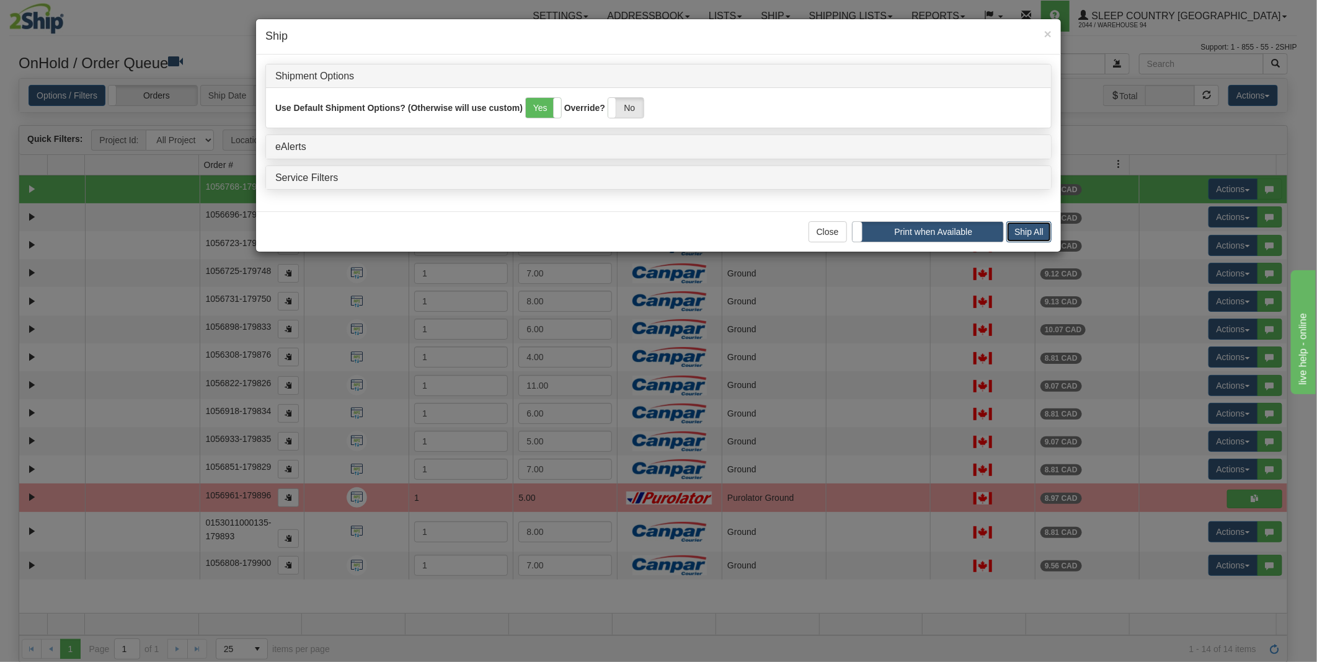
click at [1036, 233] on button "Ship All" at bounding box center [1028, 231] width 45 height 21
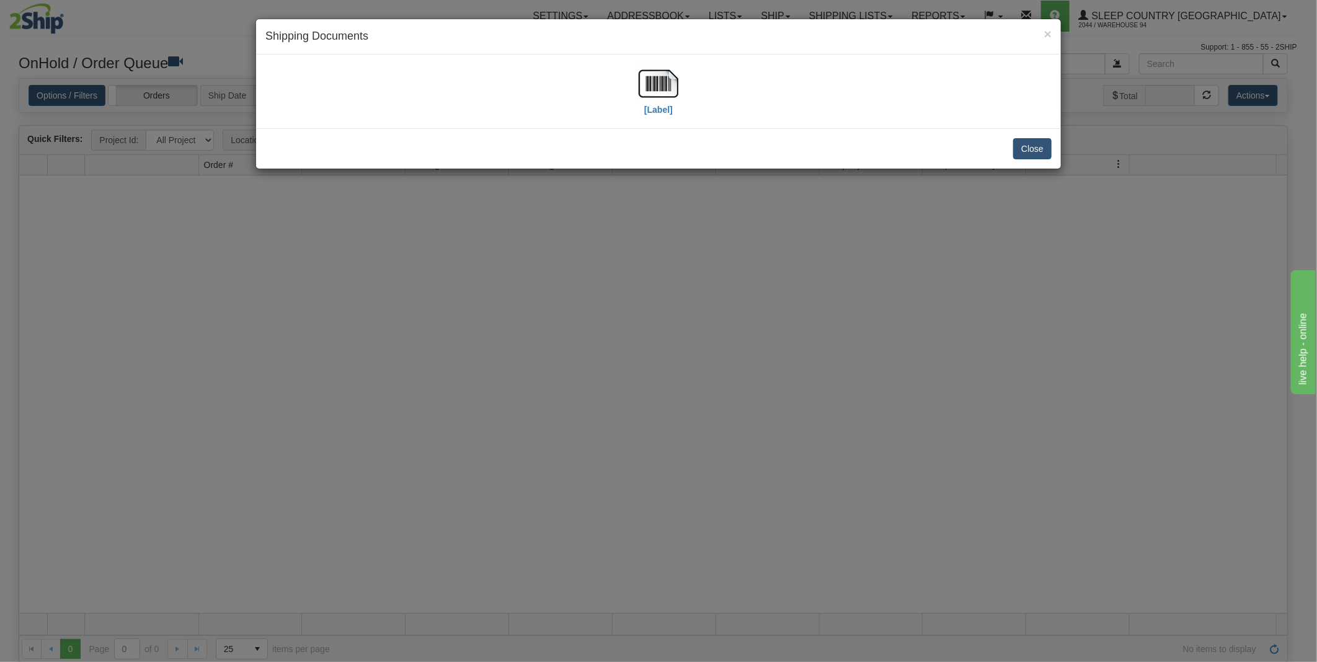
drag, startPoint x: 1063, startPoint y: 150, endPoint x: 1020, endPoint y: 141, distance: 43.8
click at [1061, 149] on div "× Shipping Documents [Label] Close" at bounding box center [658, 331] width 1317 height 662
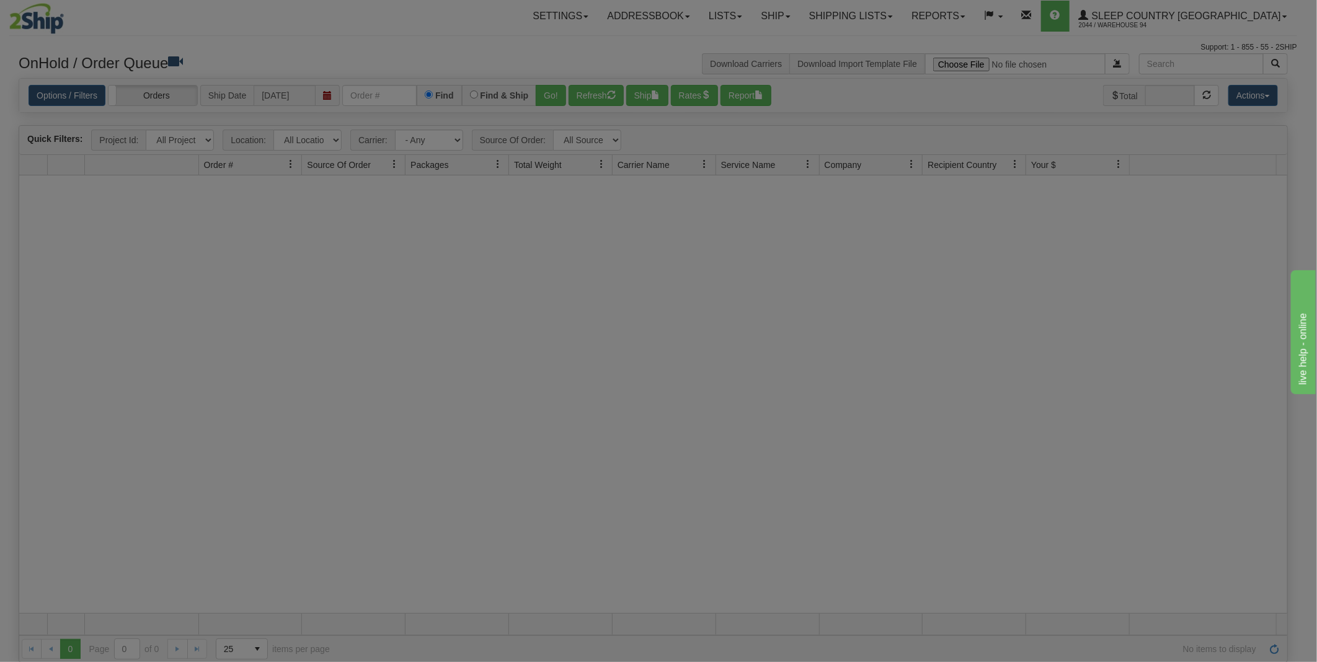
click at [1018, 140] on div at bounding box center [658, 331] width 1317 height 662
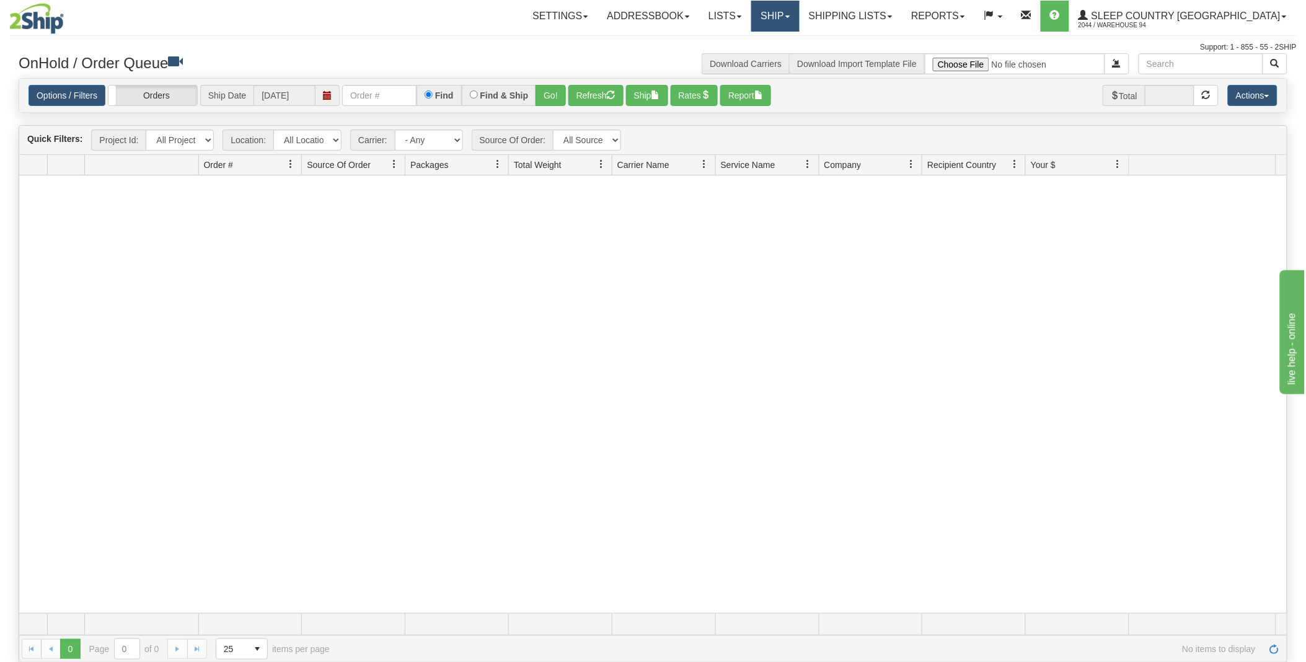
click at [799, 7] on link "Ship" at bounding box center [775, 16] width 48 height 31
click at [888, 19] on link "Shipping lists" at bounding box center [851, 16] width 102 height 31
click at [865, 45] on span "Current Shipments" at bounding box center [829, 43] width 73 height 10
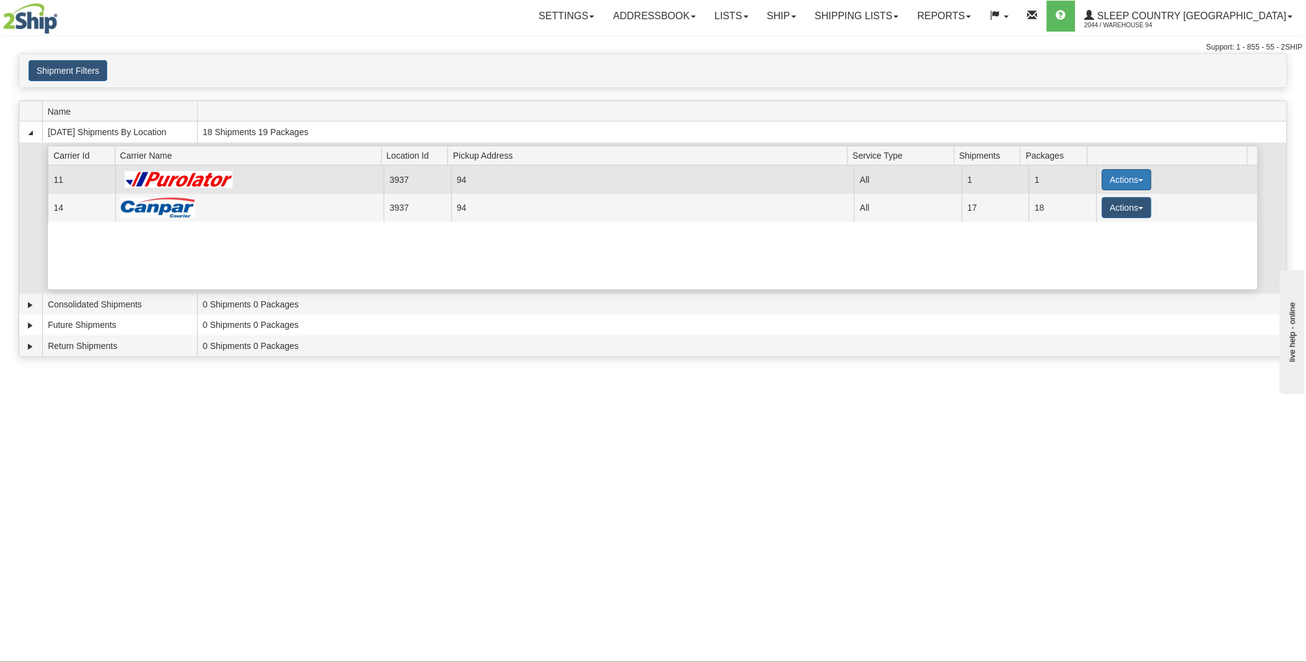
click at [1124, 178] on button "Actions" at bounding box center [1127, 179] width 50 height 21
click at [1085, 238] on span "Pickup" at bounding box center [1080, 235] width 33 height 9
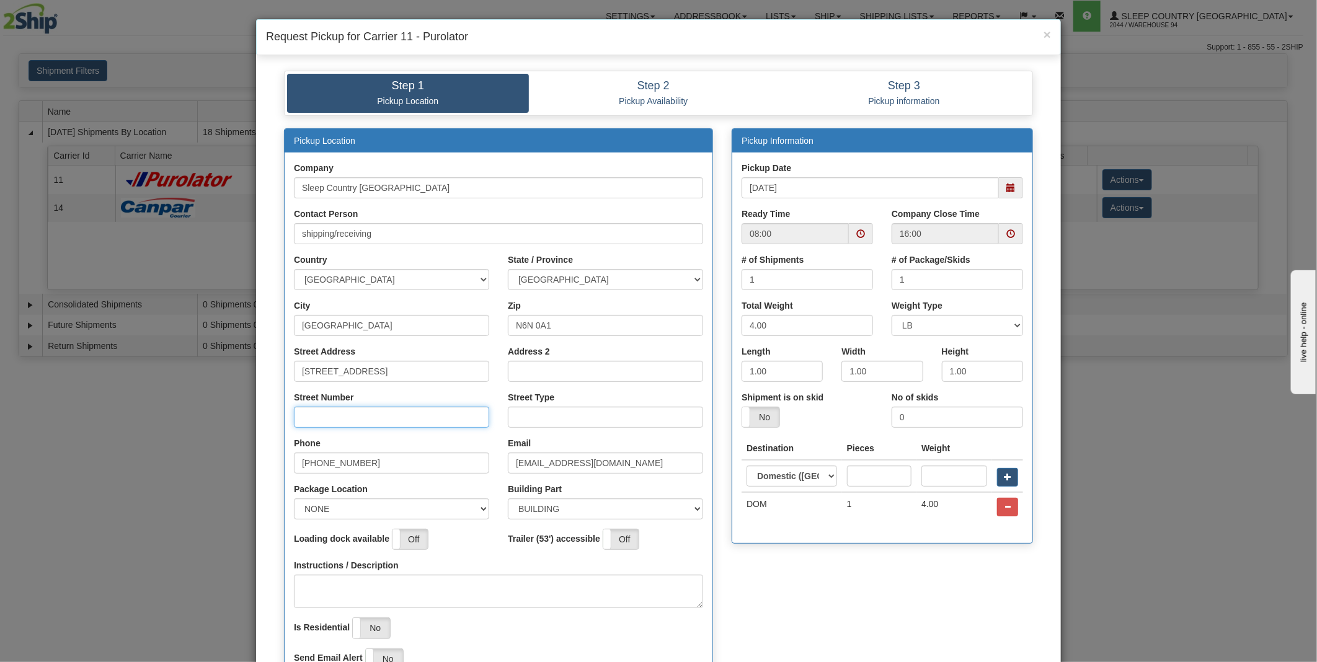
click at [338, 417] on input "Street Number" at bounding box center [391, 417] width 195 height 21
click at [543, 415] on input "Street Type" at bounding box center [605, 417] width 195 height 21
type input "DR"
click at [471, 590] on textarea "Instructions / Description" at bounding box center [498, 591] width 409 height 33
click at [859, 237] on span at bounding box center [860, 233] width 9 height 9
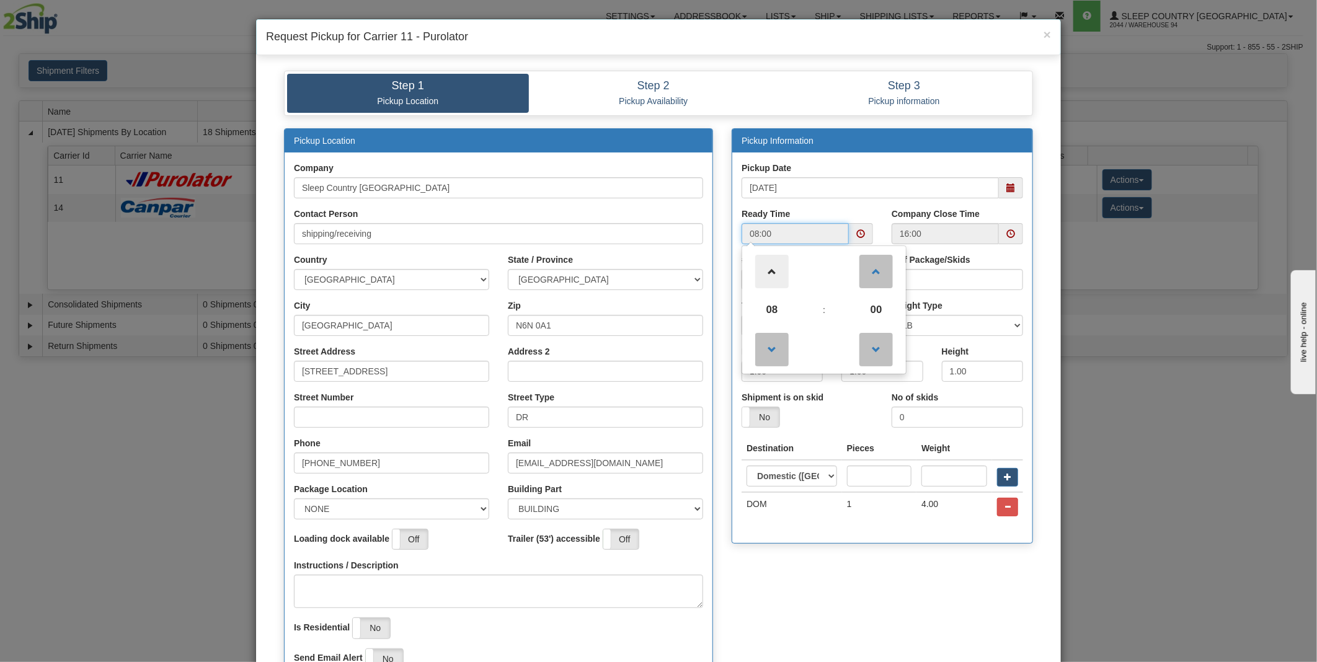
click at [780, 273] on span at bounding box center [771, 271] width 33 height 33
click at [779, 273] on span at bounding box center [771, 271] width 33 height 33
click at [778, 273] on span at bounding box center [771, 271] width 33 height 33
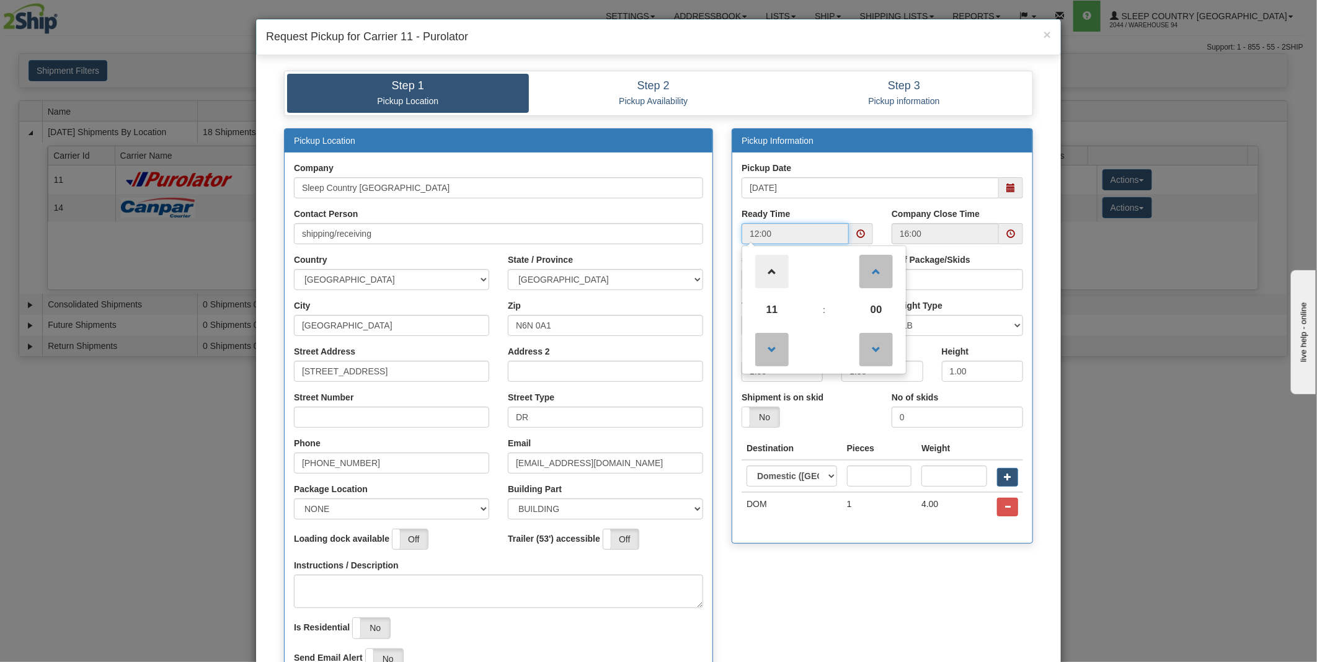
type input "13:00"
click at [1008, 239] on span at bounding box center [1011, 233] width 24 height 21
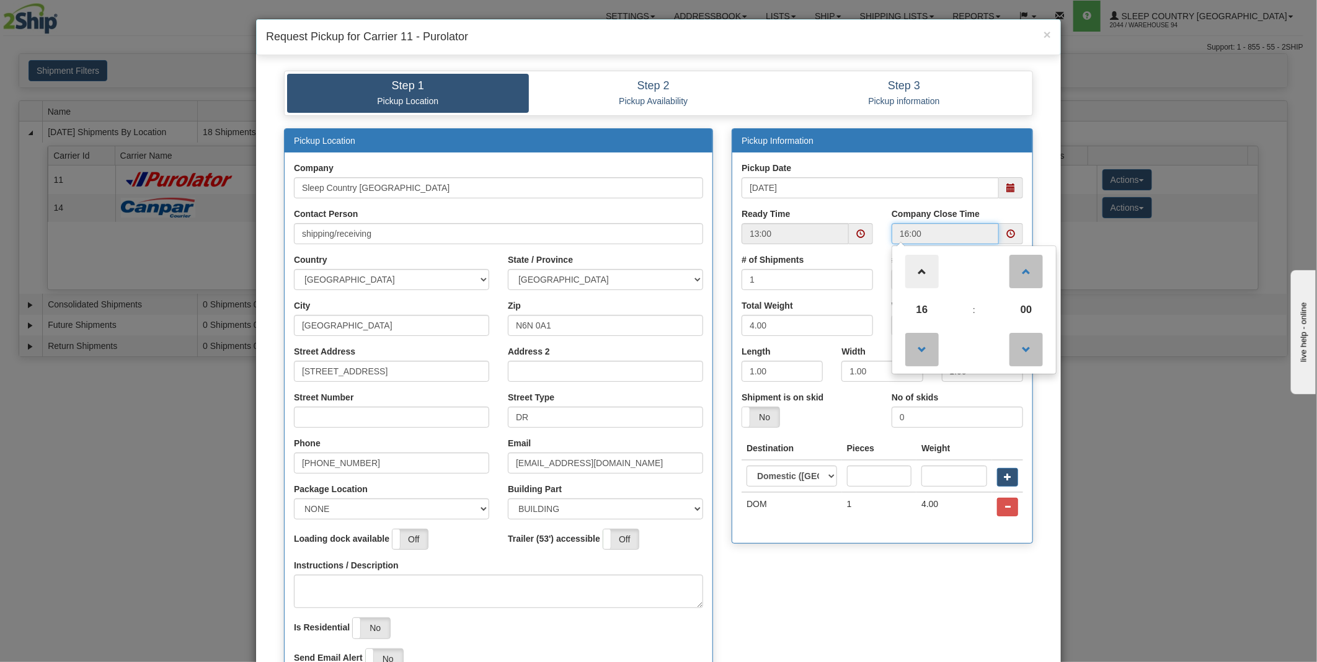
click at [912, 267] on span at bounding box center [921, 271] width 33 height 33
type input "17:00"
click at [806, 598] on div "Pickup Location Company Sleep Country Canada Contact Person shipping/receiving …" at bounding box center [658, 414] width 767 height 573
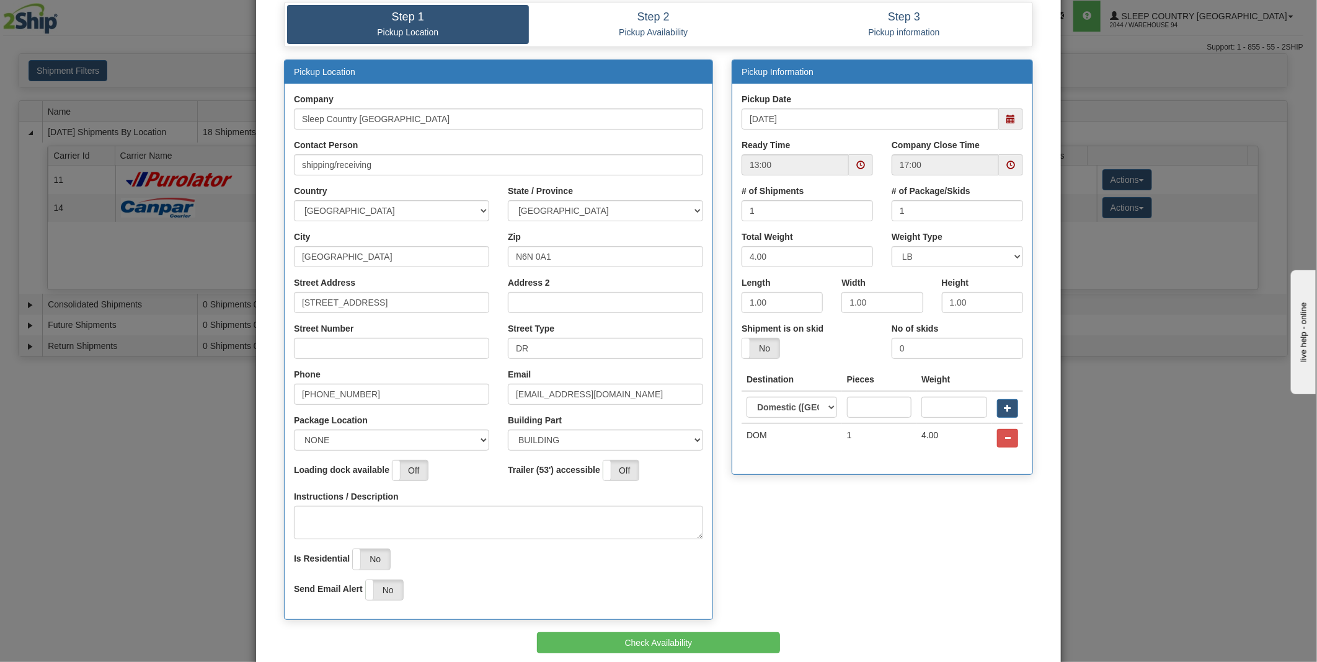
scroll to position [128, 0]
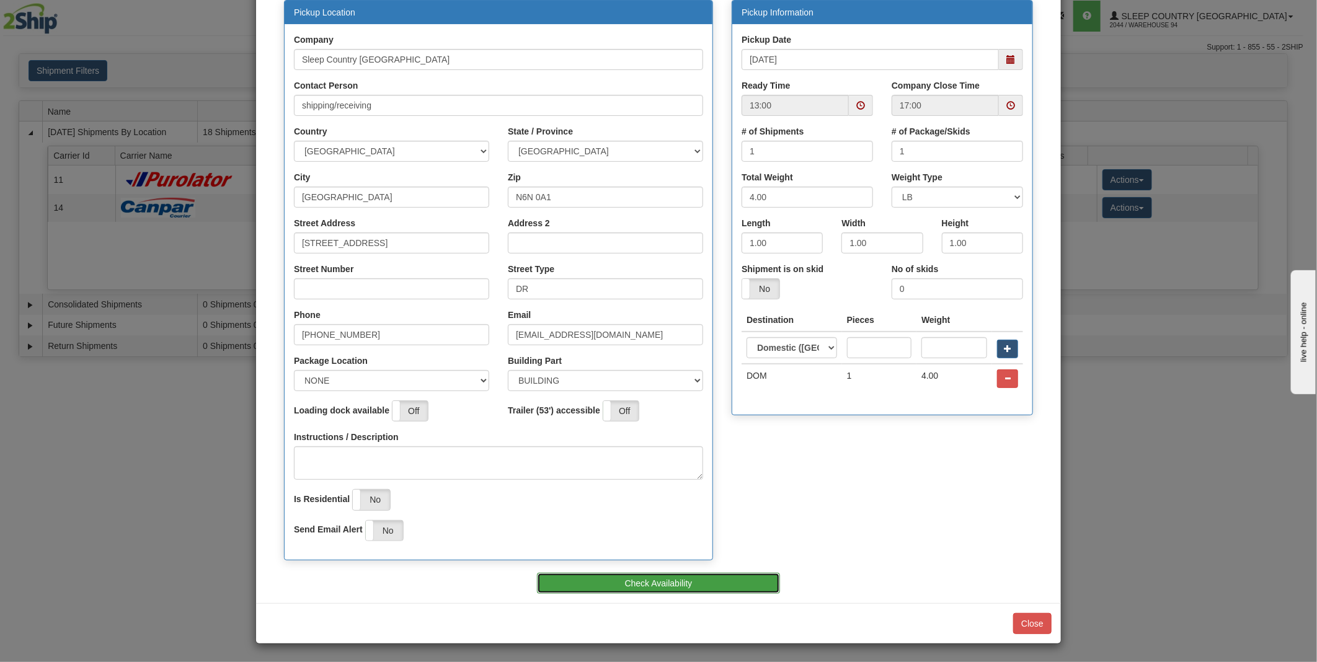
click at [723, 573] on button "Check Availability" at bounding box center [659, 583] width 244 height 21
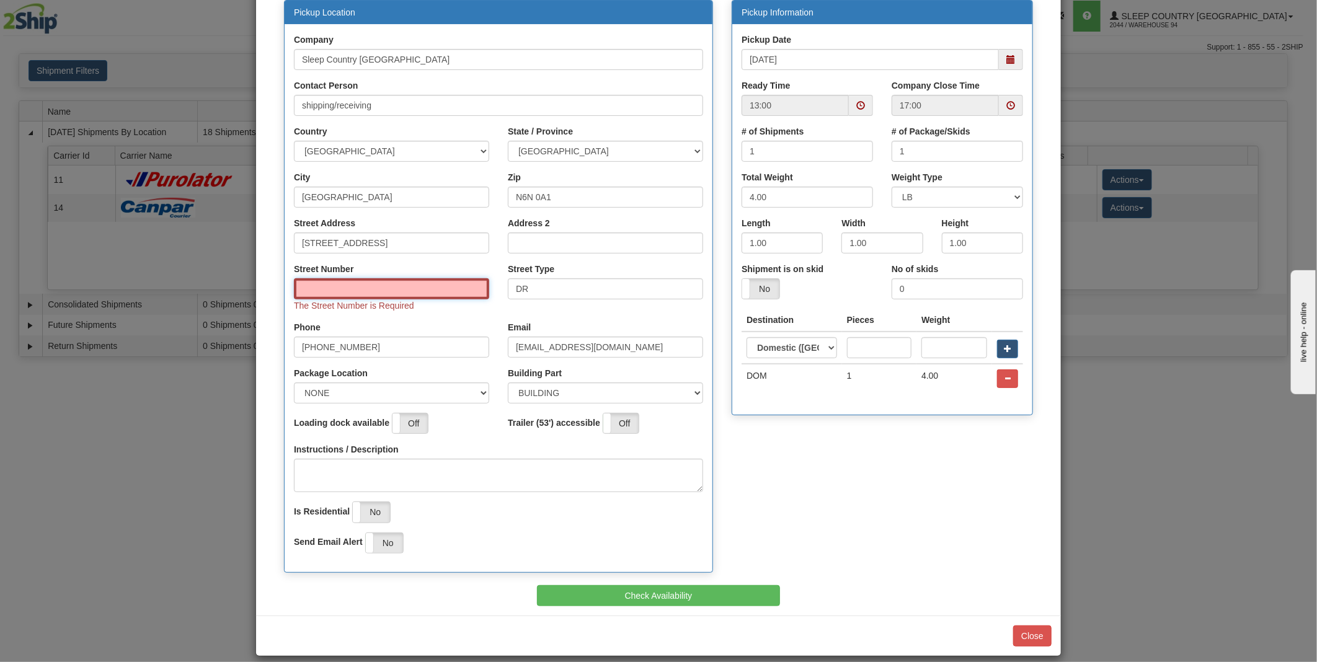
click at [325, 281] on input "Street Number" at bounding box center [391, 288] width 195 height 21
type input "1420"
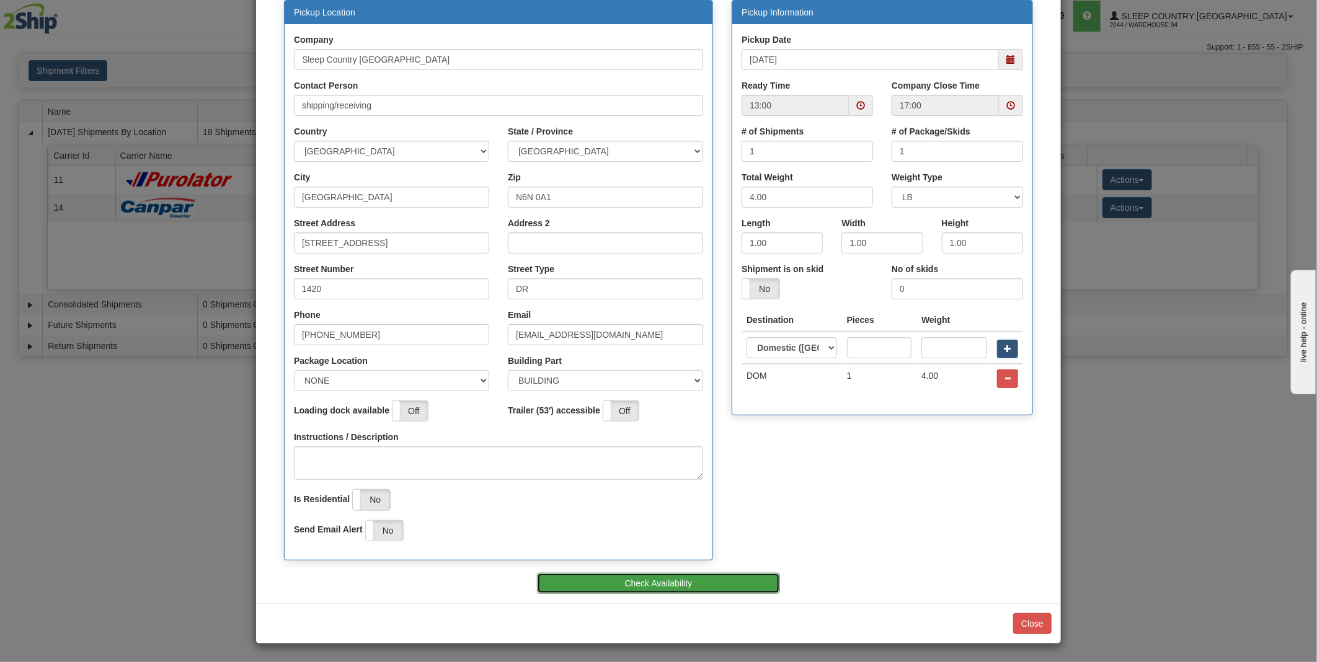
click at [634, 581] on button "Check Availability" at bounding box center [659, 583] width 244 height 21
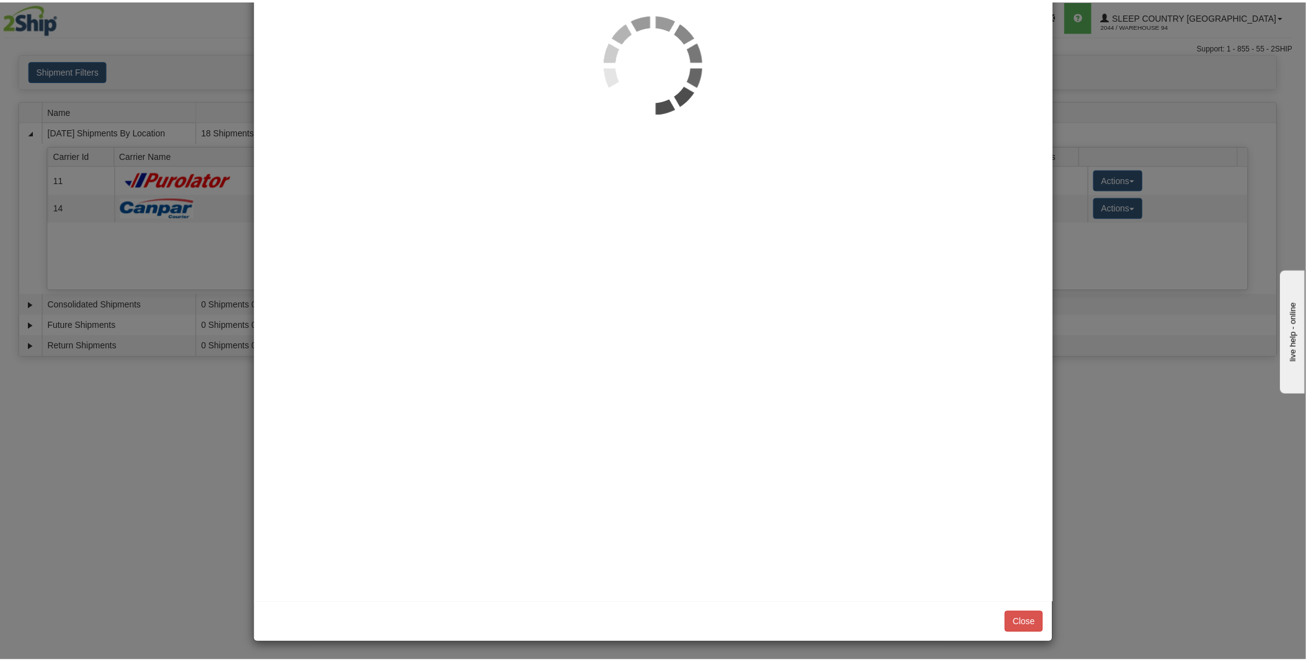
scroll to position [0, 0]
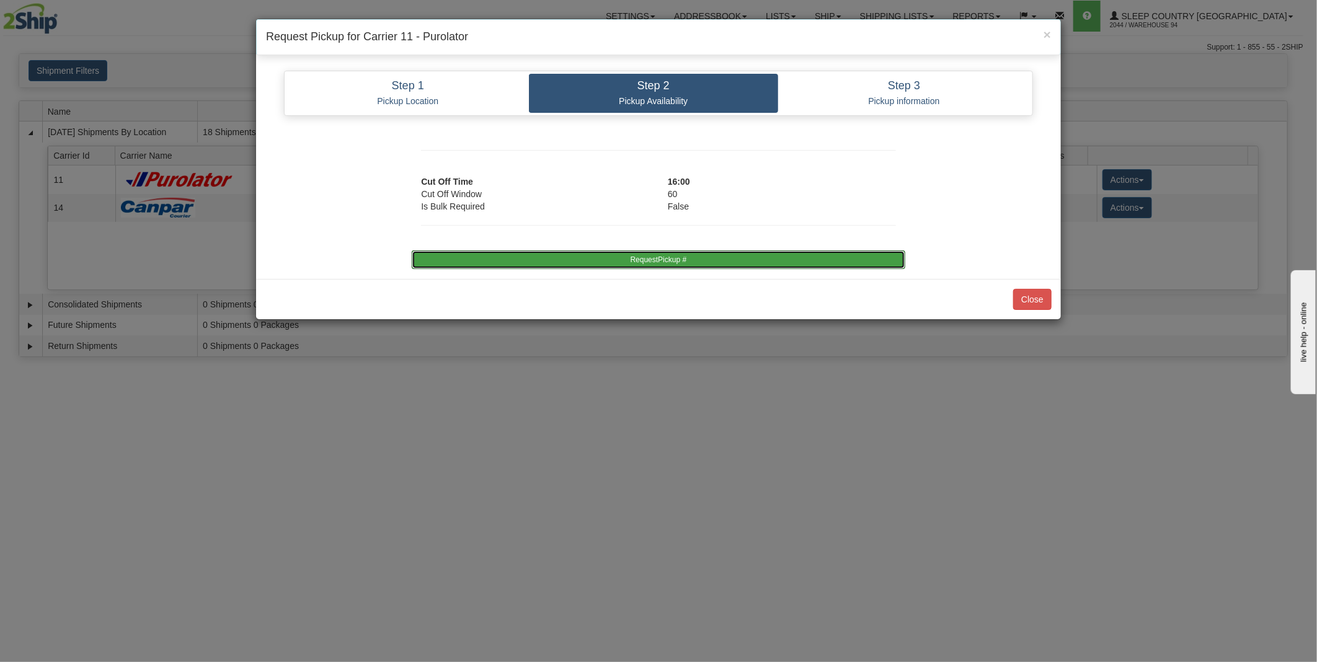
click at [642, 257] on button "RequestPickup #" at bounding box center [658, 259] width 493 height 19
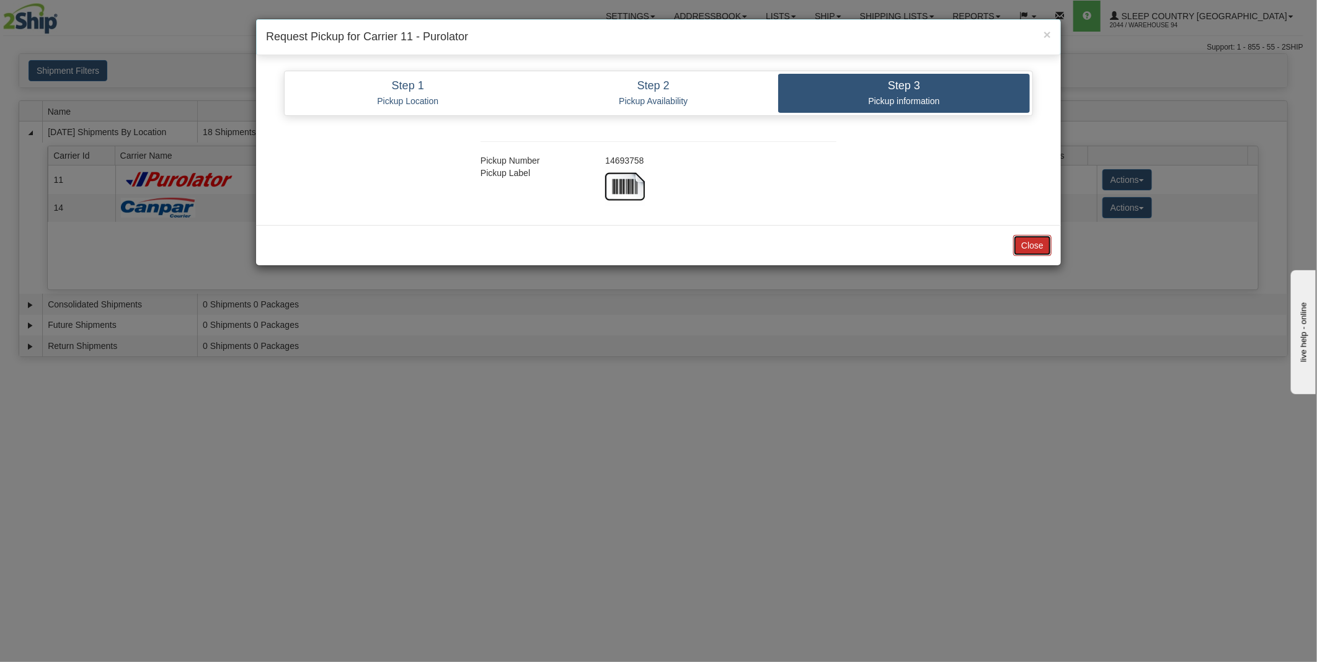
click at [1032, 245] on button "Close" at bounding box center [1032, 245] width 38 height 21
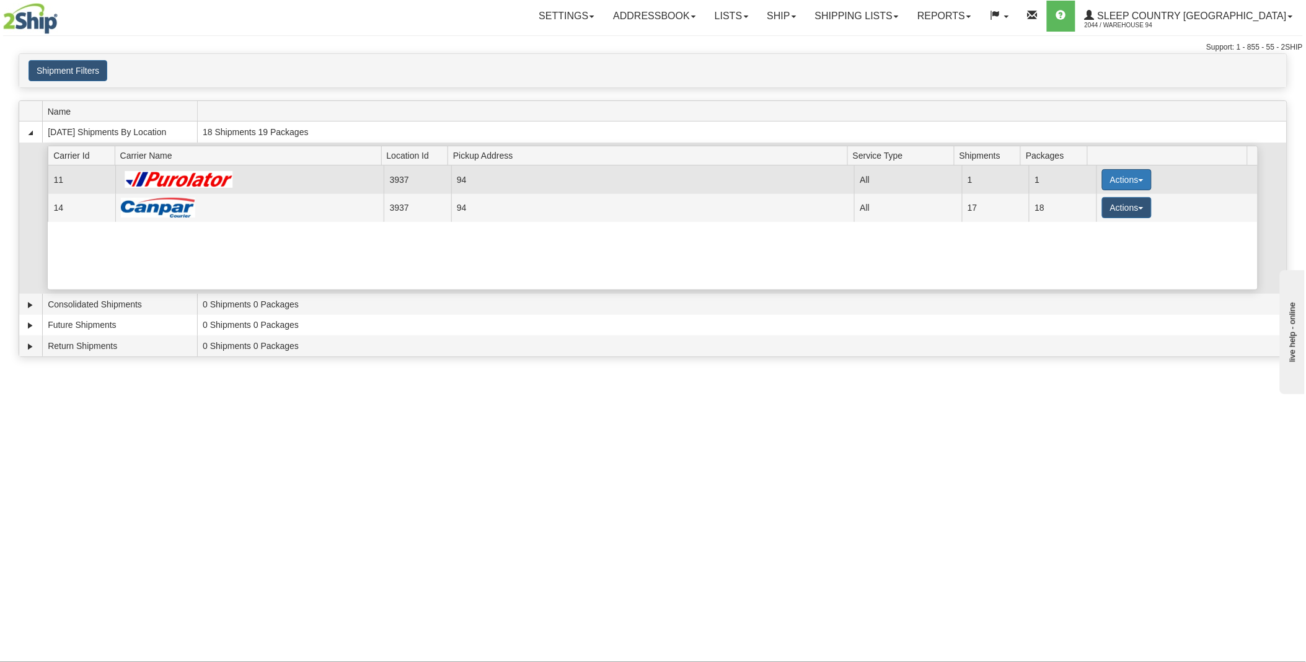
click at [1139, 176] on button "Actions" at bounding box center [1127, 179] width 50 height 21
click at [1085, 273] on link "Print" at bounding box center [1101, 268] width 99 height 16
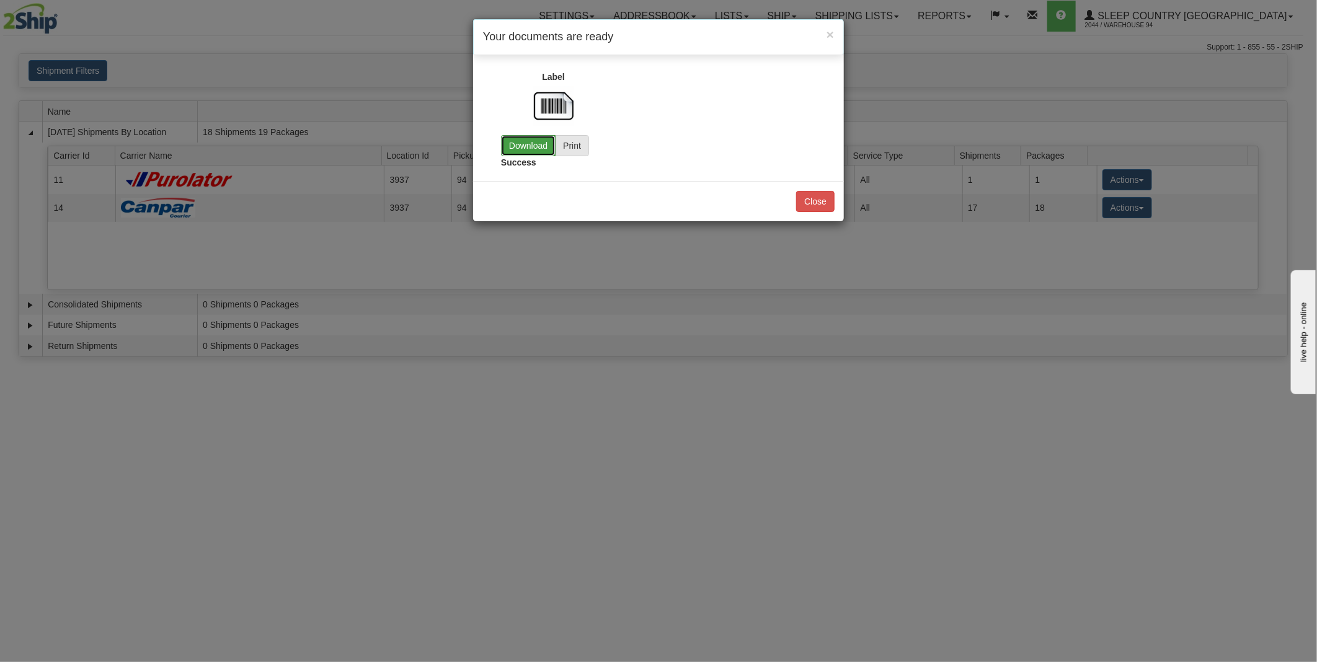
click at [534, 135] on link "Download" at bounding box center [528, 145] width 55 height 21
drag, startPoint x: 816, startPoint y: 206, endPoint x: 844, endPoint y: 211, distance: 27.7
click at [818, 206] on button "Close" at bounding box center [815, 201] width 38 height 21
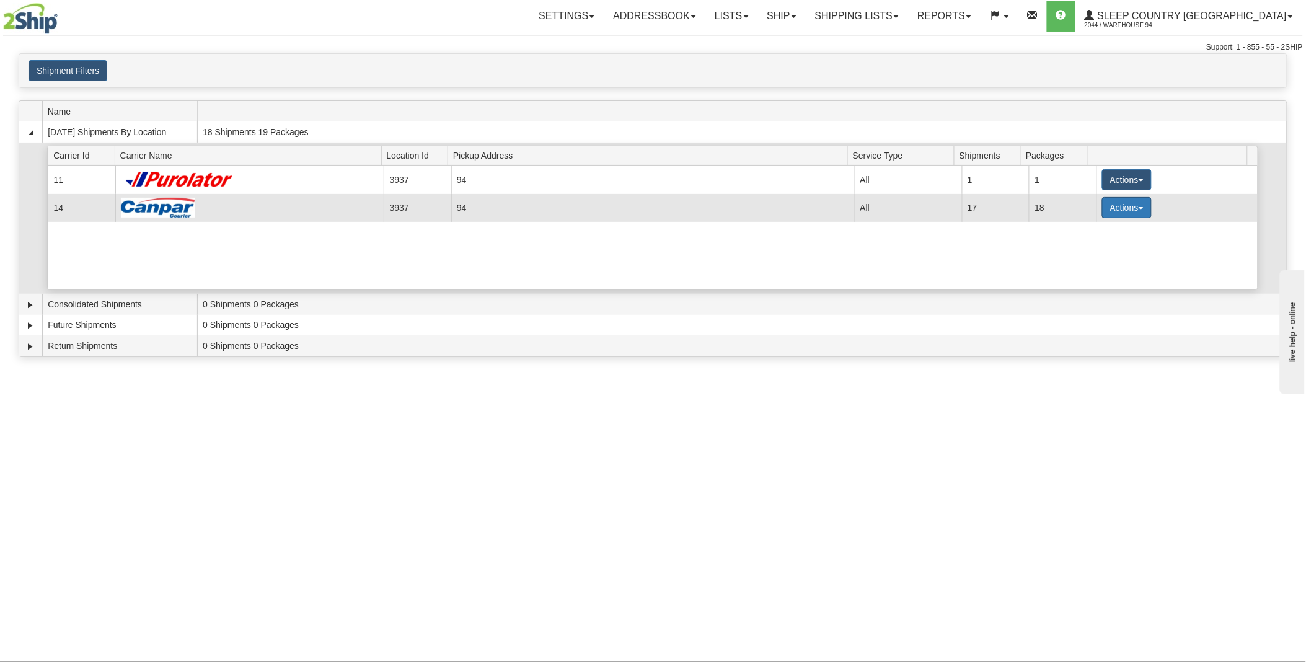
click at [1131, 206] on button "Actions" at bounding box center [1127, 207] width 50 height 21
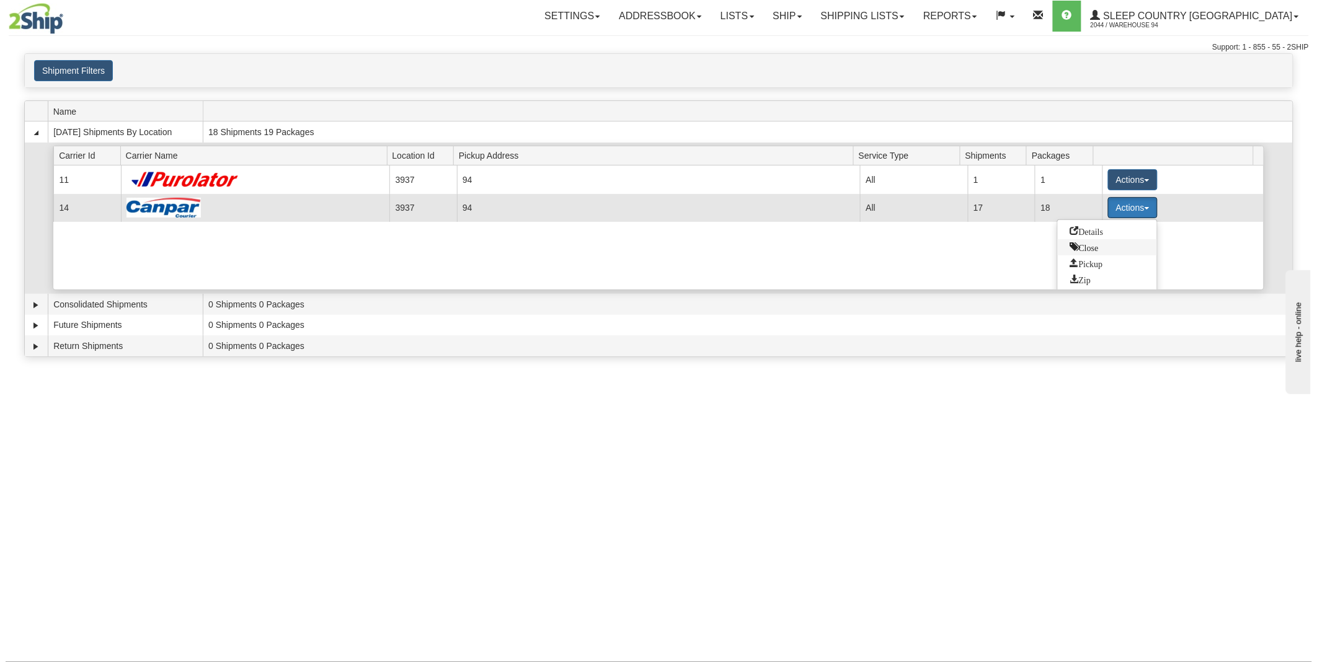
scroll to position [17, 0]
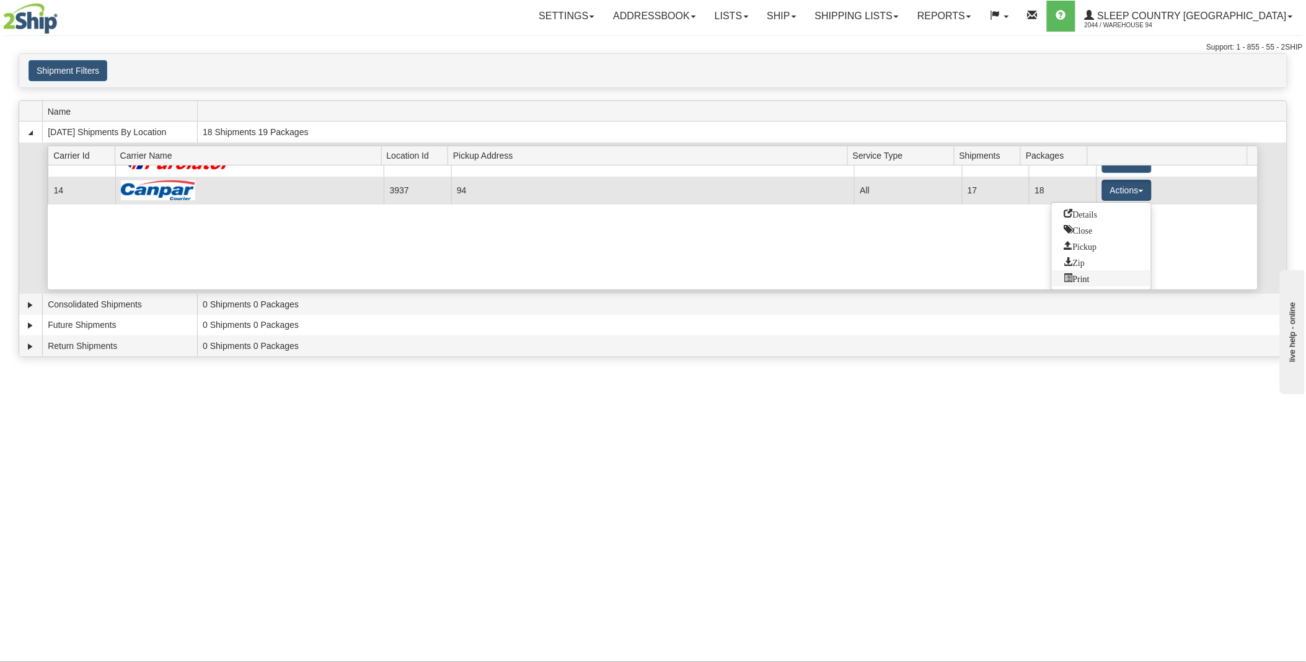
click at [1098, 275] on link "Print" at bounding box center [1101, 278] width 99 height 16
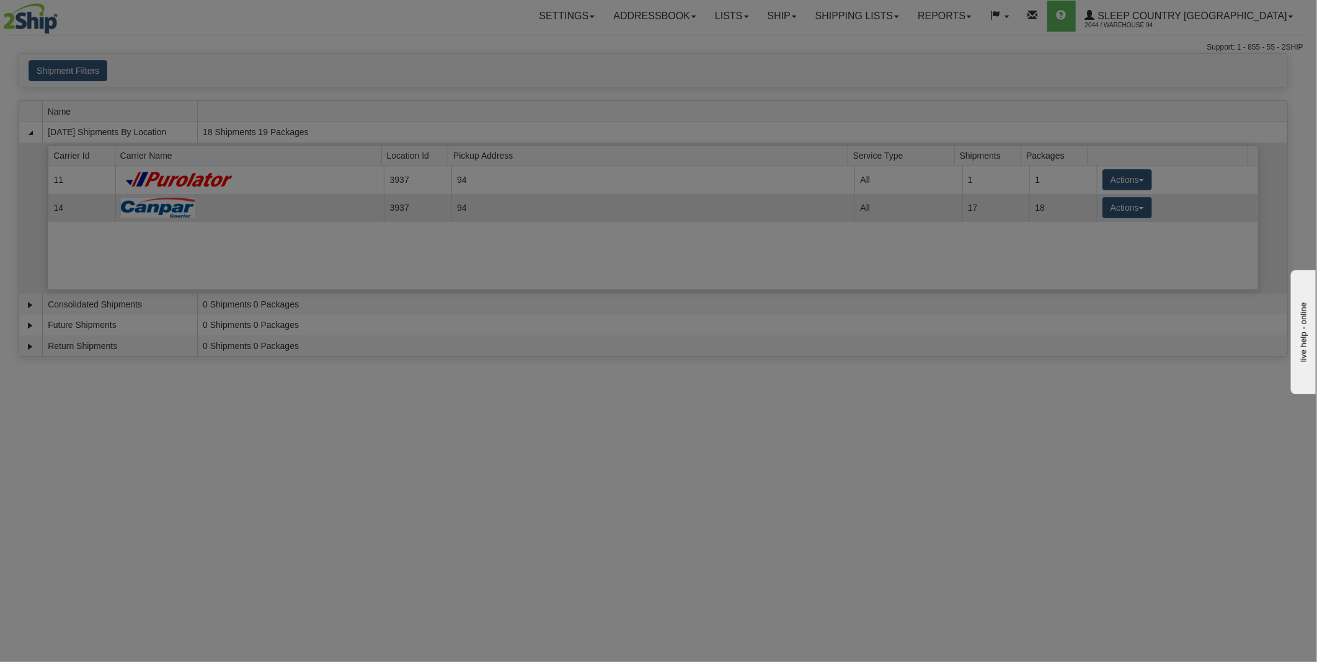
scroll to position [0, 0]
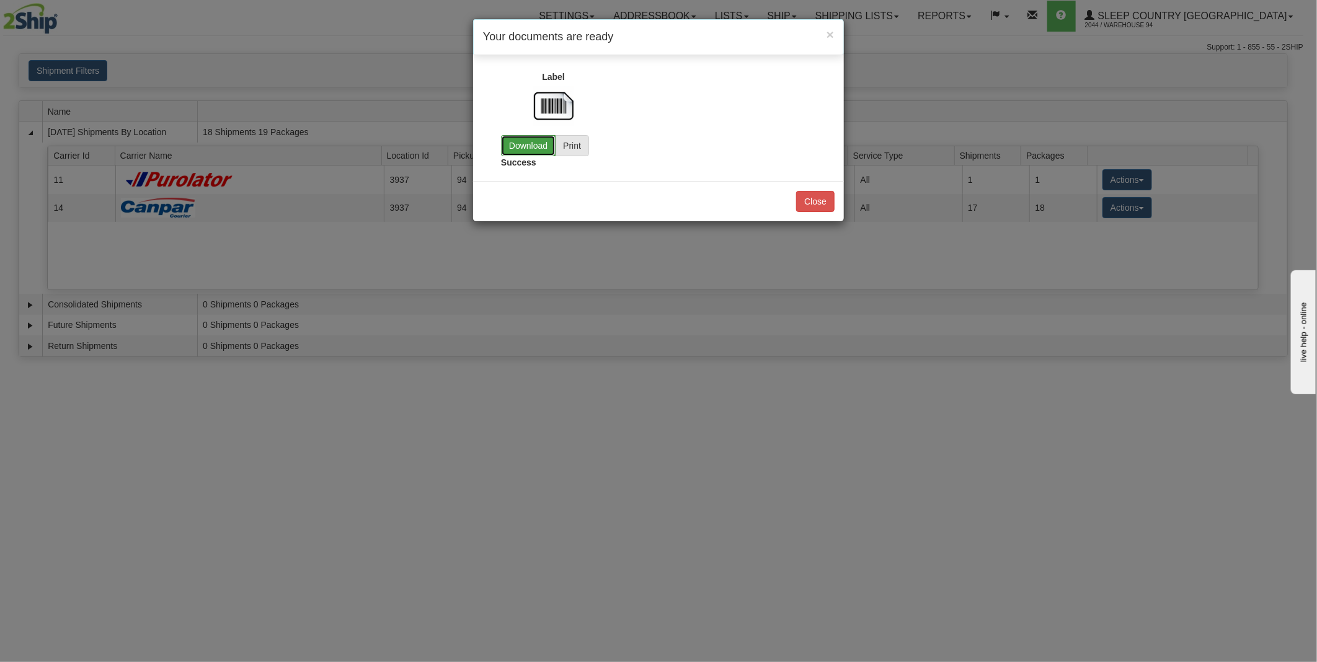
click at [535, 146] on link "Download" at bounding box center [528, 145] width 55 height 21
